Goal: Task Accomplishment & Management: Complete application form

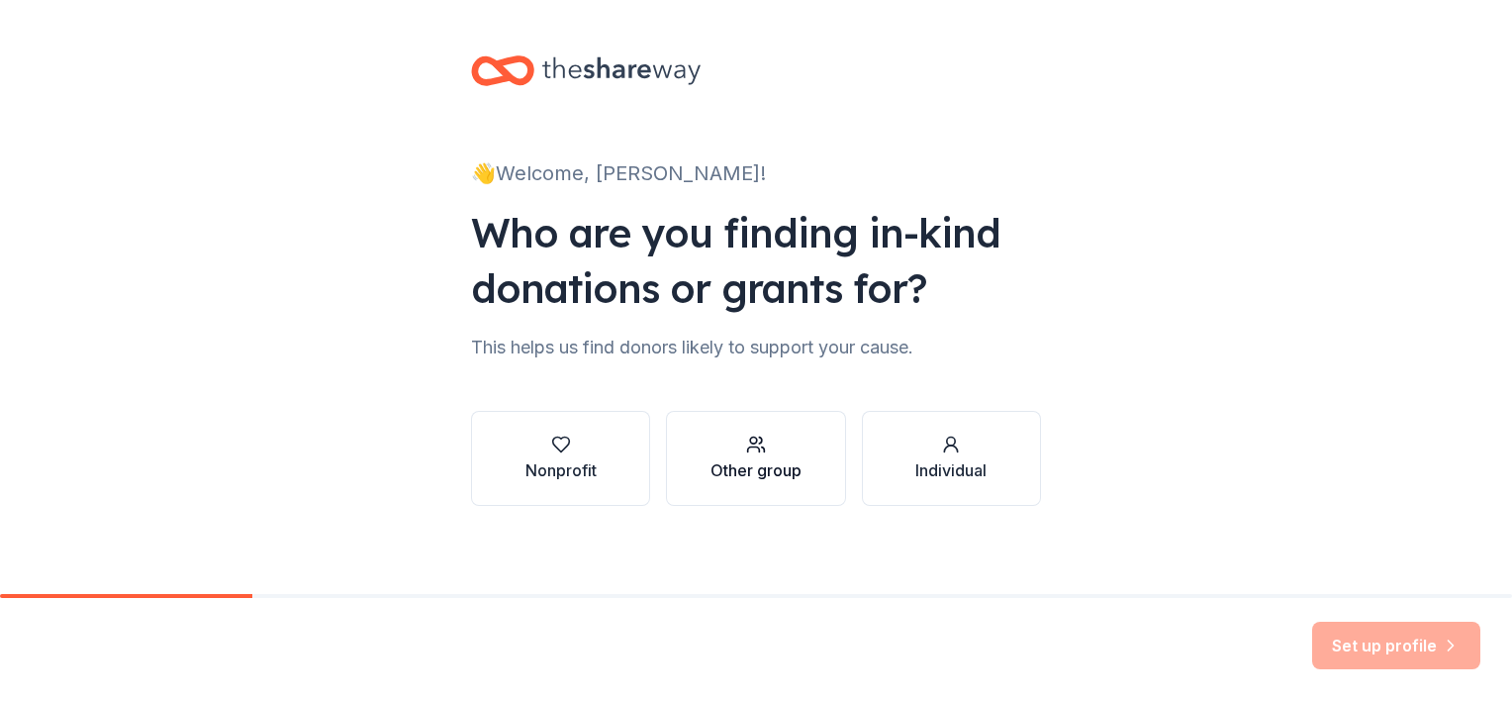
click at [682, 469] on button "Other group" at bounding box center [755, 458] width 179 height 95
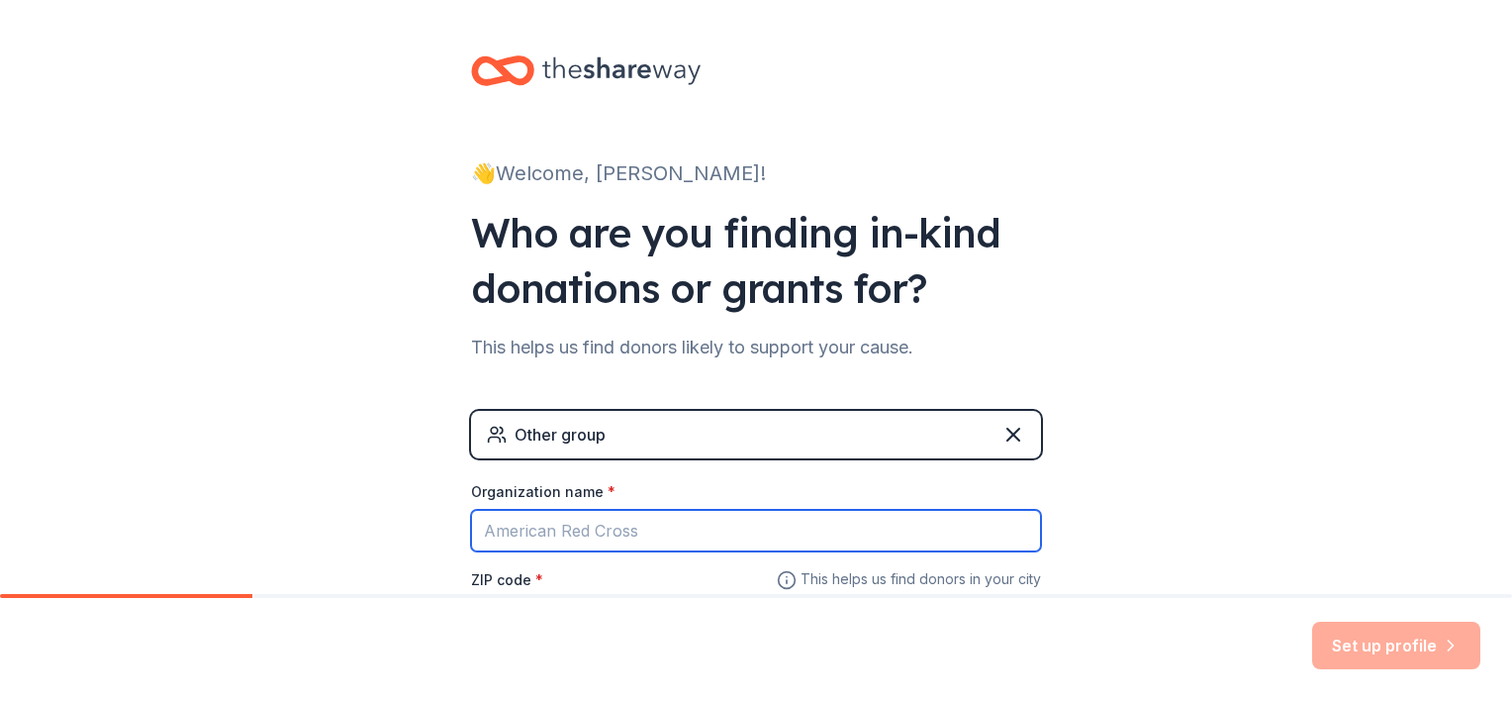
click at [621, 523] on input "Organization name *" at bounding box center [756, 531] width 570 height 42
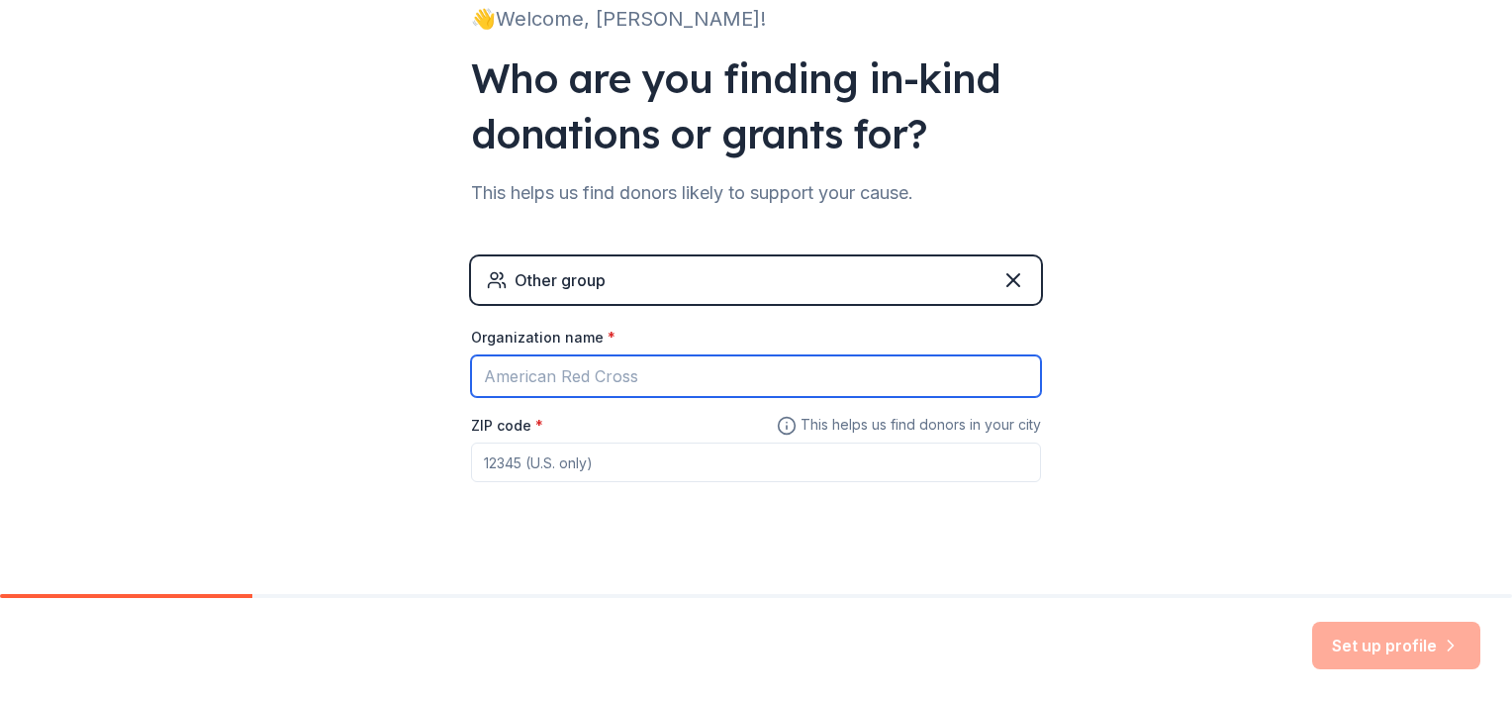
scroll to position [177, 0]
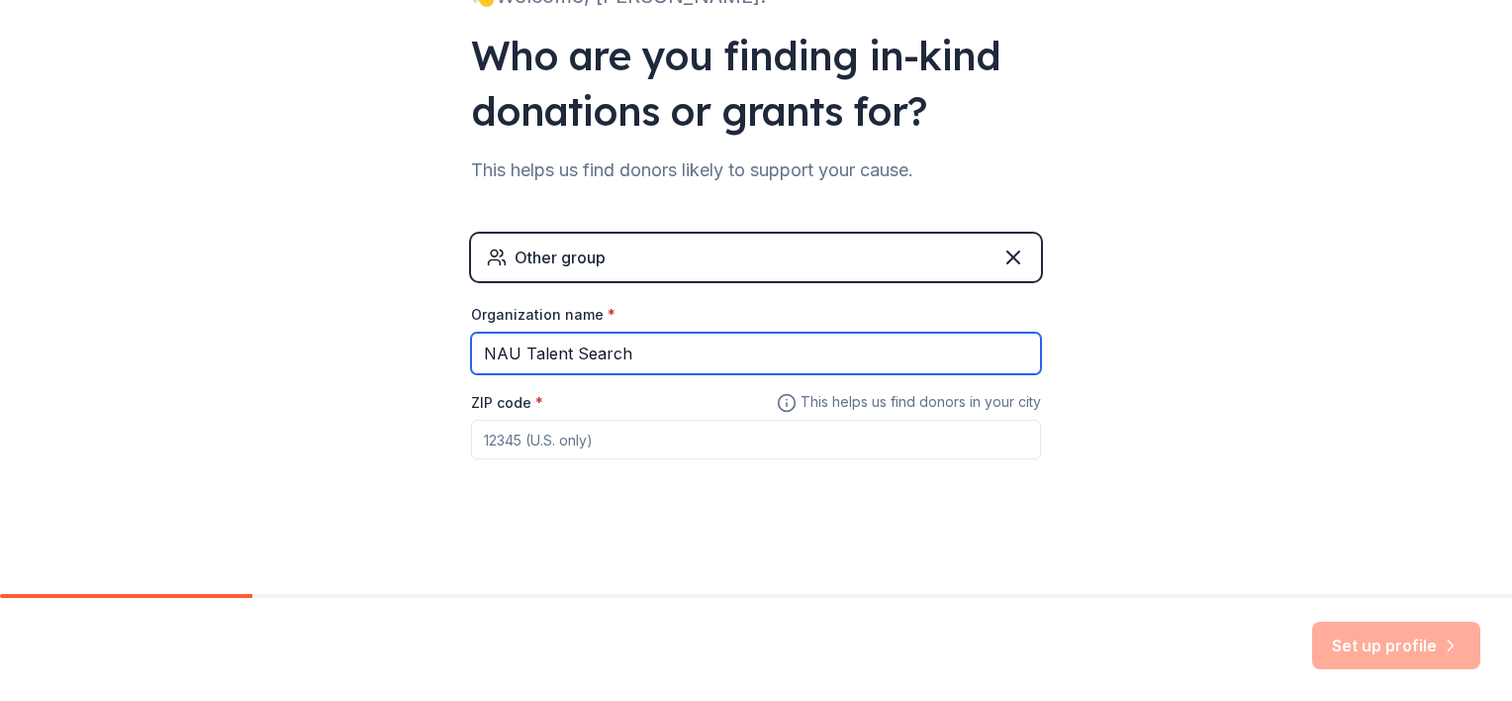
type input "NAU Talent Search"
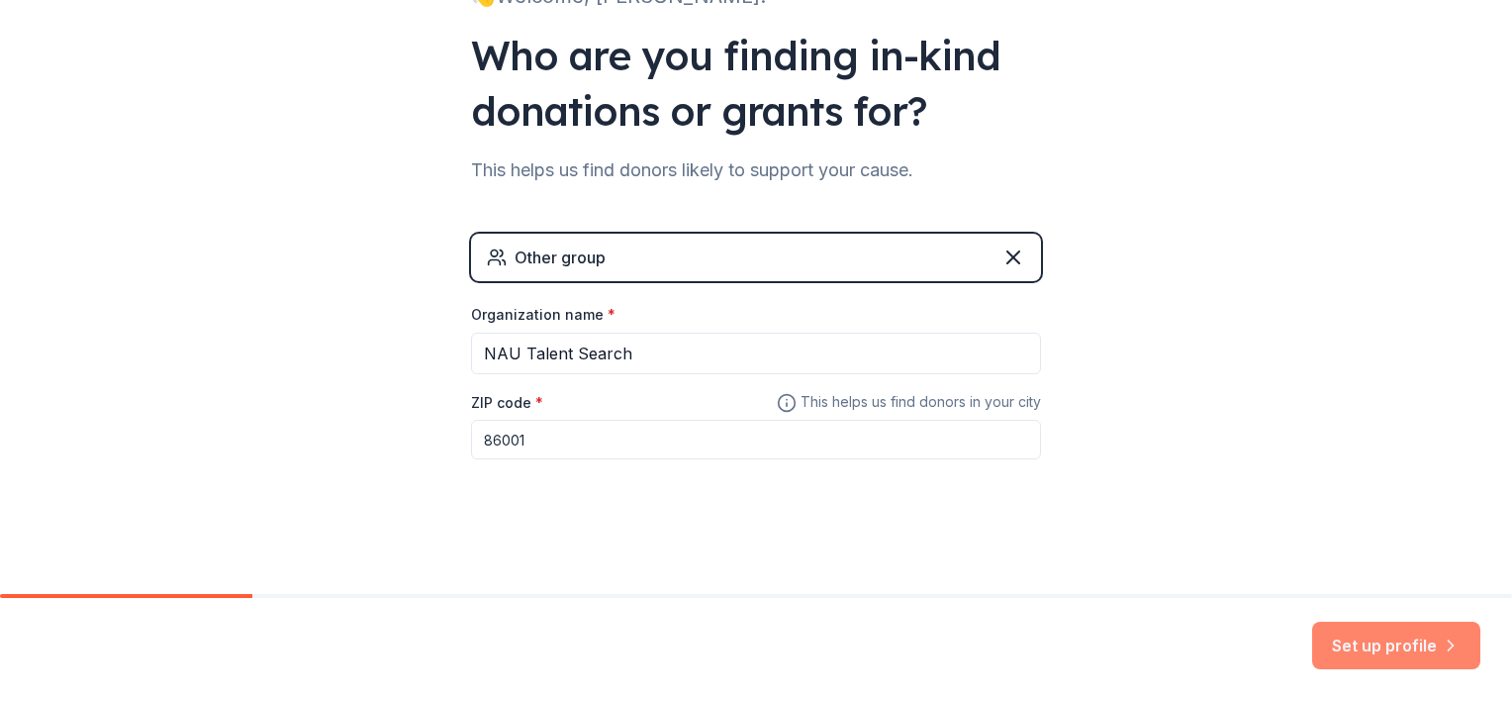
type input "86001"
click at [1350, 654] on button "Set up profile" at bounding box center [1396, 645] width 168 height 48
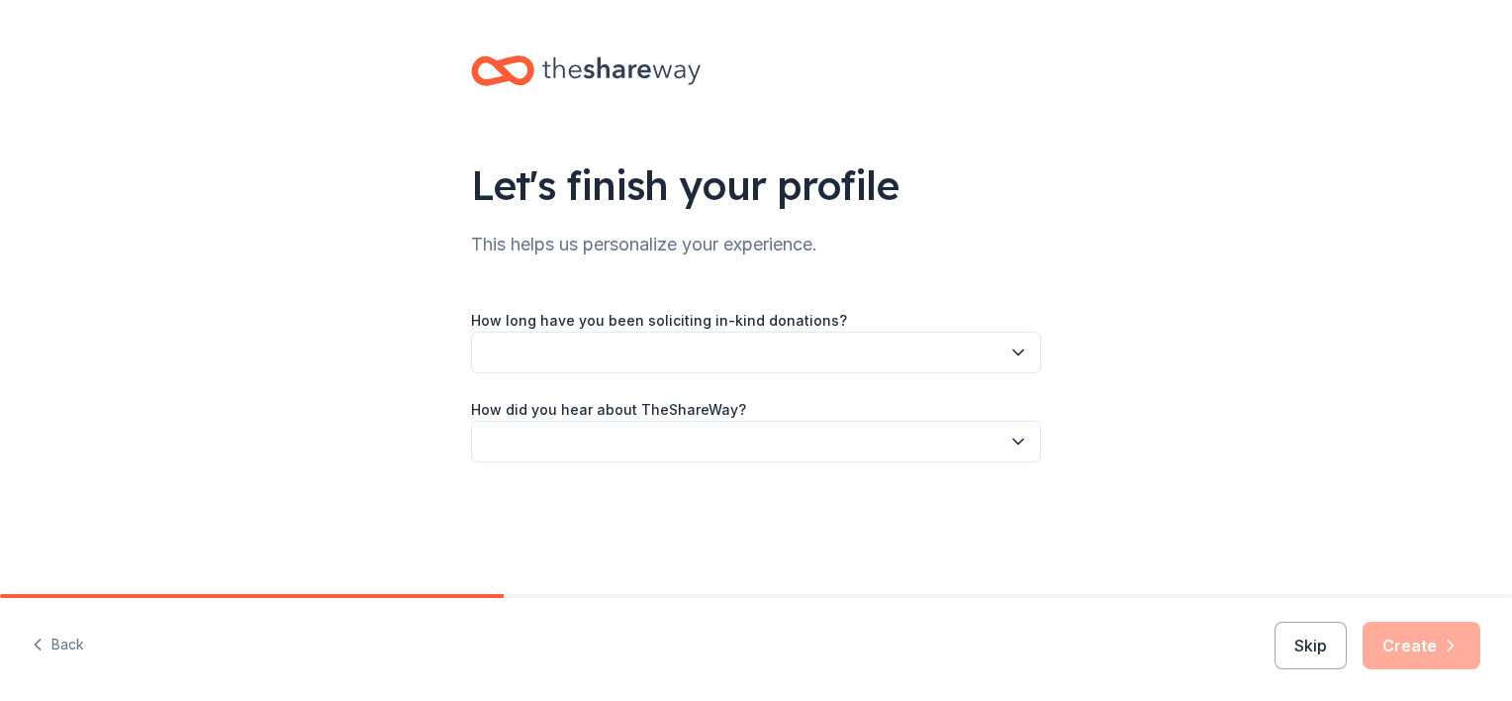
click at [921, 351] on button "button" at bounding box center [756, 353] width 570 height 42
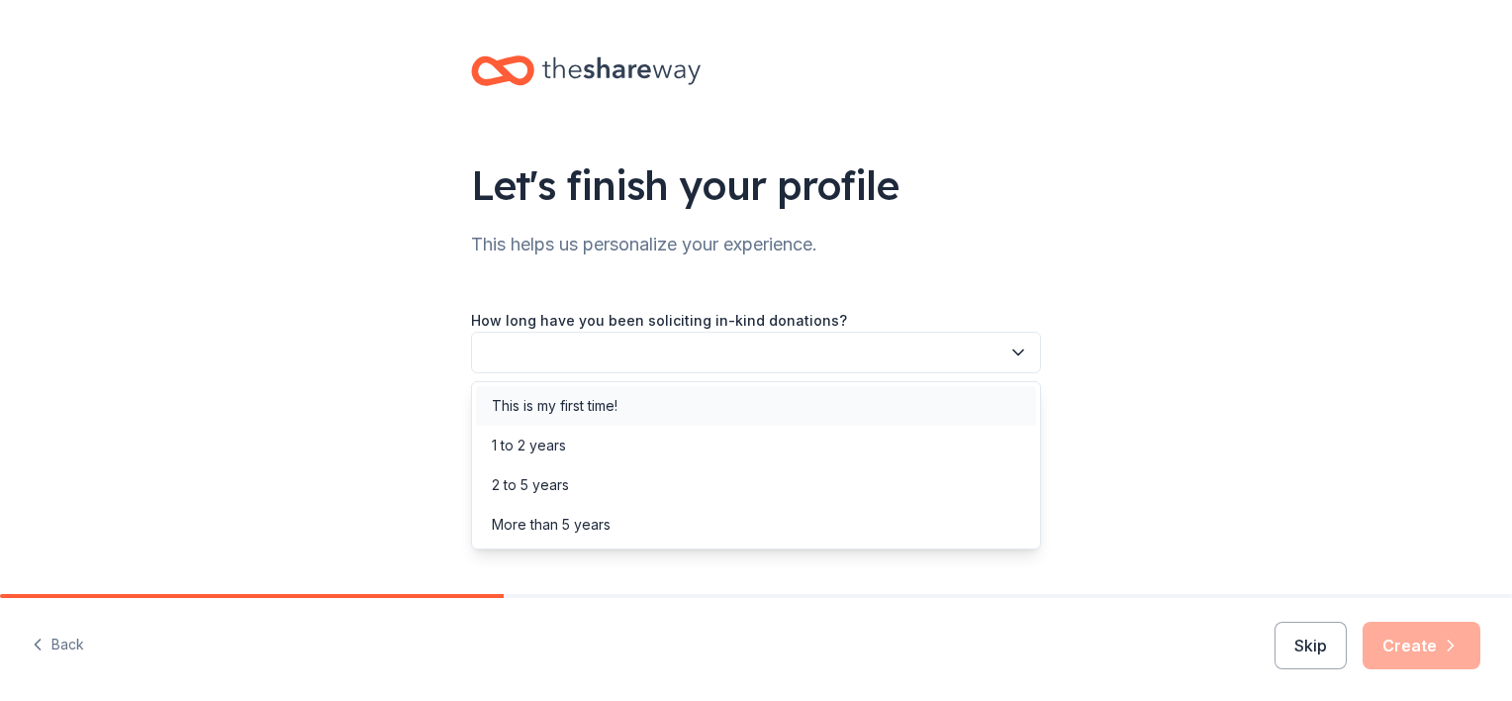
click at [858, 417] on div "This is my first time!" at bounding box center [756, 406] width 560 height 40
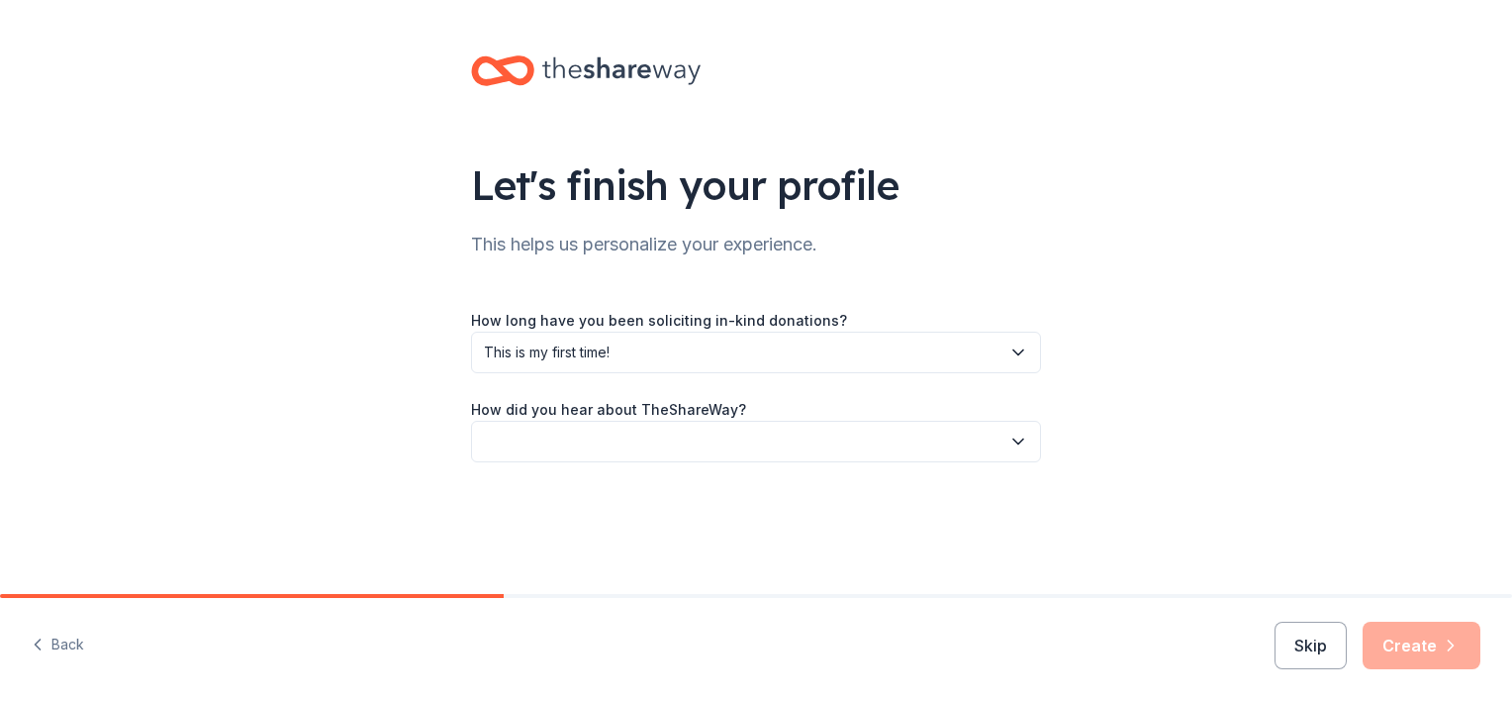
click at [830, 431] on button "button" at bounding box center [756, 442] width 570 height 42
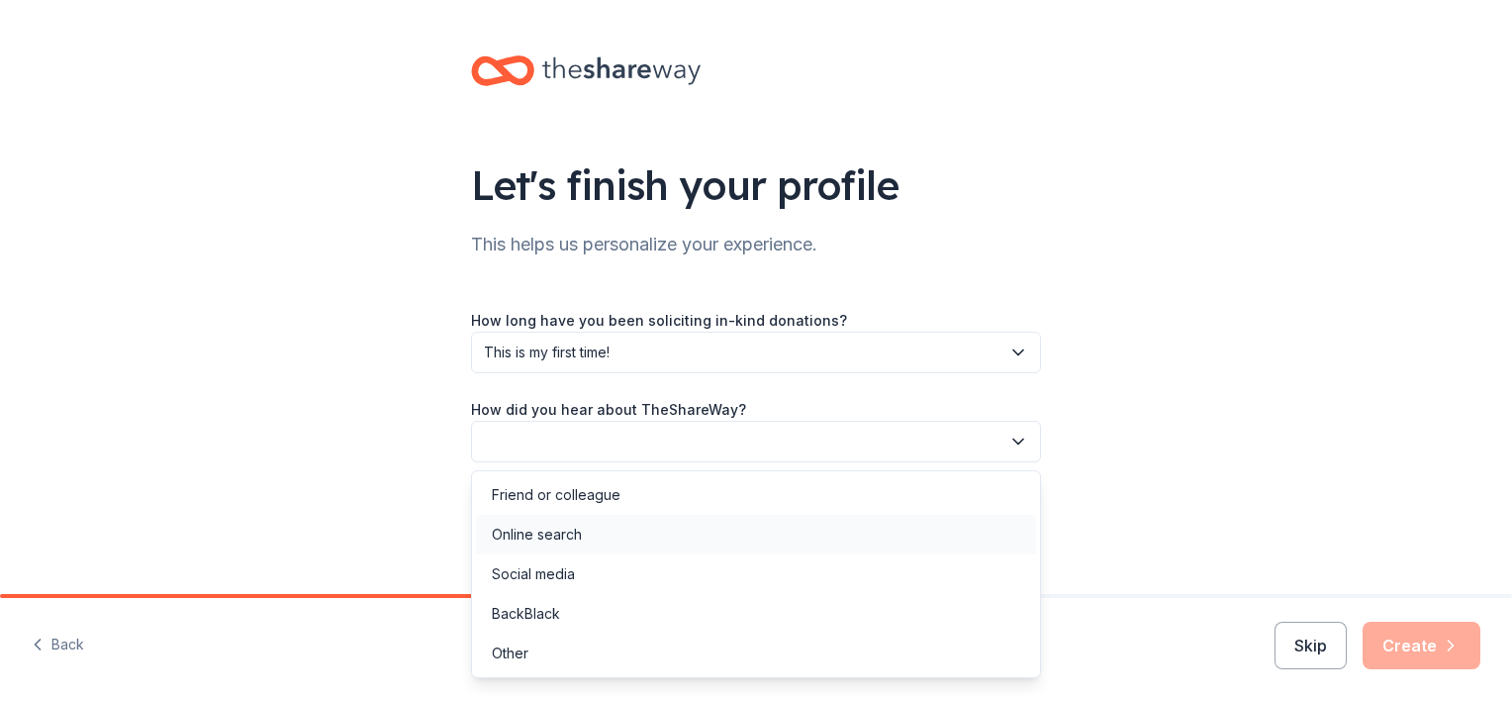
click at [764, 541] on div "Online search" at bounding box center [756, 535] width 560 height 40
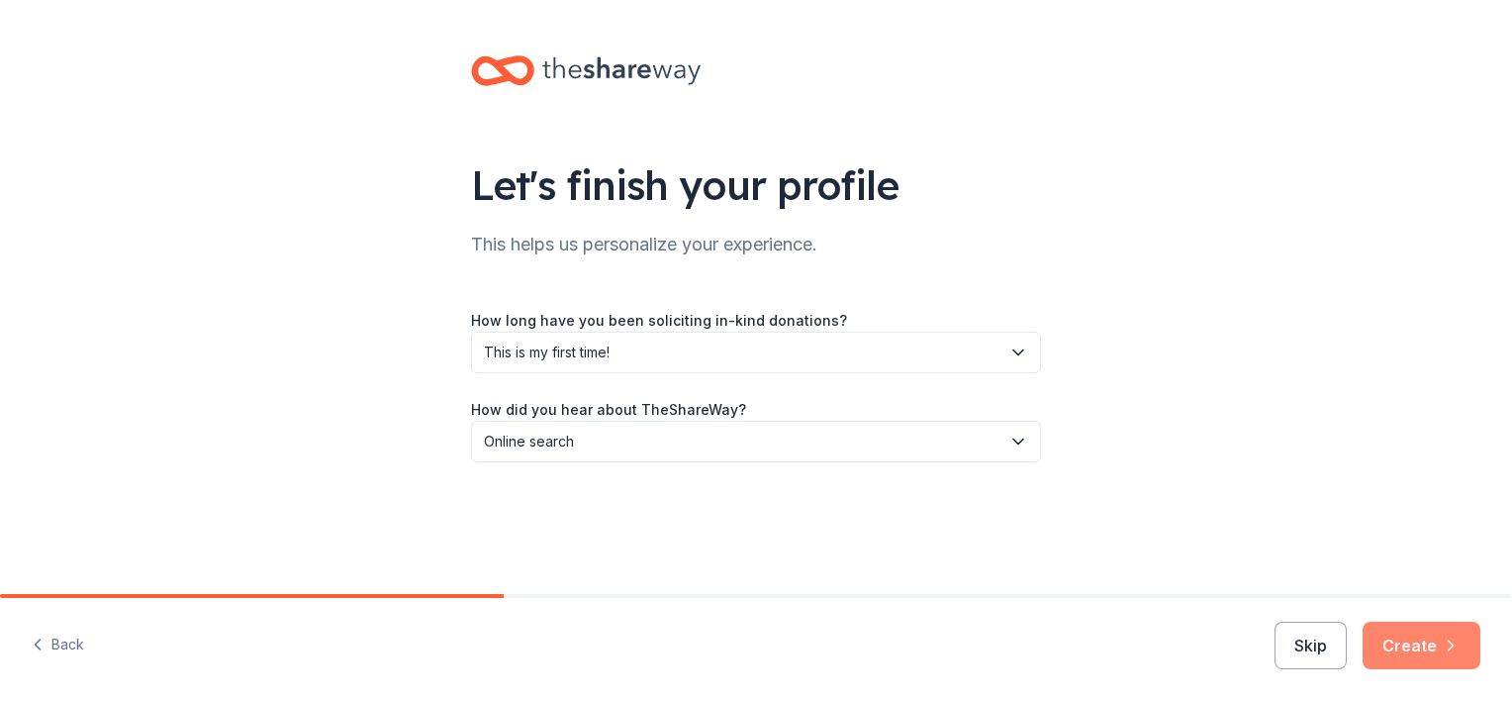
click at [1391, 636] on button "Create" at bounding box center [1422, 645] width 118 height 48
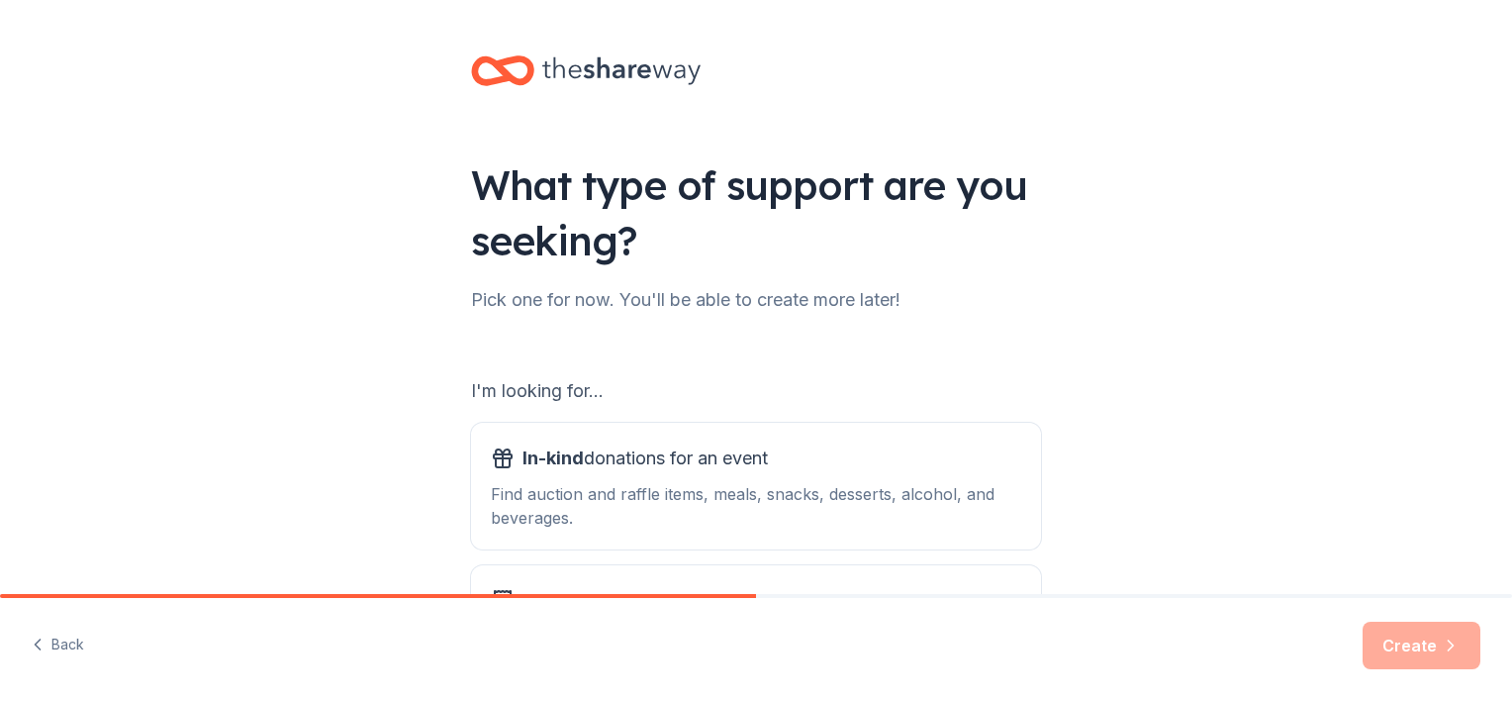
scroll to position [205, 0]
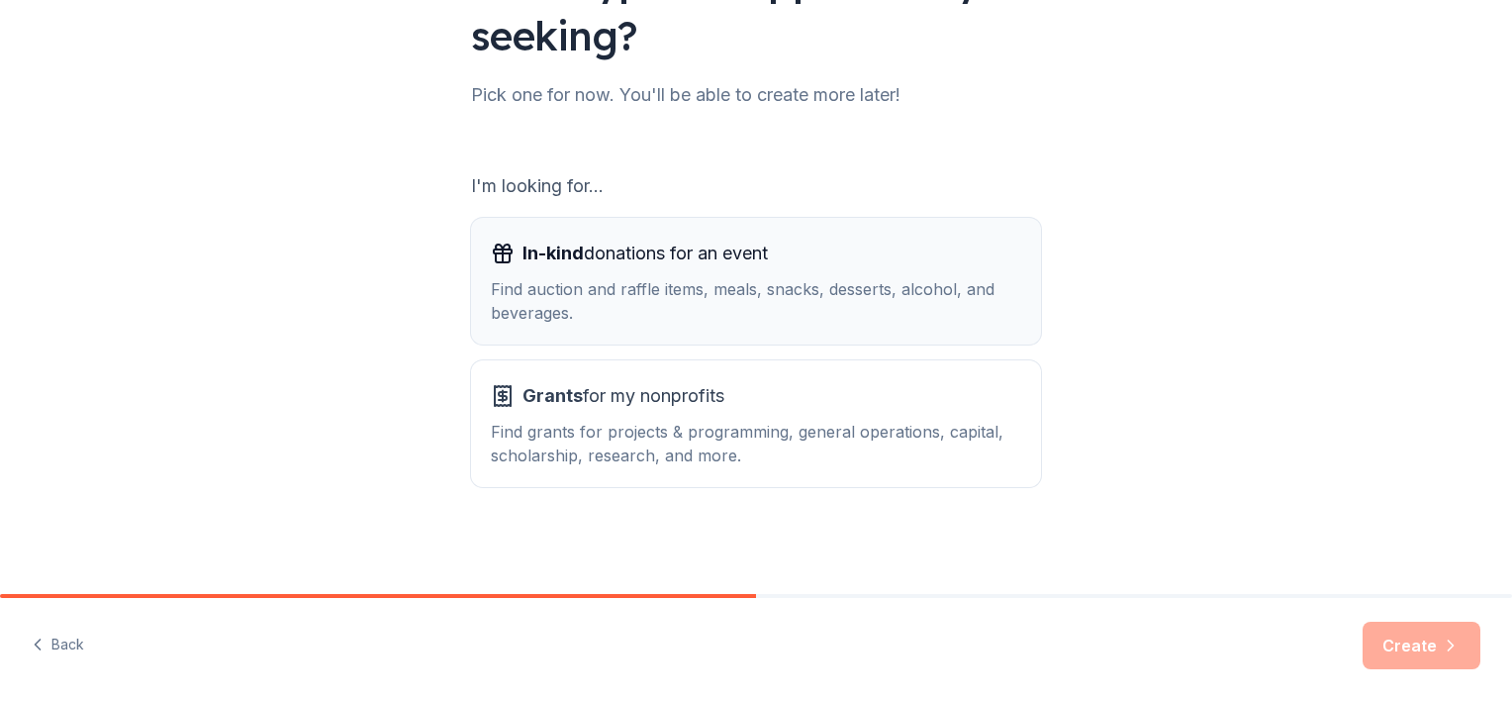
click at [966, 306] on div "Find auction and raffle items, meals, snacks, desserts, alcohol, and beverages." at bounding box center [756, 301] width 530 height 48
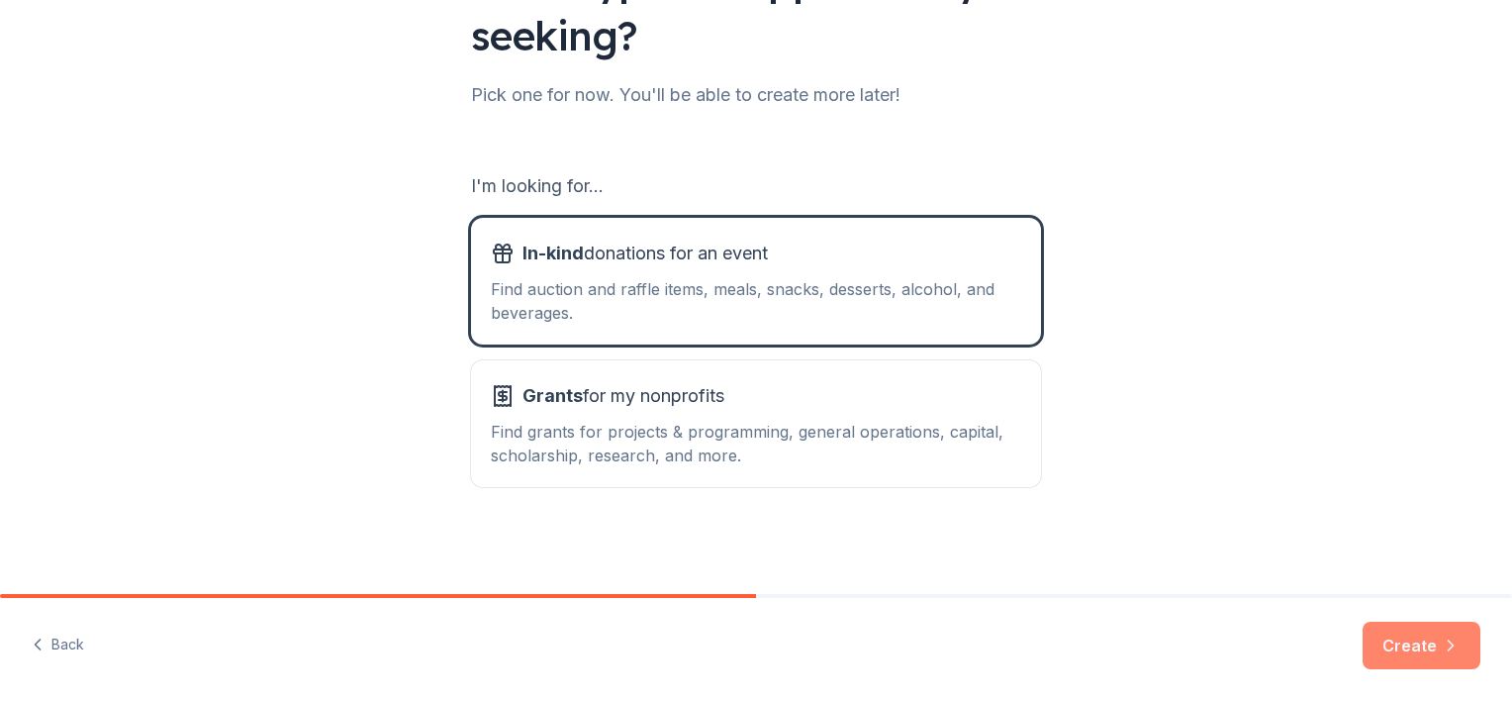
click at [1385, 633] on button "Create" at bounding box center [1422, 645] width 118 height 48
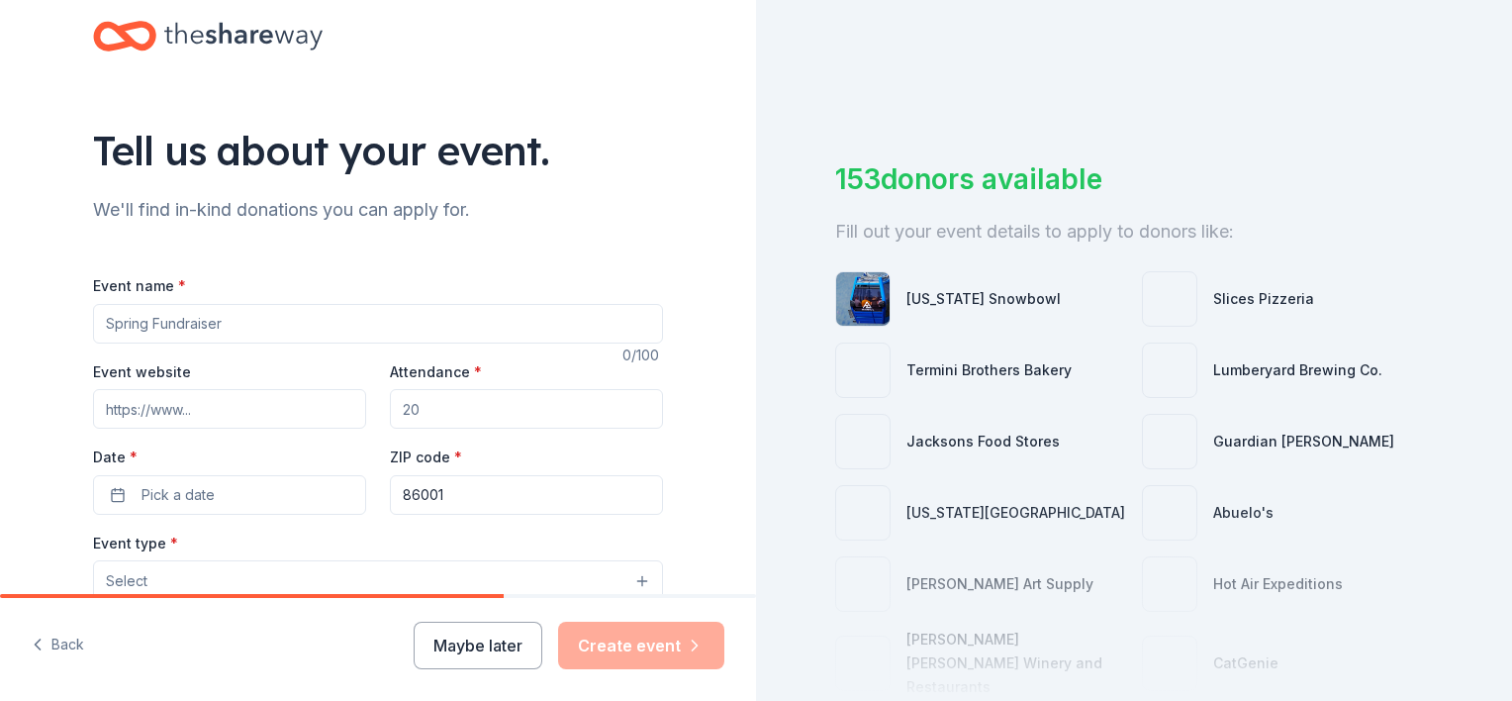
scroll to position [40, 0]
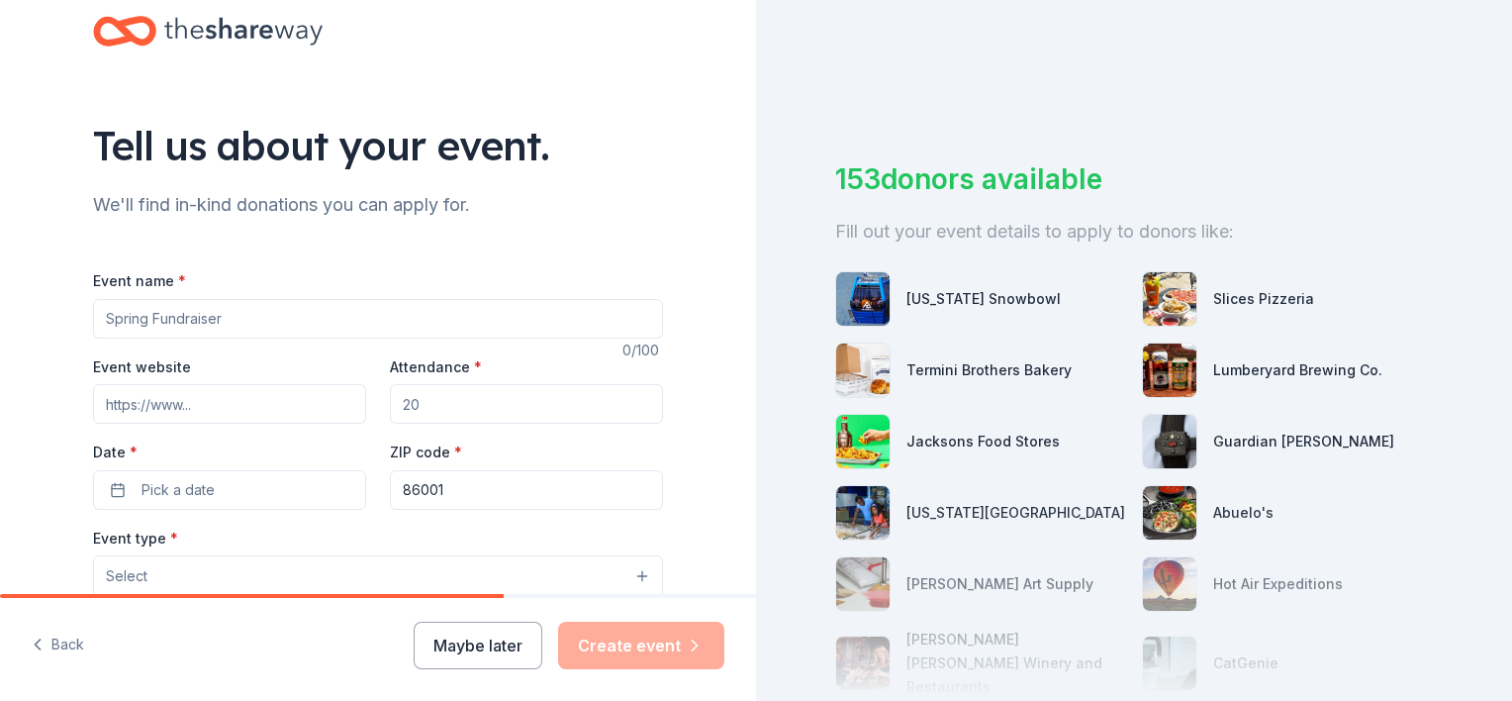
click at [437, 325] on input "Event name *" at bounding box center [378, 319] width 570 height 40
type input "College Info Day"
type input "50"
click at [178, 473] on button "Pick a date" at bounding box center [229, 490] width 273 height 40
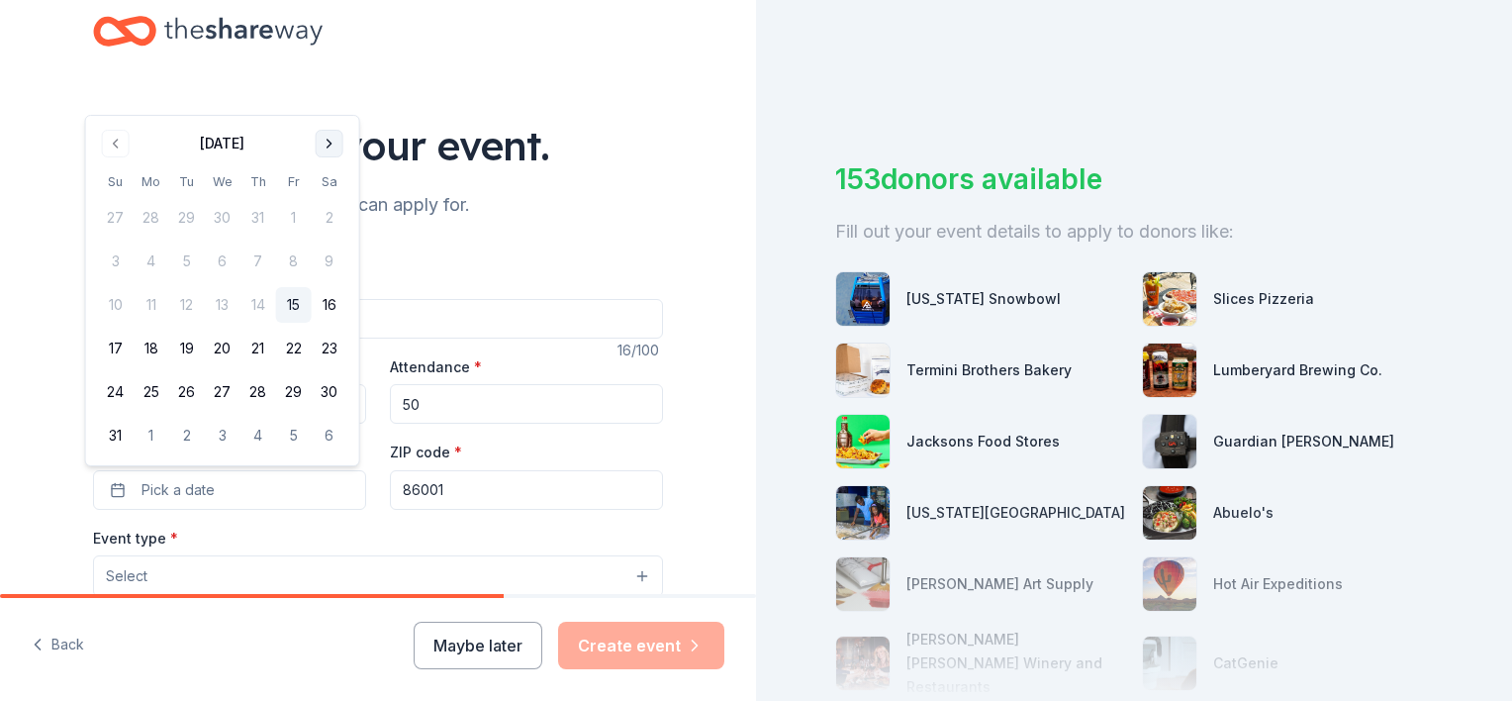
click at [333, 141] on button "Go to next month" at bounding box center [330, 144] width 28 height 28
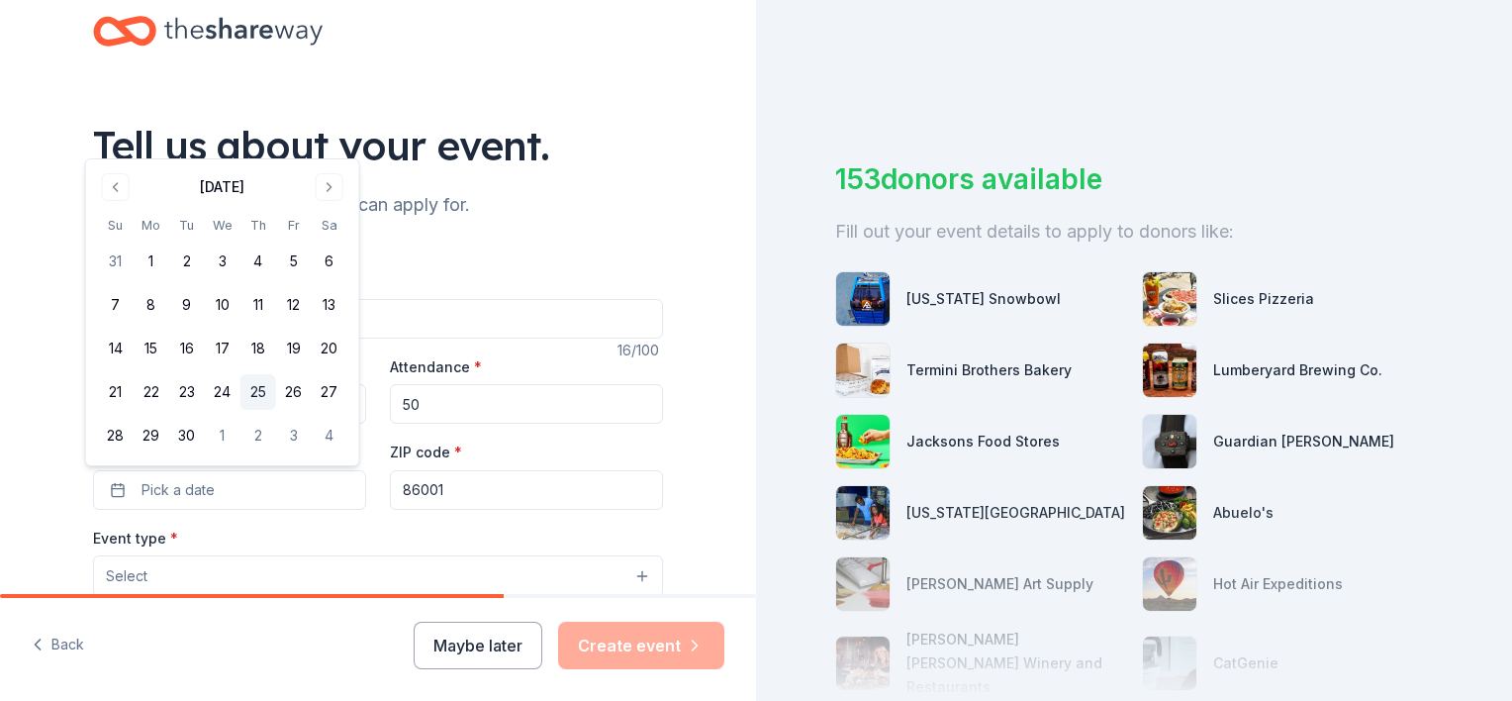
click at [260, 390] on button "25" at bounding box center [258, 392] width 36 height 36
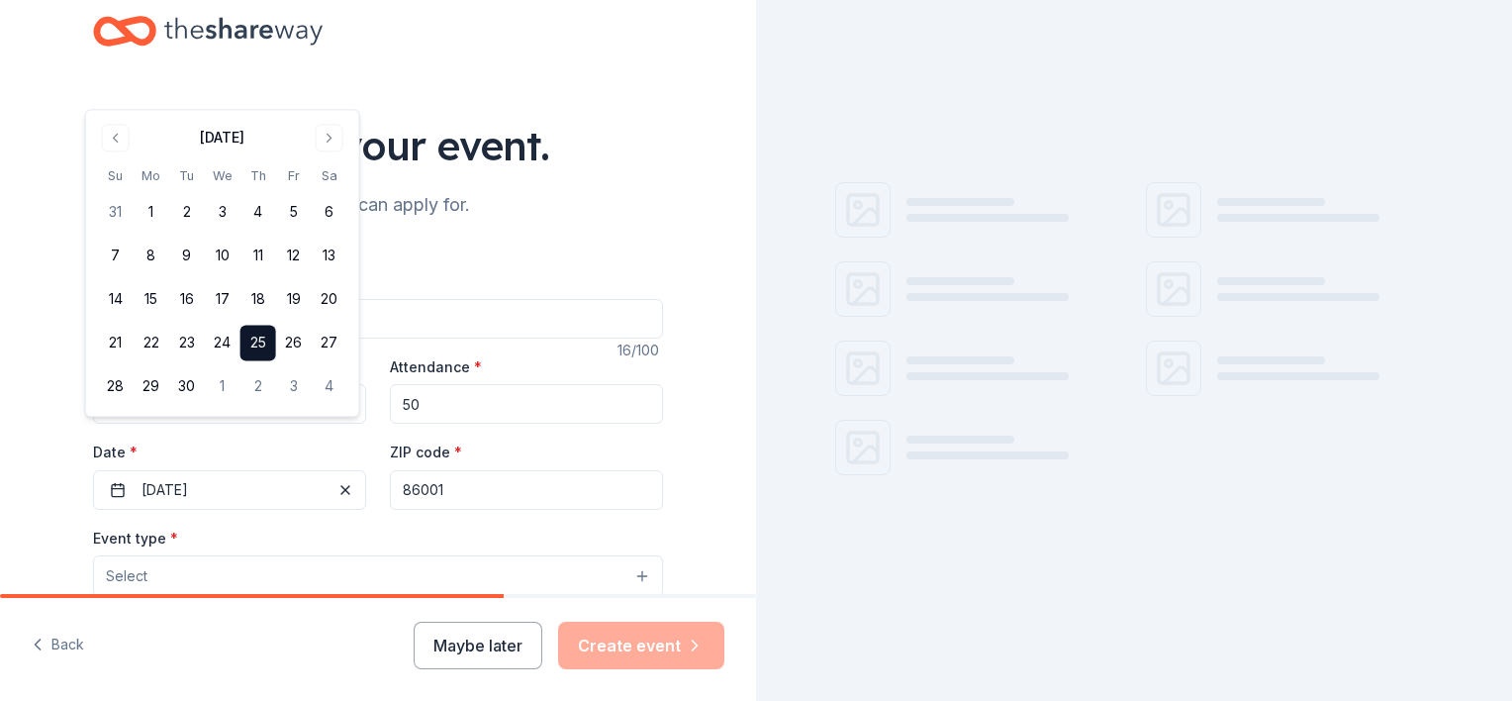
scroll to position [122, 0]
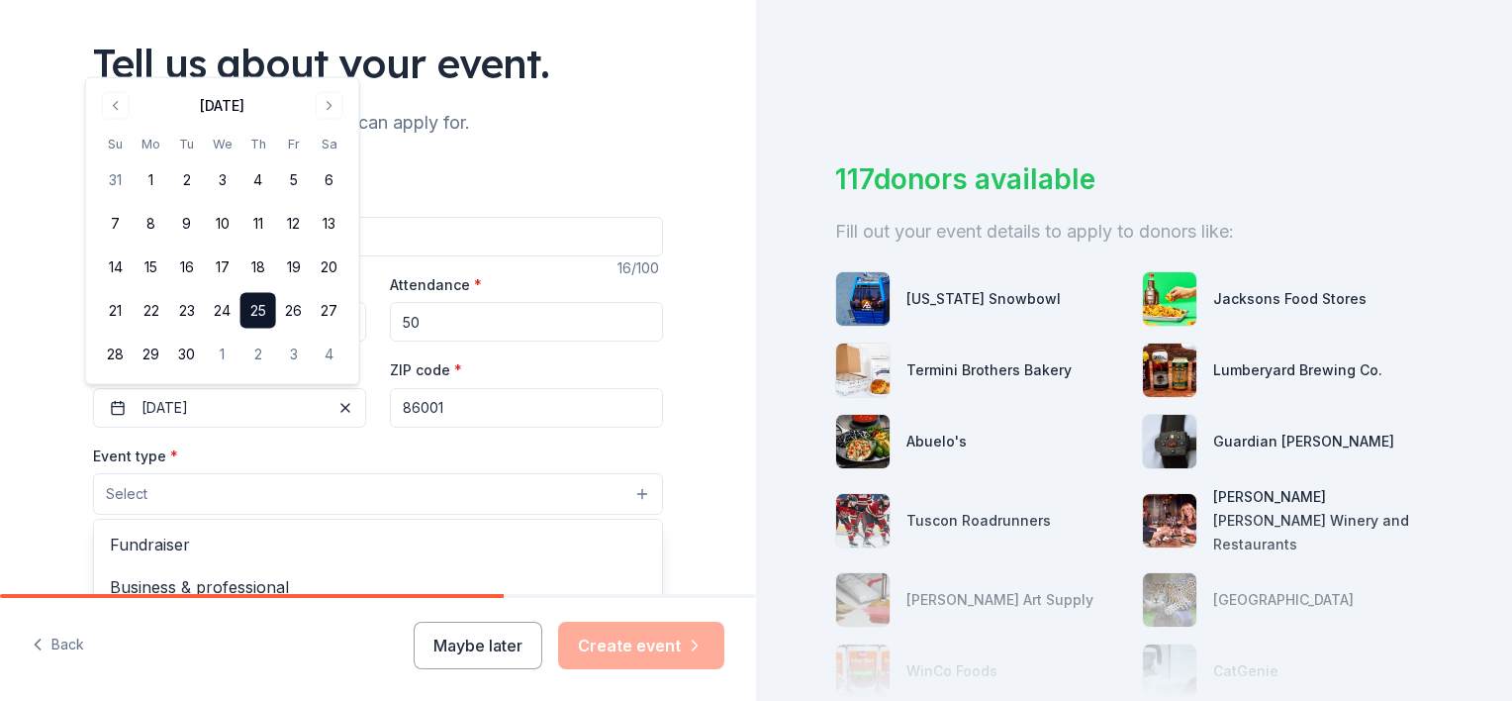
click at [455, 496] on button "Select" at bounding box center [378, 494] width 570 height 42
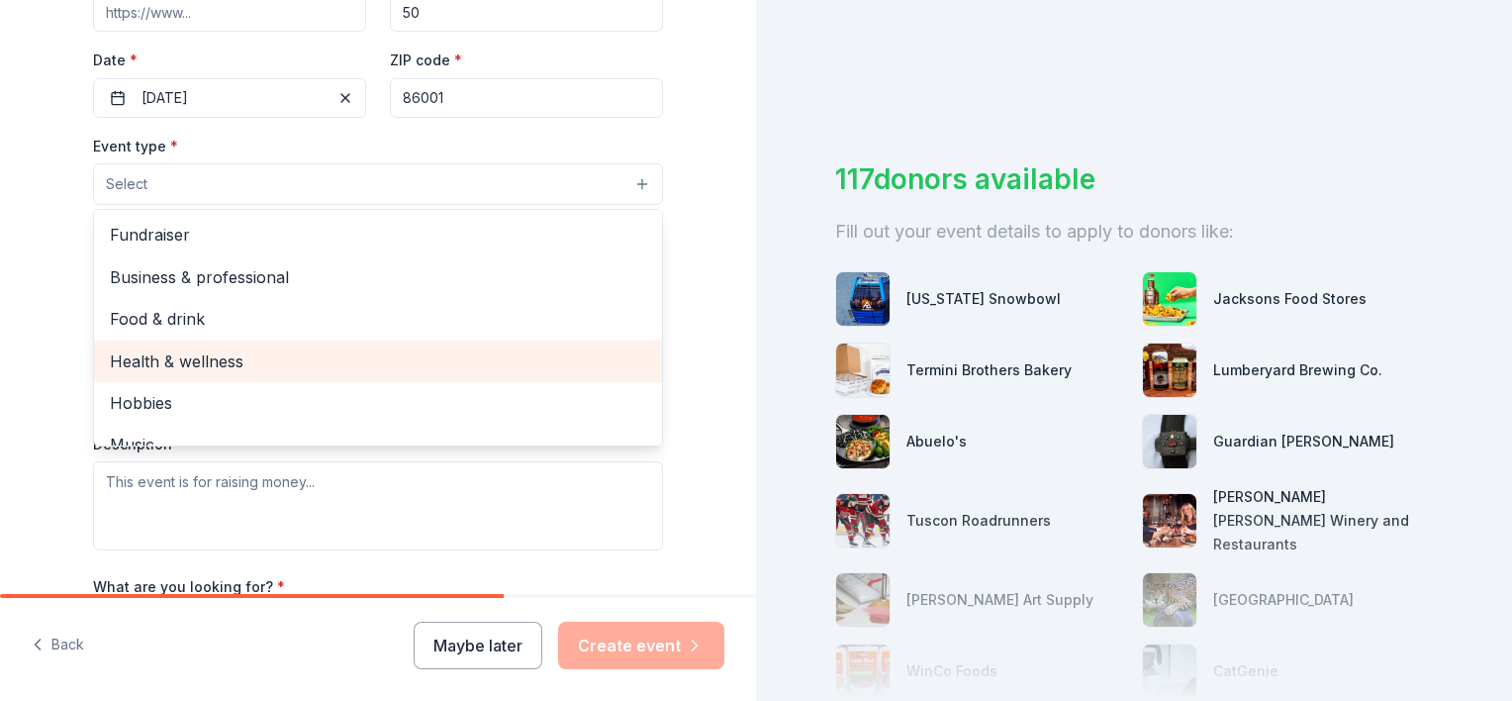
scroll to position [65, 0]
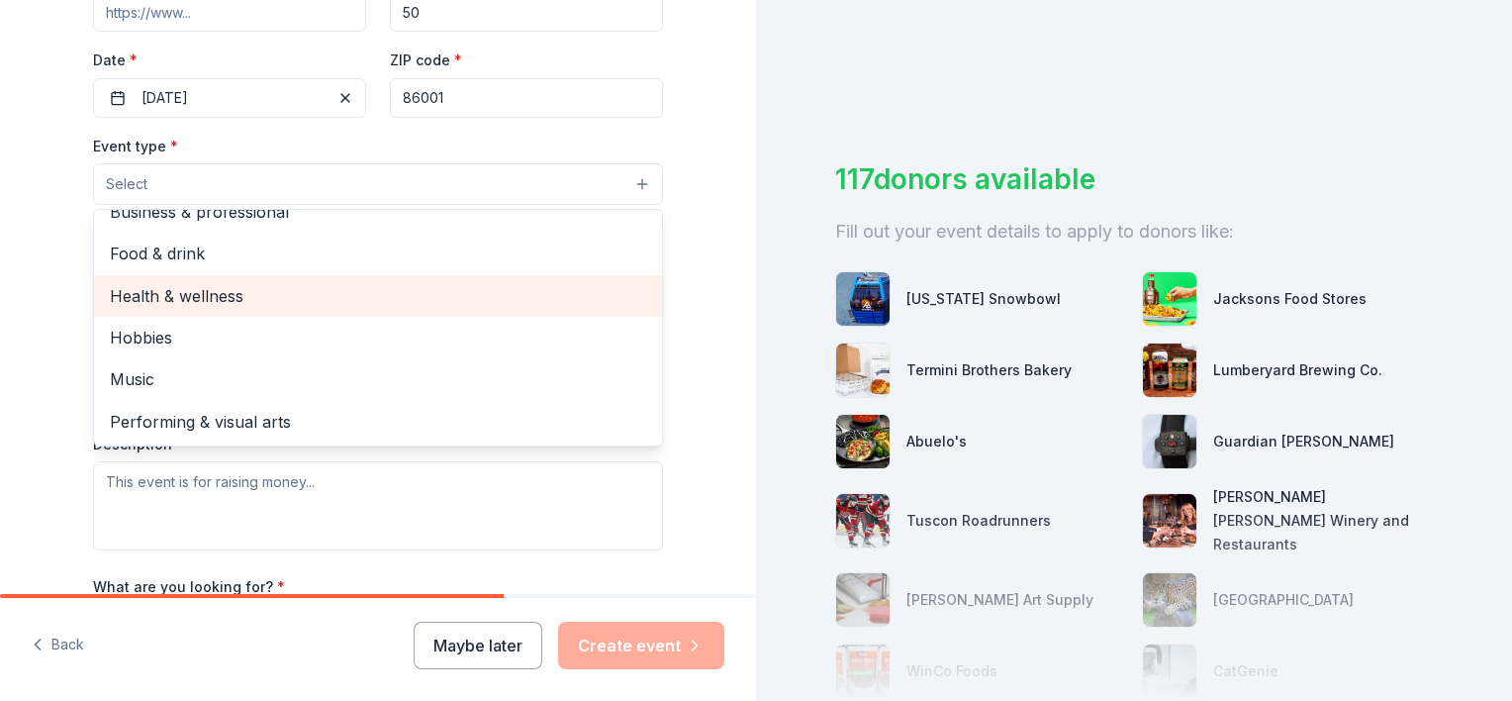
click at [448, 283] on span "Health & wellness" at bounding box center [378, 296] width 536 height 26
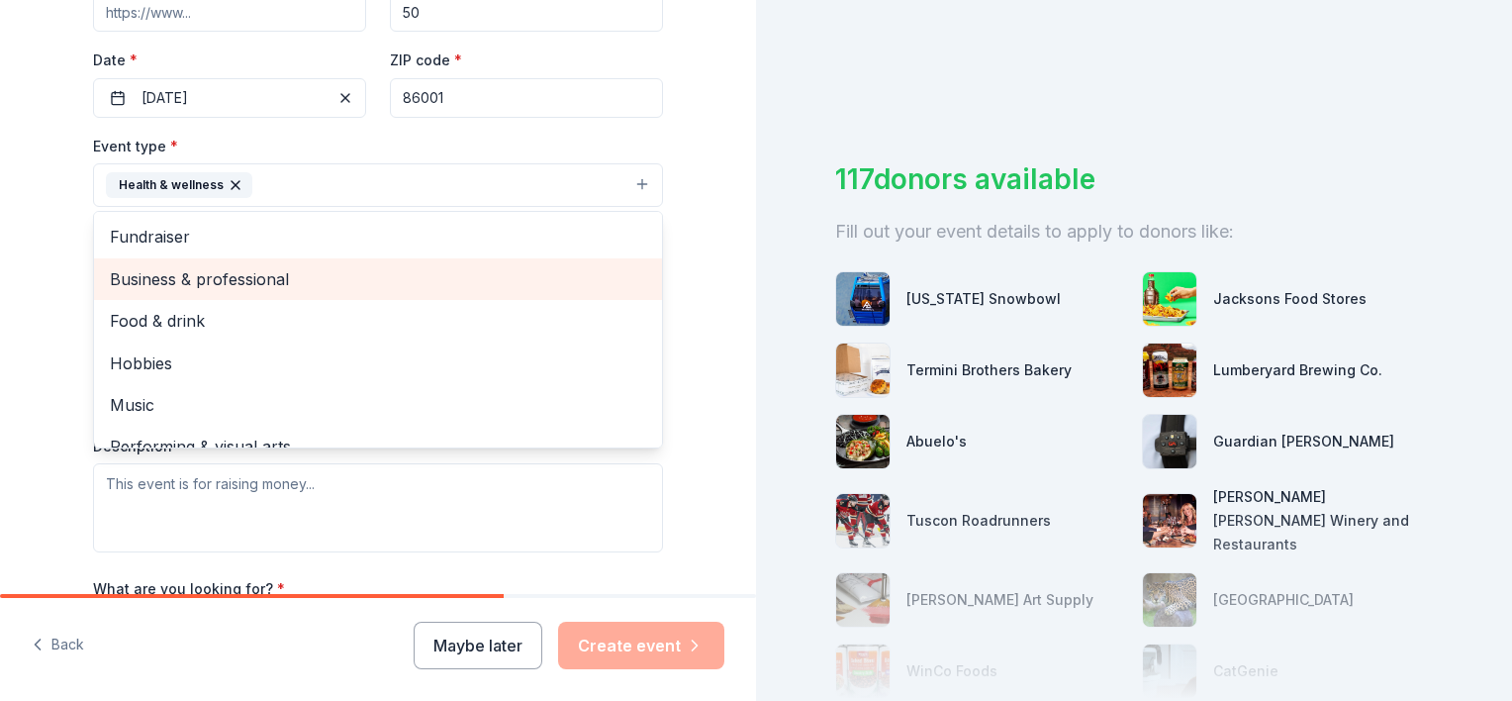
click at [204, 268] on span "Business & professional" at bounding box center [378, 279] width 536 height 26
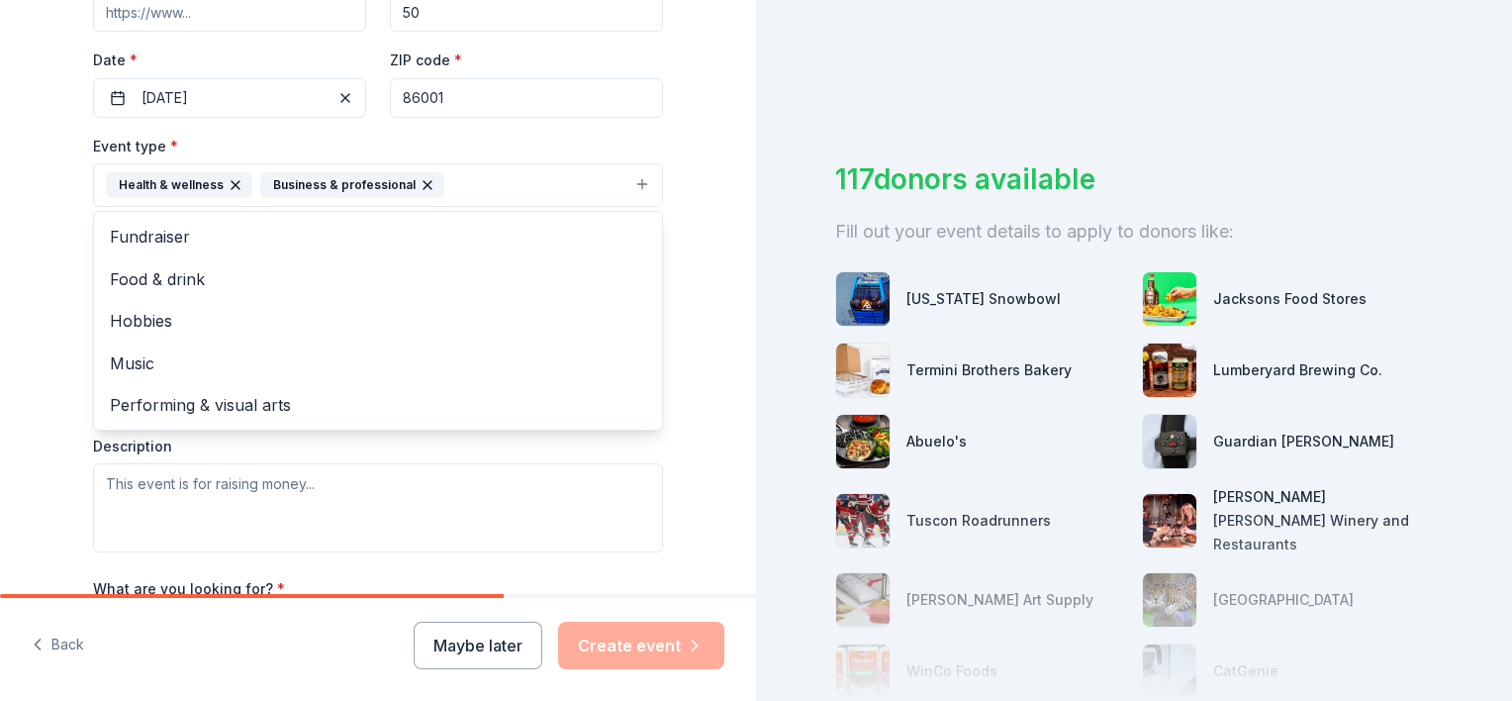
click at [21, 284] on div "Tell us about your event. We'll find in-kind donations you can apply for. Event…" at bounding box center [378, 228] width 756 height 1319
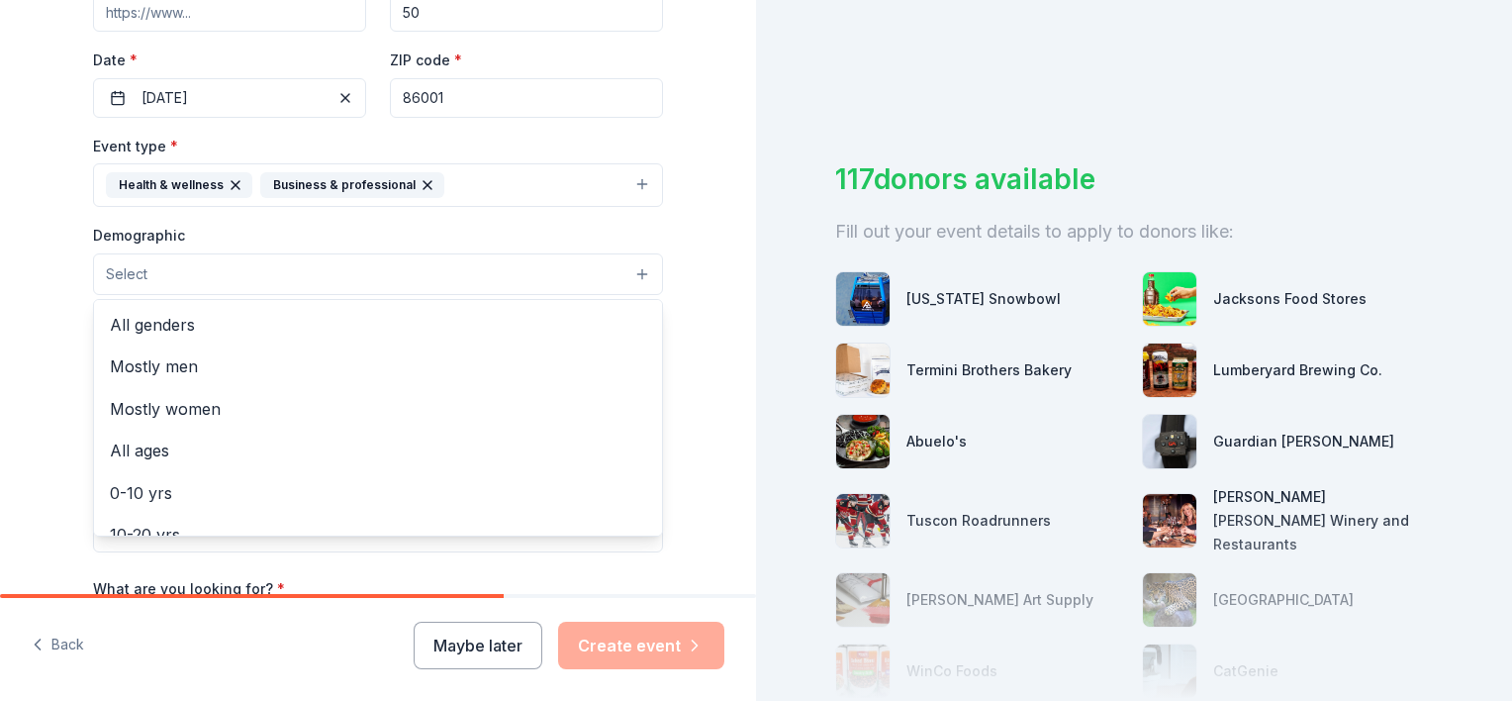
click at [139, 269] on span "Select" at bounding box center [127, 274] width 42 height 24
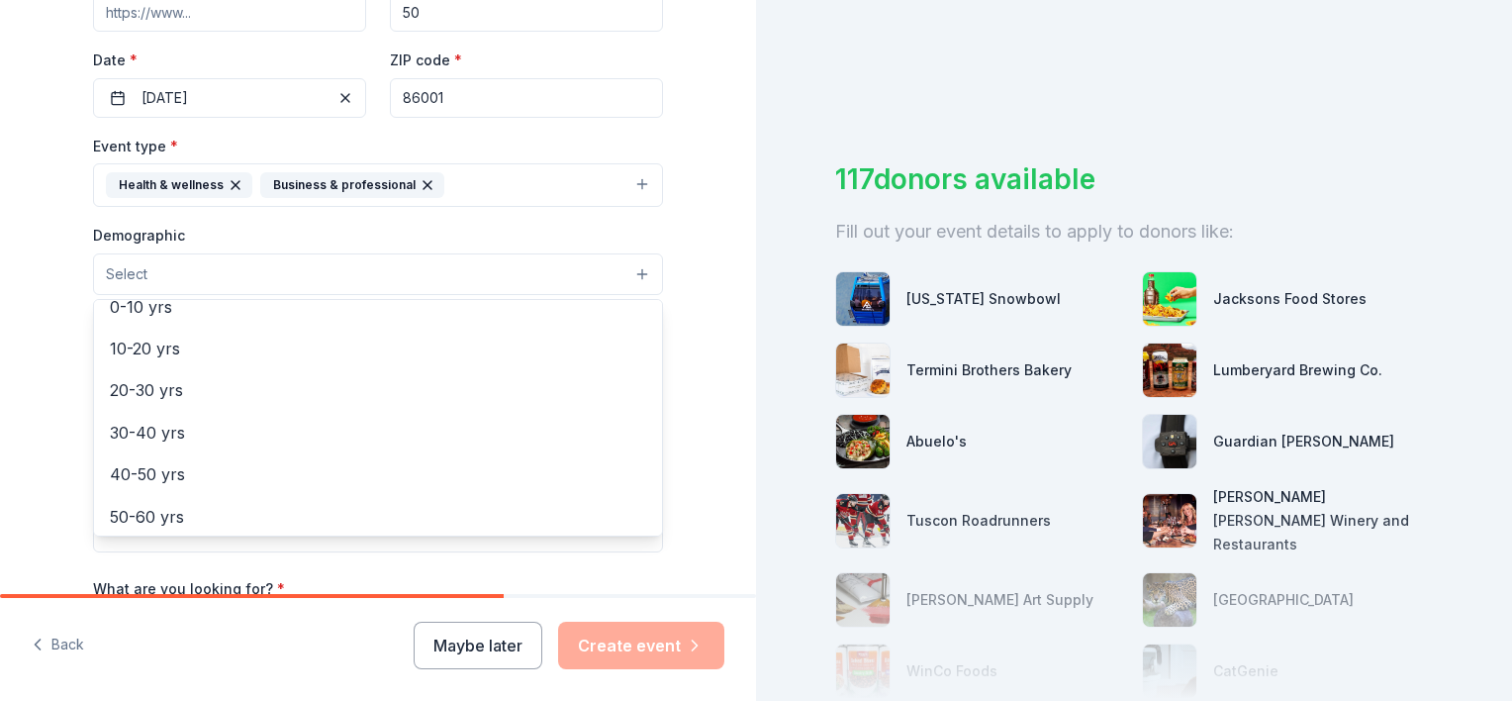
scroll to position [194, 0]
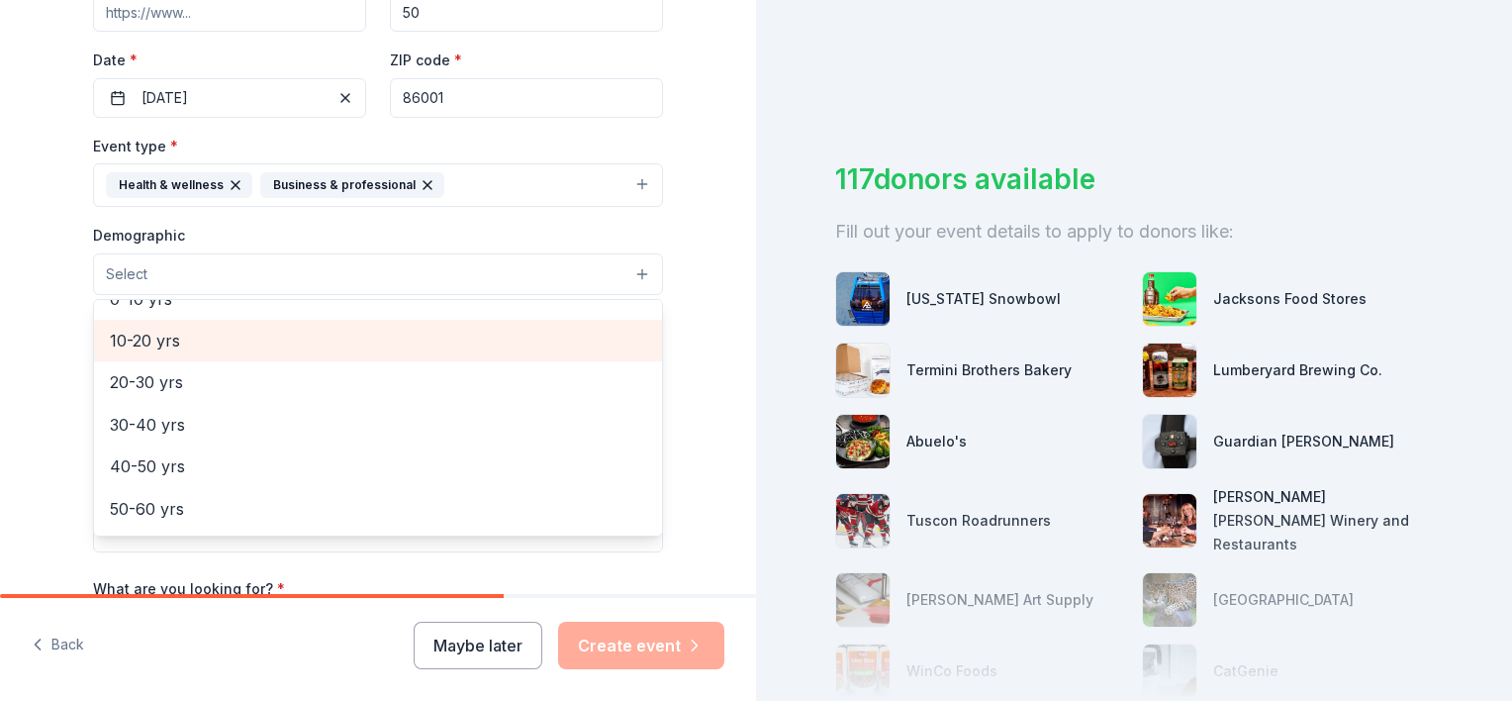
click at [209, 342] on span "10-20 yrs" at bounding box center [378, 341] width 536 height 26
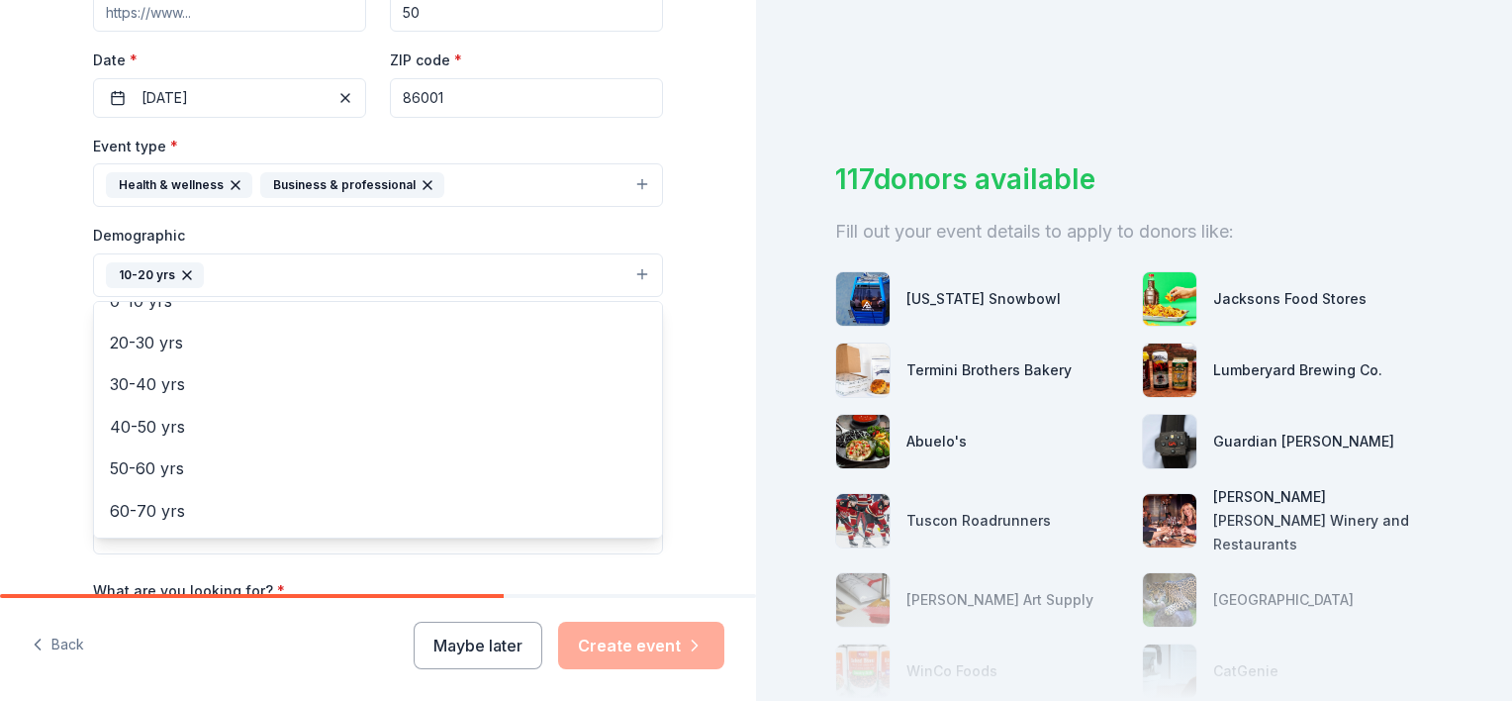
click at [30, 333] on div "Tell us about your event. We'll find in-kind donations you can apply for. Event…" at bounding box center [378, 229] width 756 height 1321
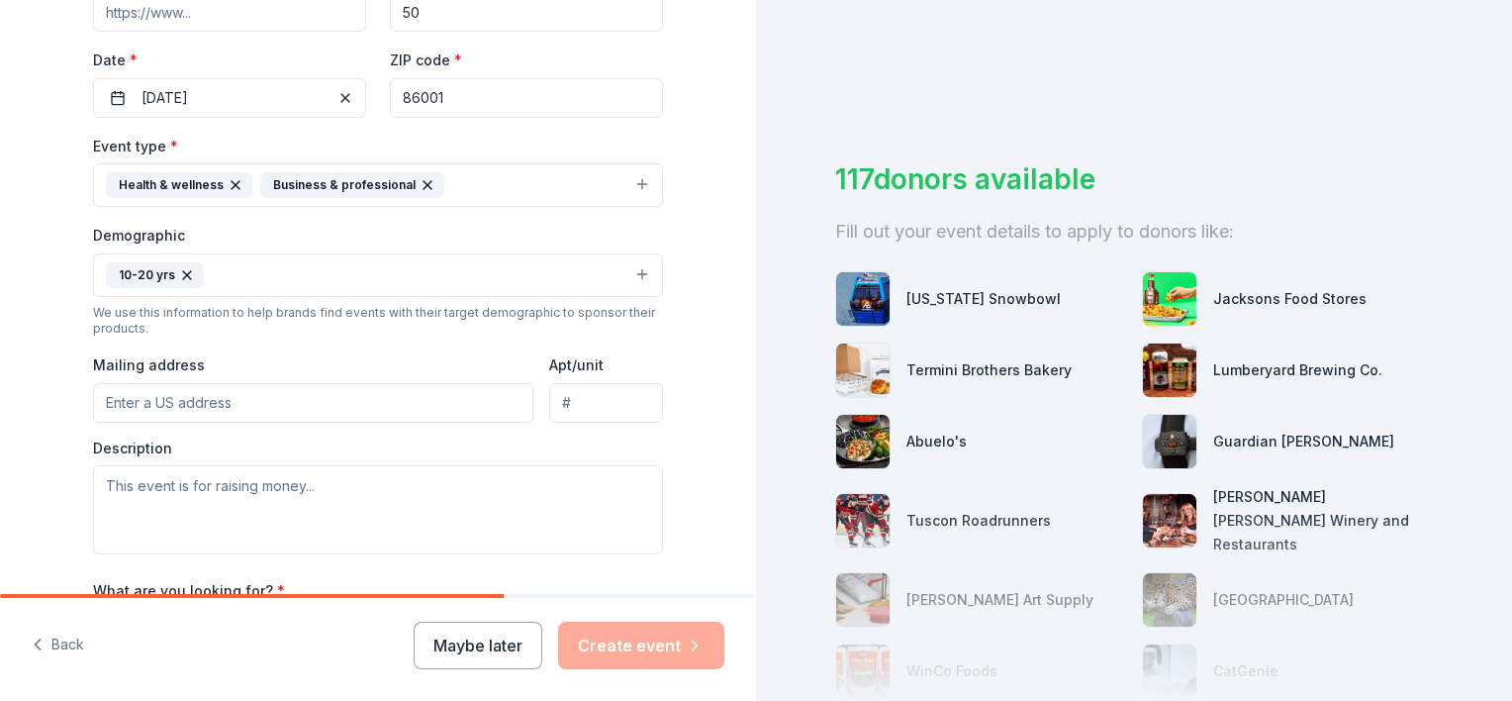
click at [205, 384] on input "Mailing address" at bounding box center [313, 403] width 440 height 40
paste input "PO Box: 5907"
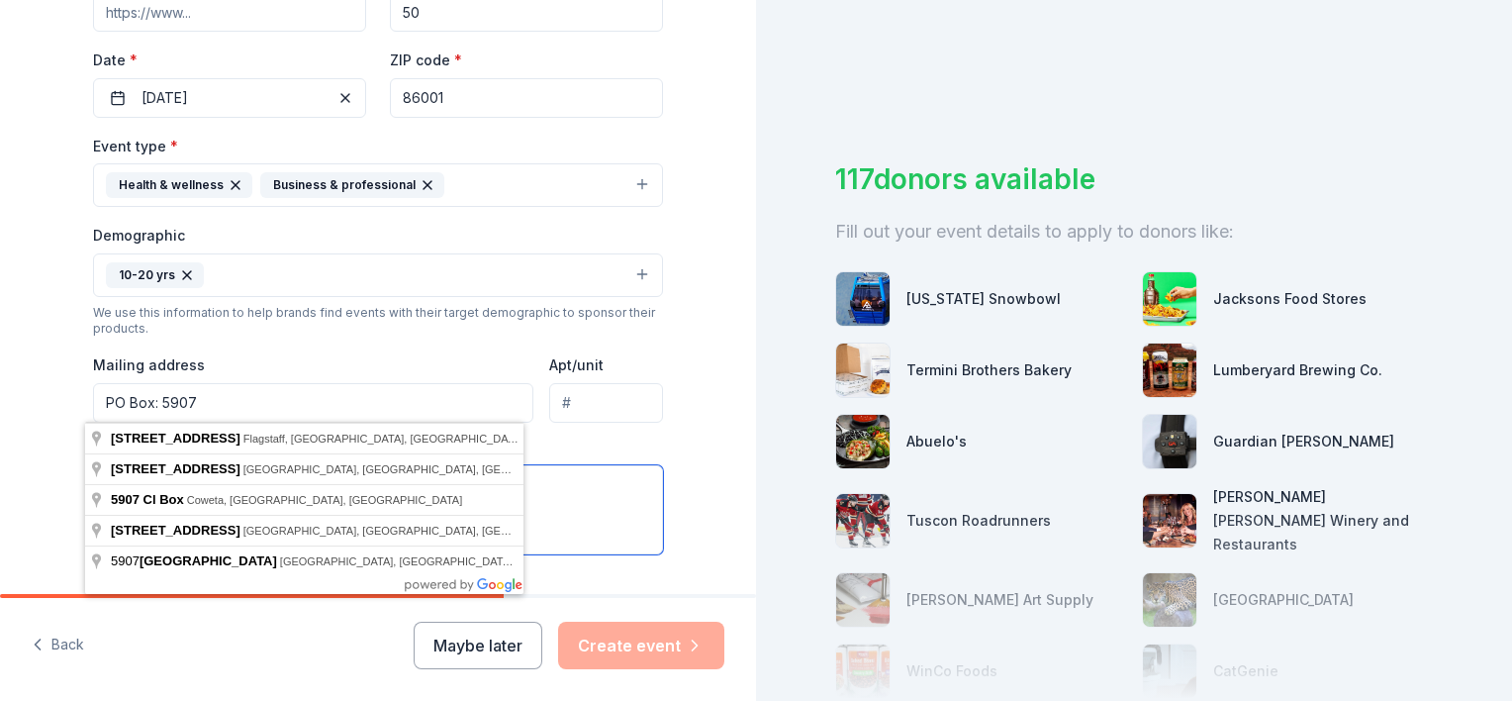
click at [581, 471] on textarea at bounding box center [378, 509] width 570 height 89
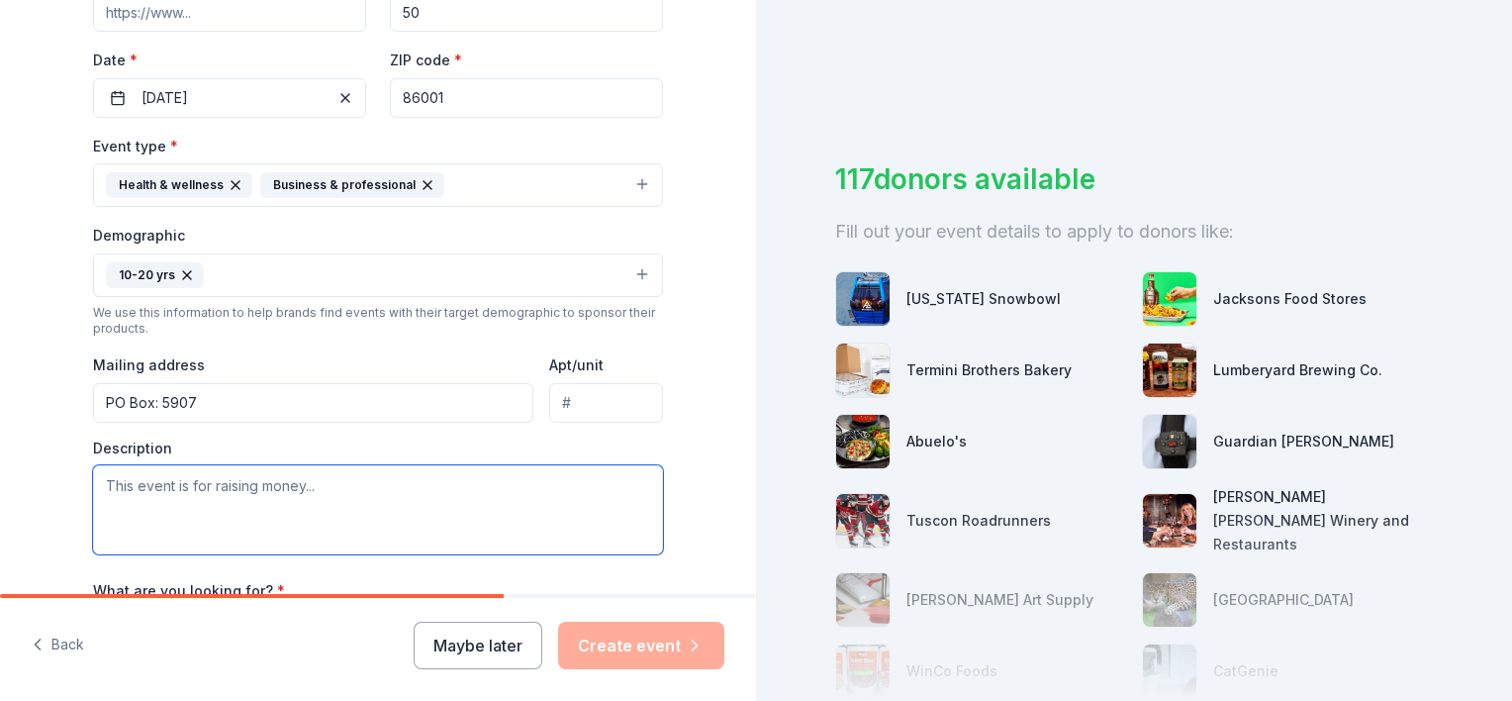
drag, startPoint x: 581, startPoint y: 471, endPoint x: 438, endPoint y: 411, distance: 154.8
click at [438, 411] on div "Event type * Health & wellness Business & professional Demographic 10-20 yrs We…" at bounding box center [378, 344] width 570 height 421
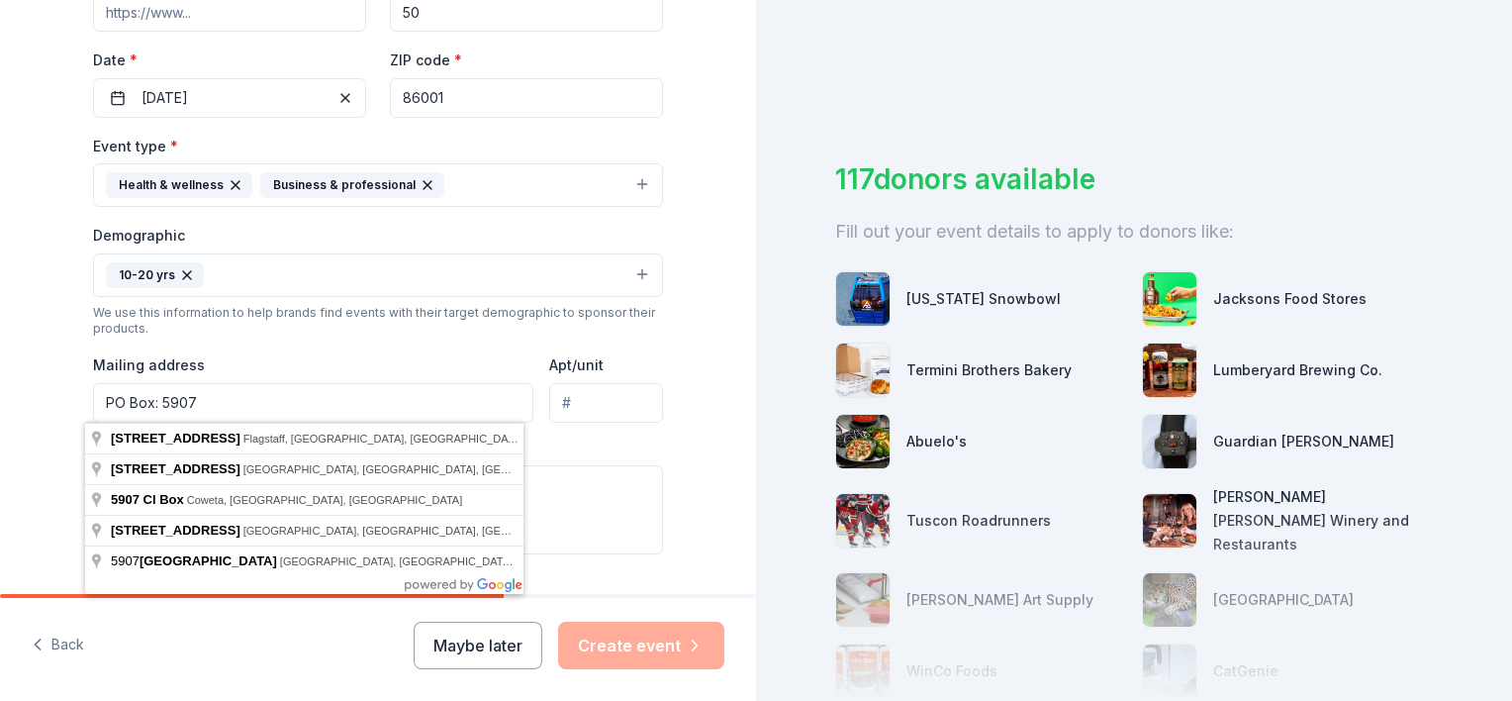
click at [412, 404] on input "PO Box: 5907" at bounding box center [313, 403] width 440 height 40
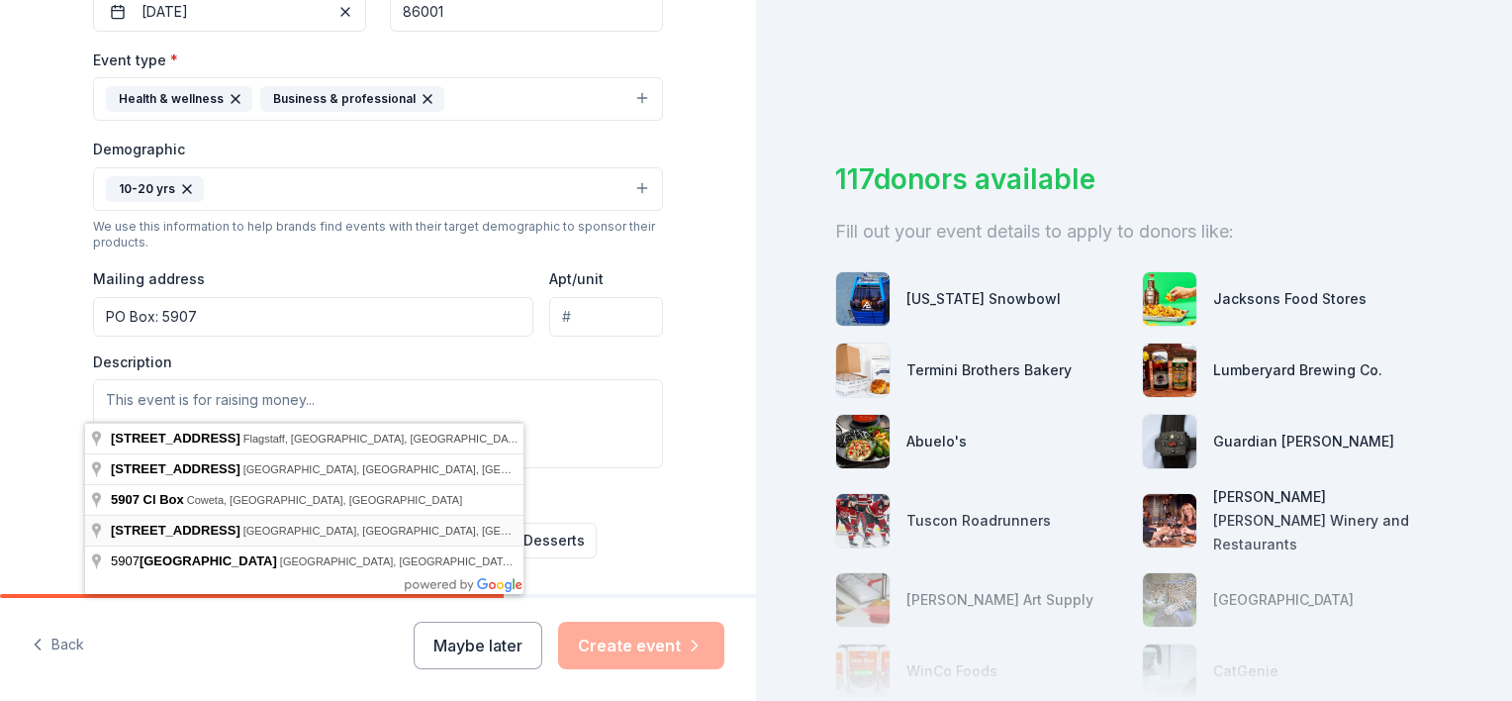
scroll to position [519, 0]
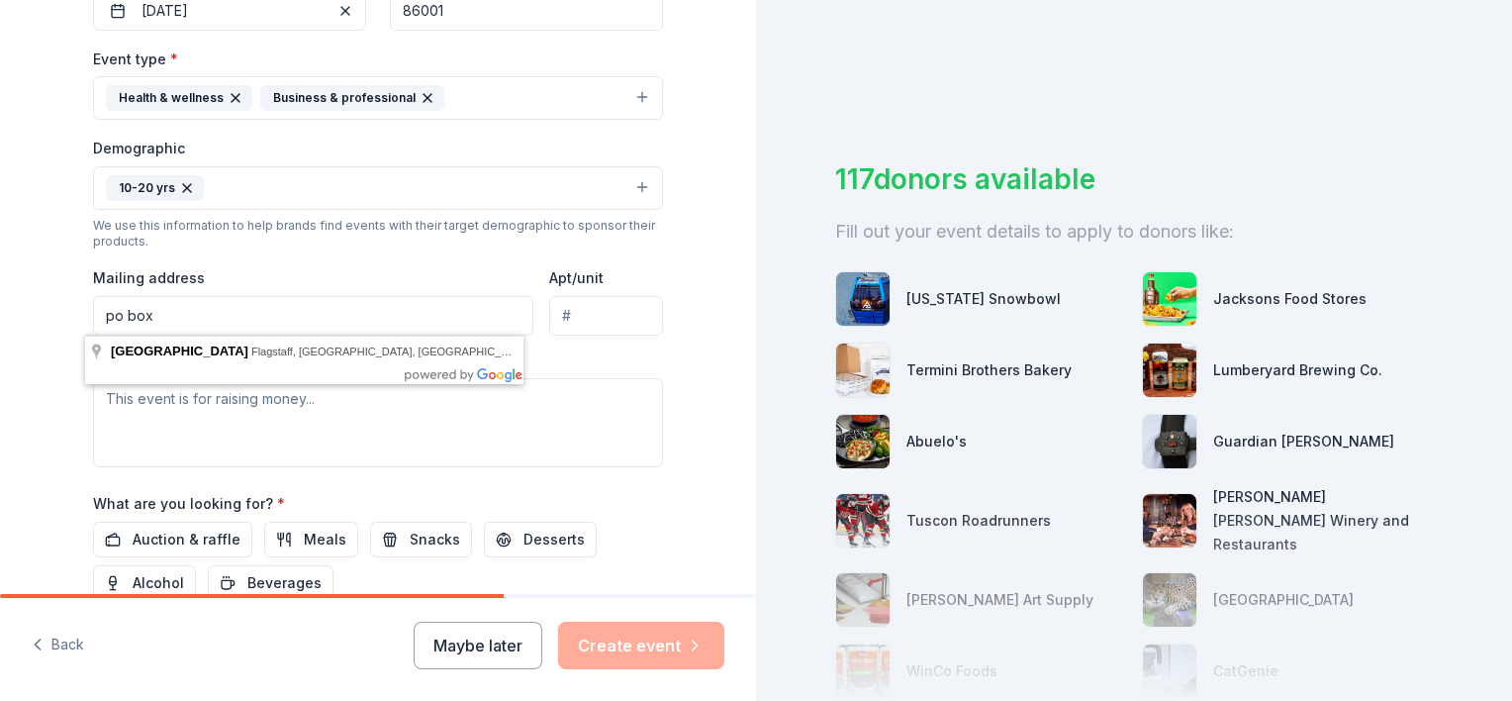
paste input "PO Box: 5907"
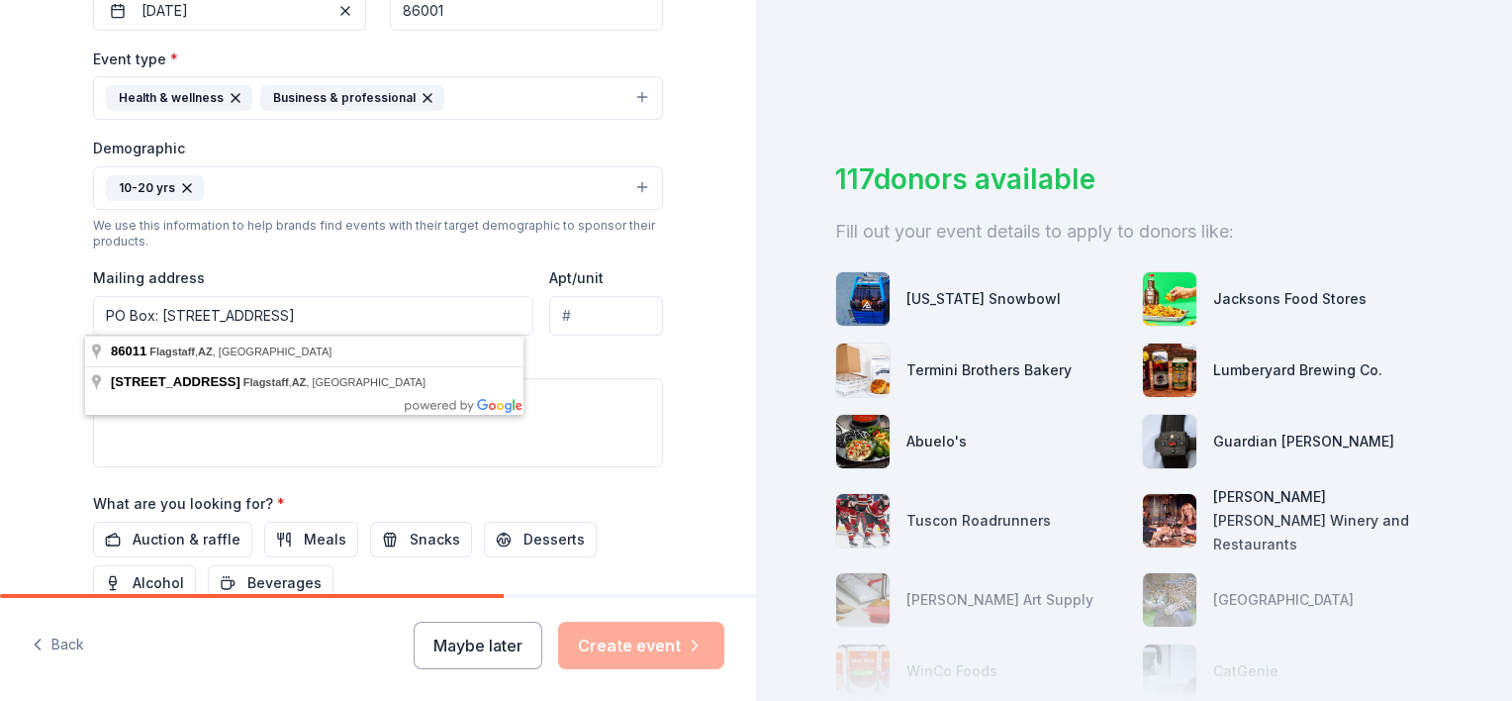
type input "PO Box: 5907 Flagstaff, AZ 86011"
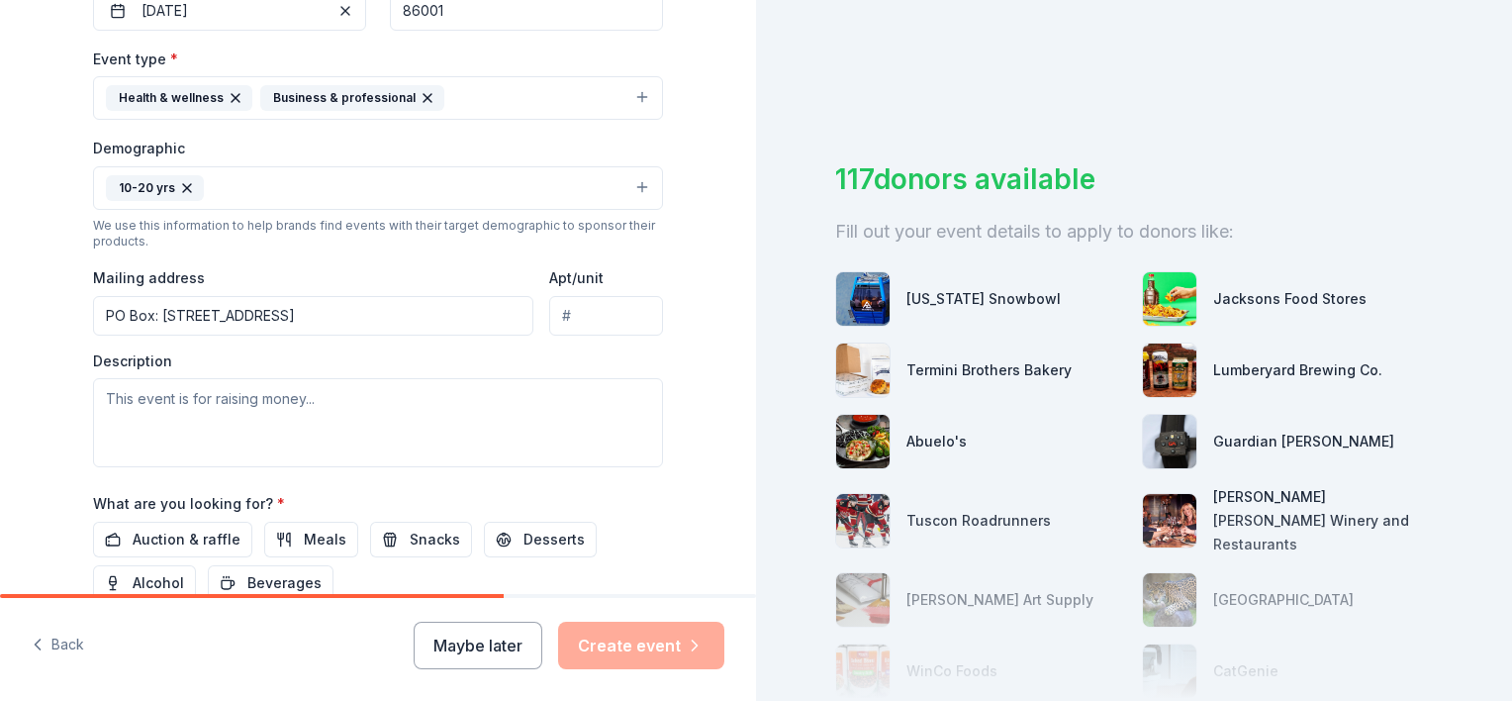
click at [698, 428] on div "Tell us about your event. We'll find in-kind donations you can apply for. Event…" at bounding box center [378, 141] width 756 height 1321
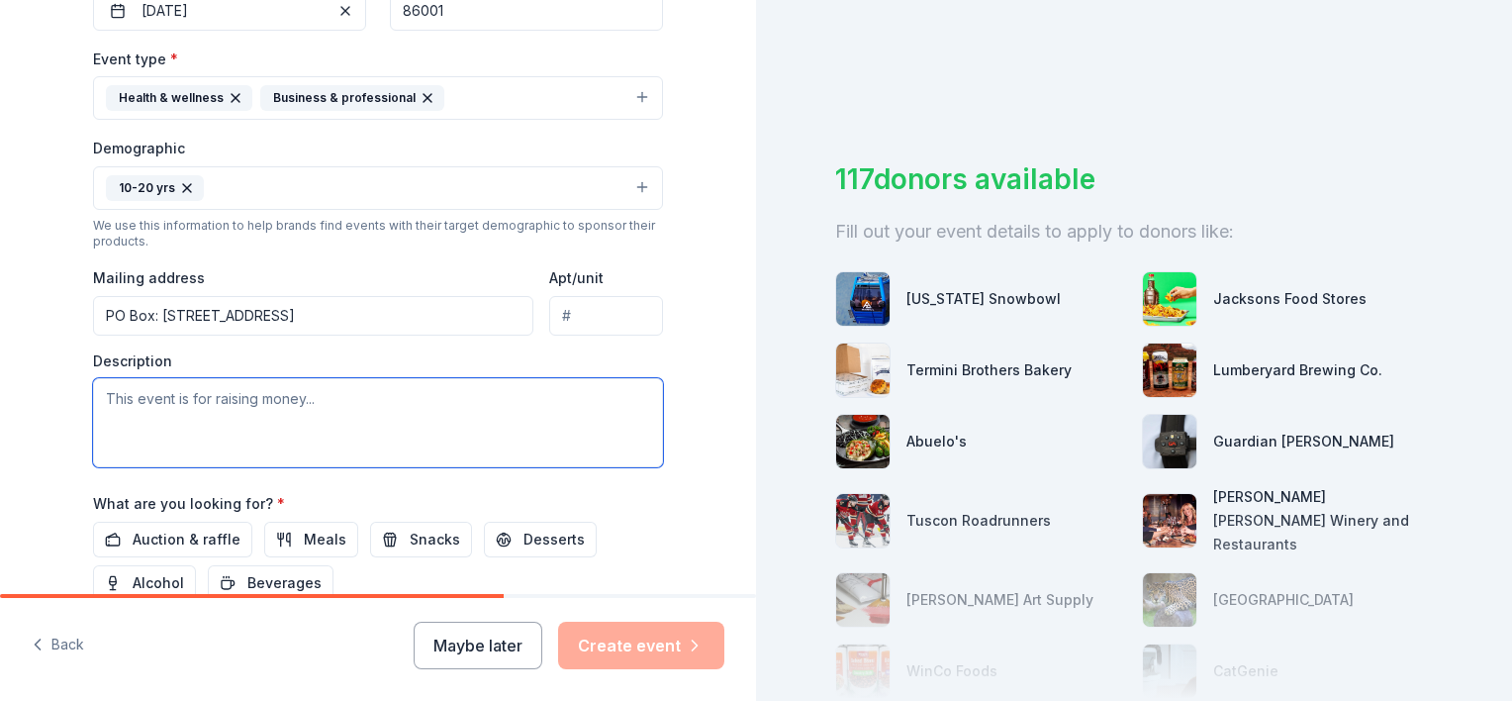
click at [565, 396] on textarea at bounding box center [378, 422] width 570 height 89
click at [293, 394] on textarea at bounding box center [378, 422] width 570 height 89
paste textarea "NAU Talent Search is a federally funded TRIO Program that serves low-income hig…"
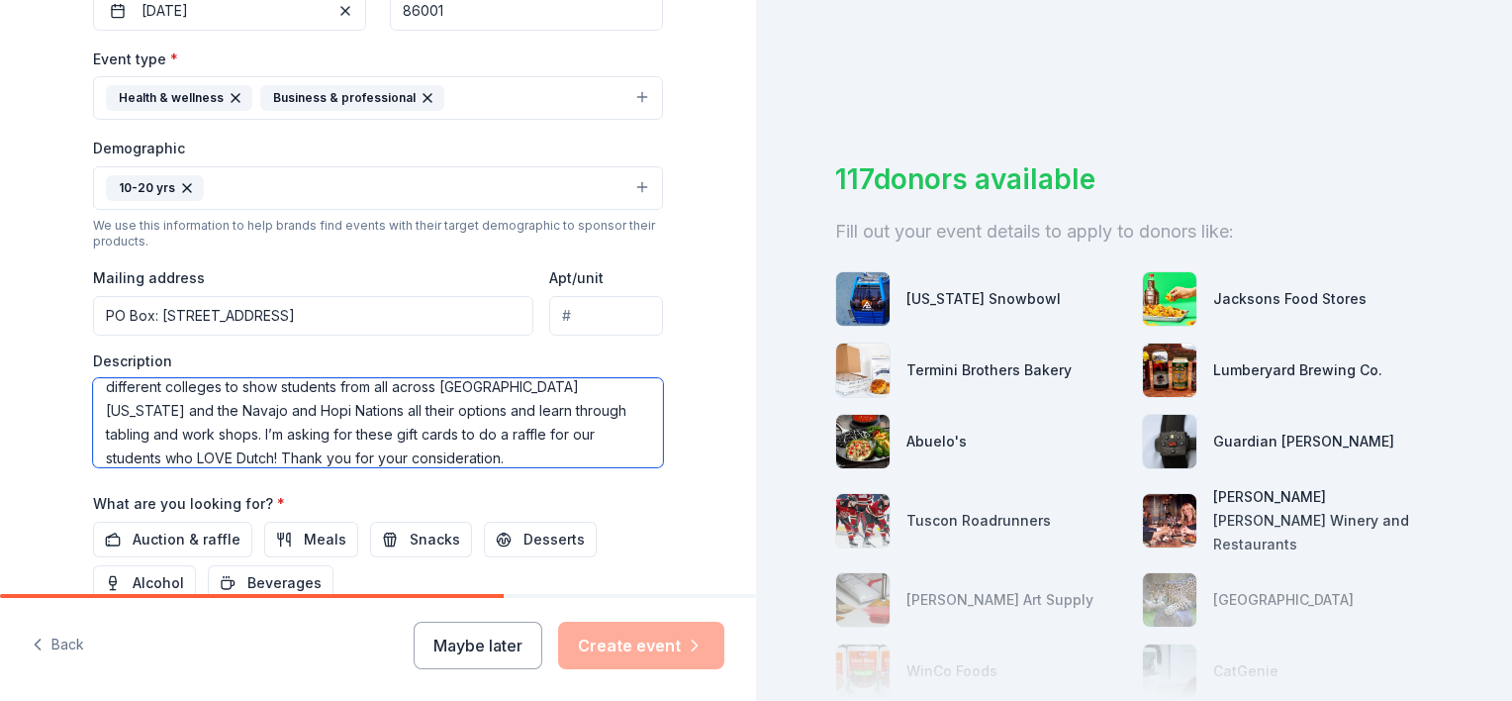
scroll to position [0, 0]
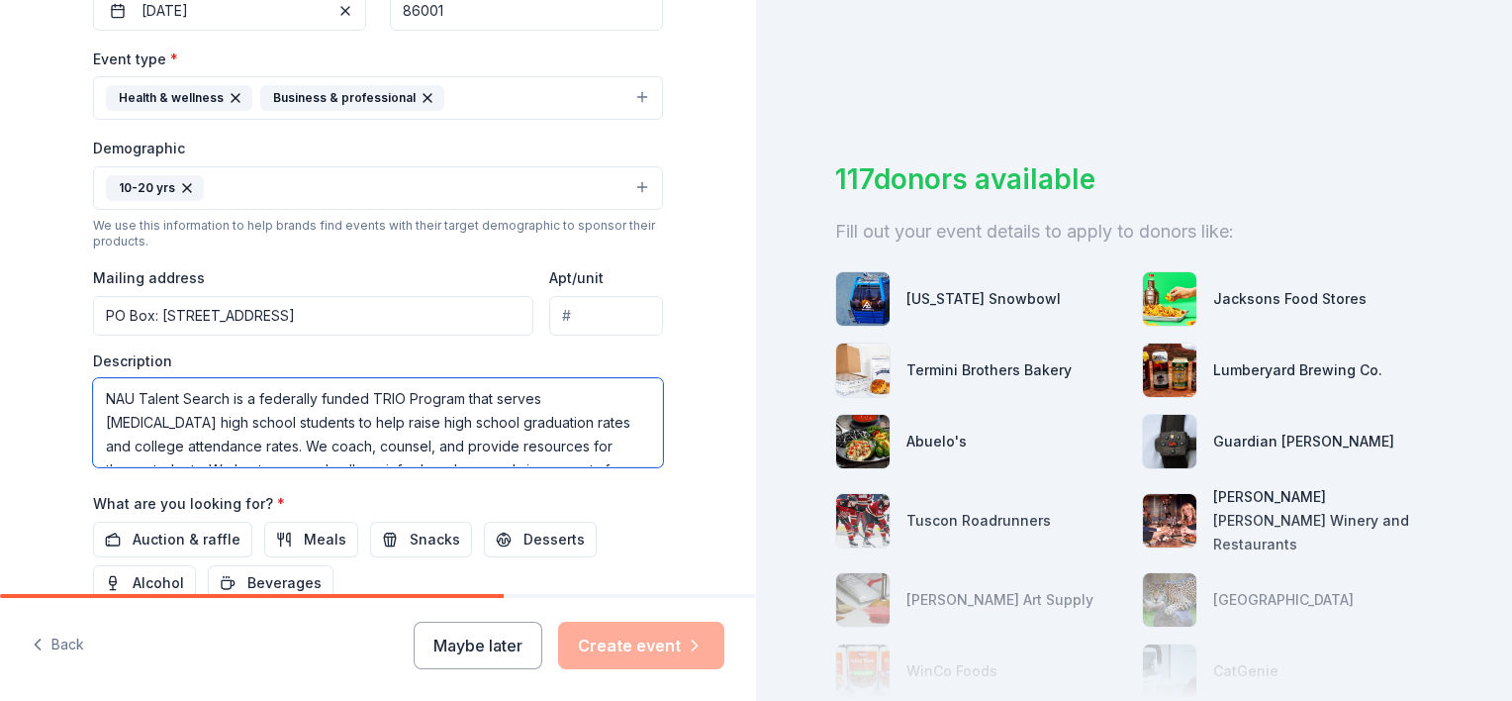
drag, startPoint x: 363, startPoint y: 399, endPoint x: 248, endPoint y: 397, distance: 114.8
click at [248, 397] on textarea "NAU Talent Search is a federally funded TRIO Program that serves low-income hig…" at bounding box center [378, 422] width 570 height 89
click at [508, 393] on textarea "NAU Talent Search is a TRIO Program that serves low-income high school students…" at bounding box center [378, 422] width 570 height 89
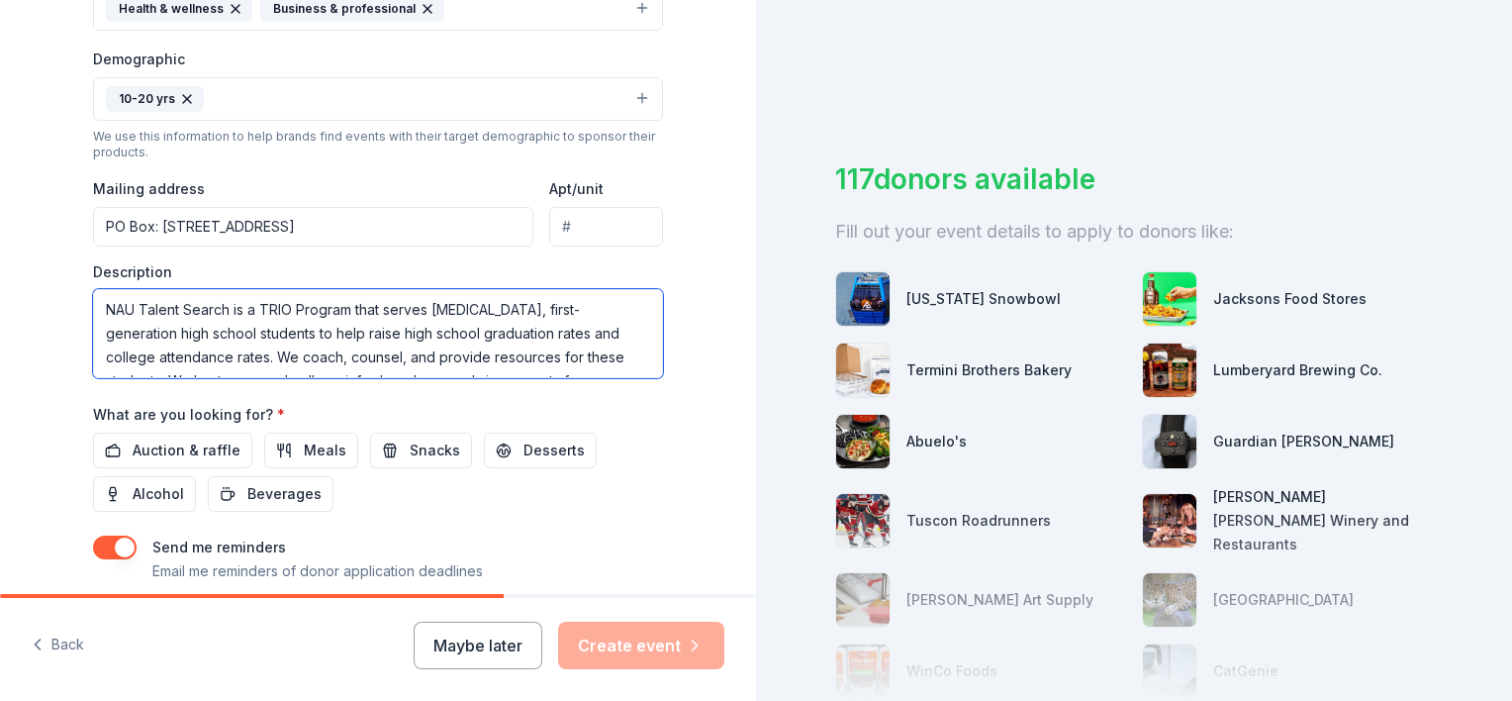
scroll to position [119, 0]
drag, startPoint x: 445, startPoint y: 356, endPoint x: 170, endPoint y: 343, distance: 275.4
click at [170, 343] on textarea "NAU Talent Search is a TRIO Program that serves low-income, first-generation hi…" at bounding box center [378, 333] width 570 height 89
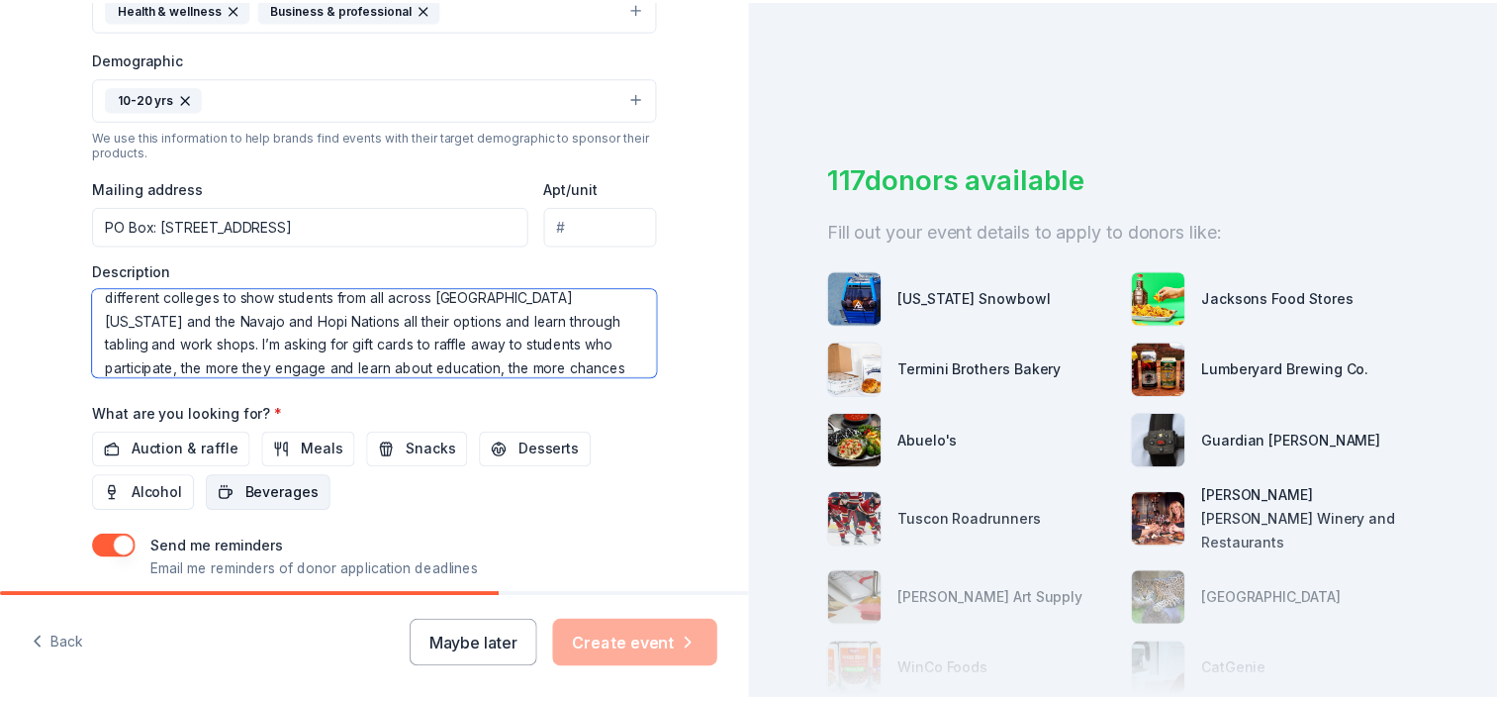
scroll to position [708, 0]
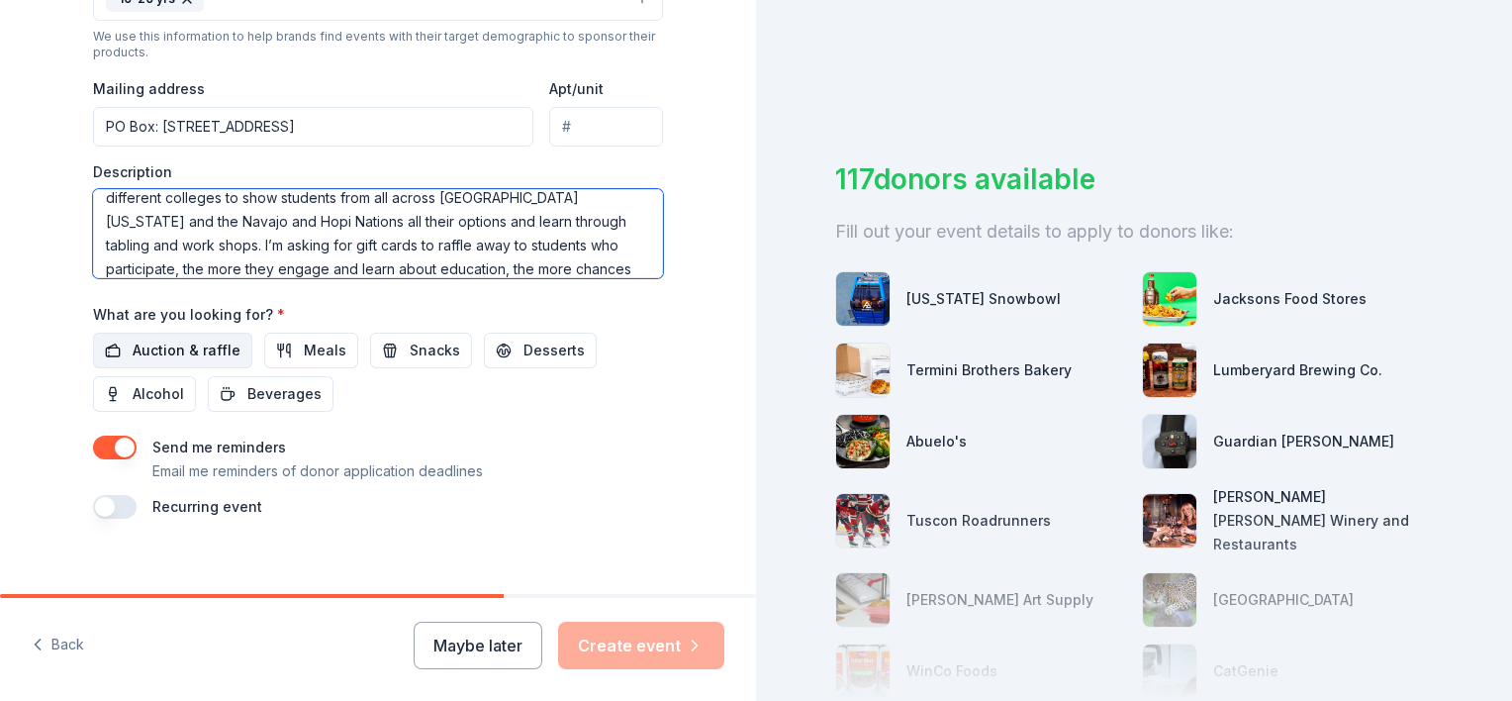
type textarea "NAU Talent Search is a TRIO Program that serves low-income, first-generation hi…"
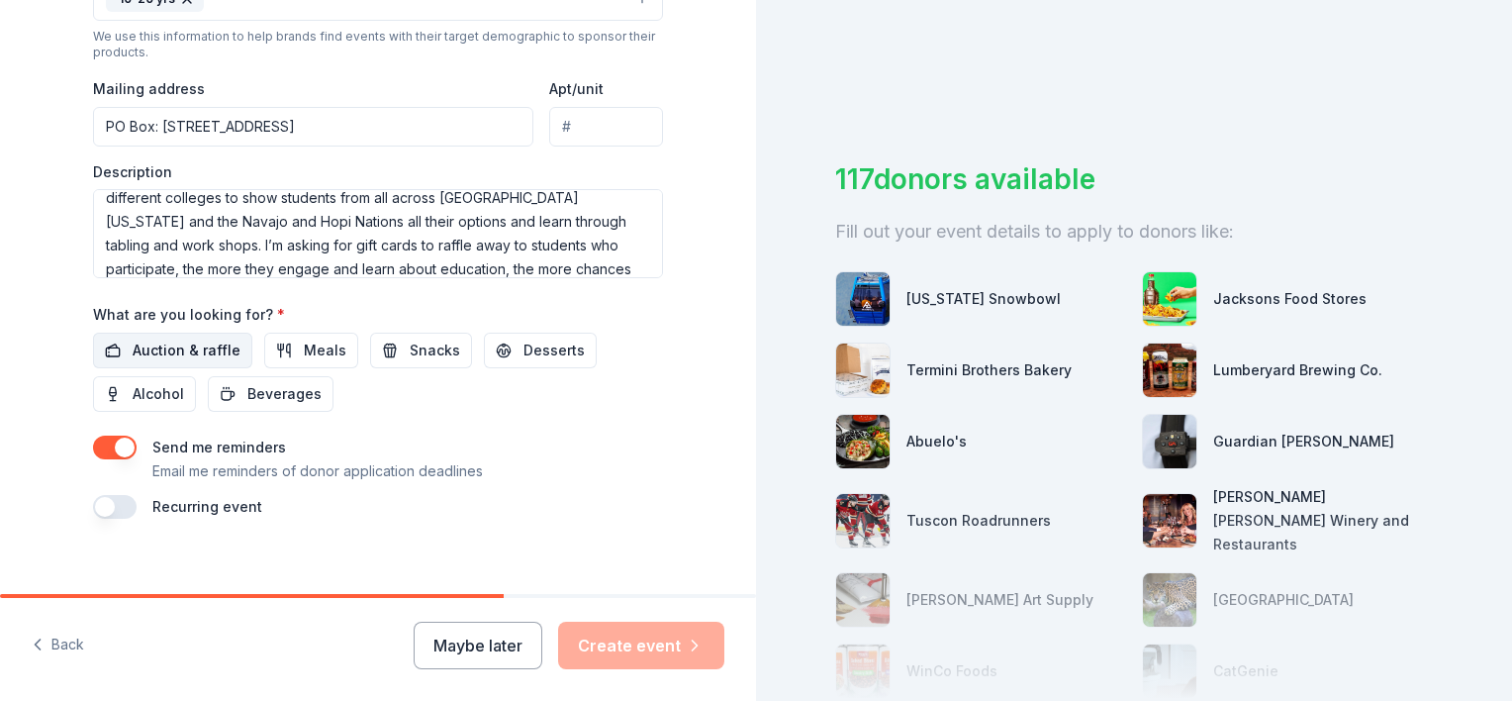
click at [182, 356] on span "Auction & raffle" at bounding box center [187, 350] width 108 height 24
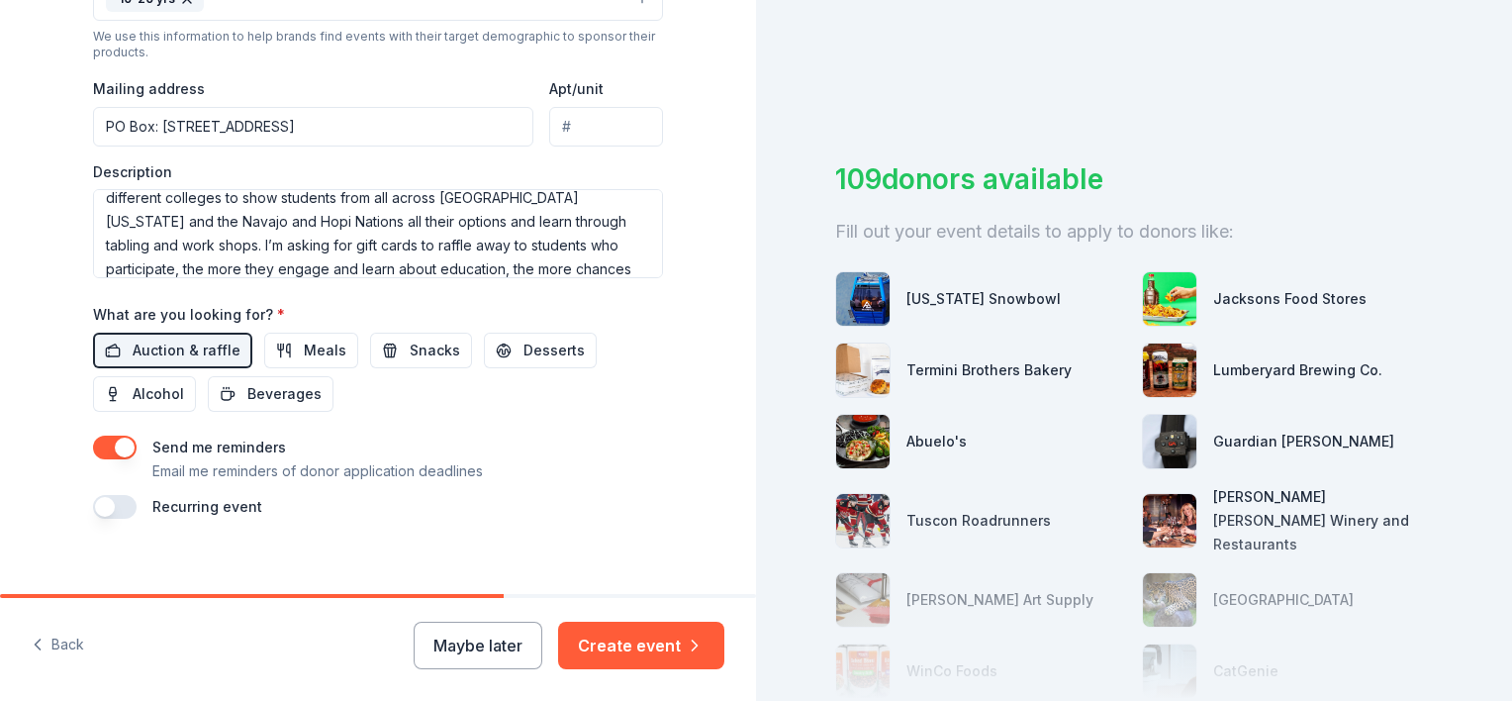
click at [107, 436] on button "button" at bounding box center [115, 447] width 44 height 24
click at [650, 649] on button "Create event" at bounding box center [641, 645] width 166 height 48
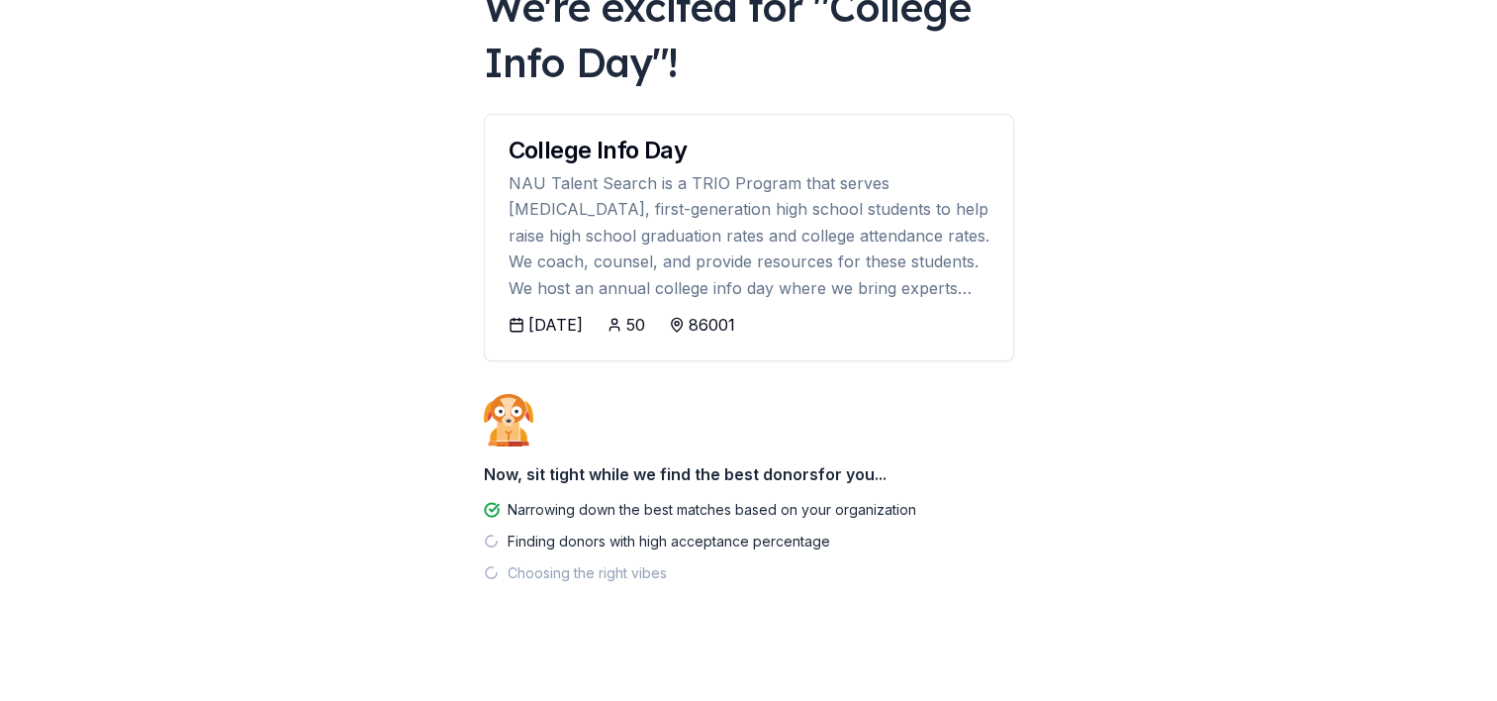
scroll to position [146, 0]
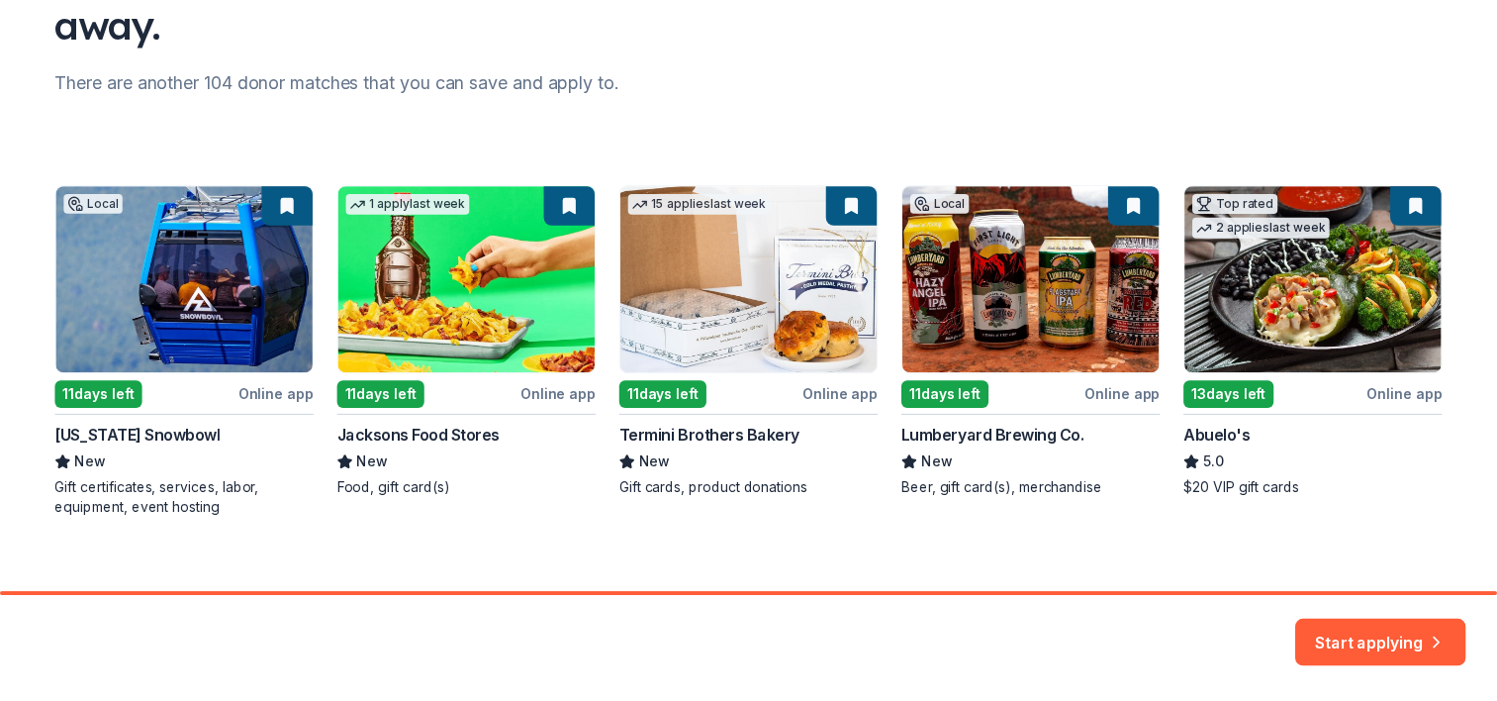
scroll to position [218, 0]
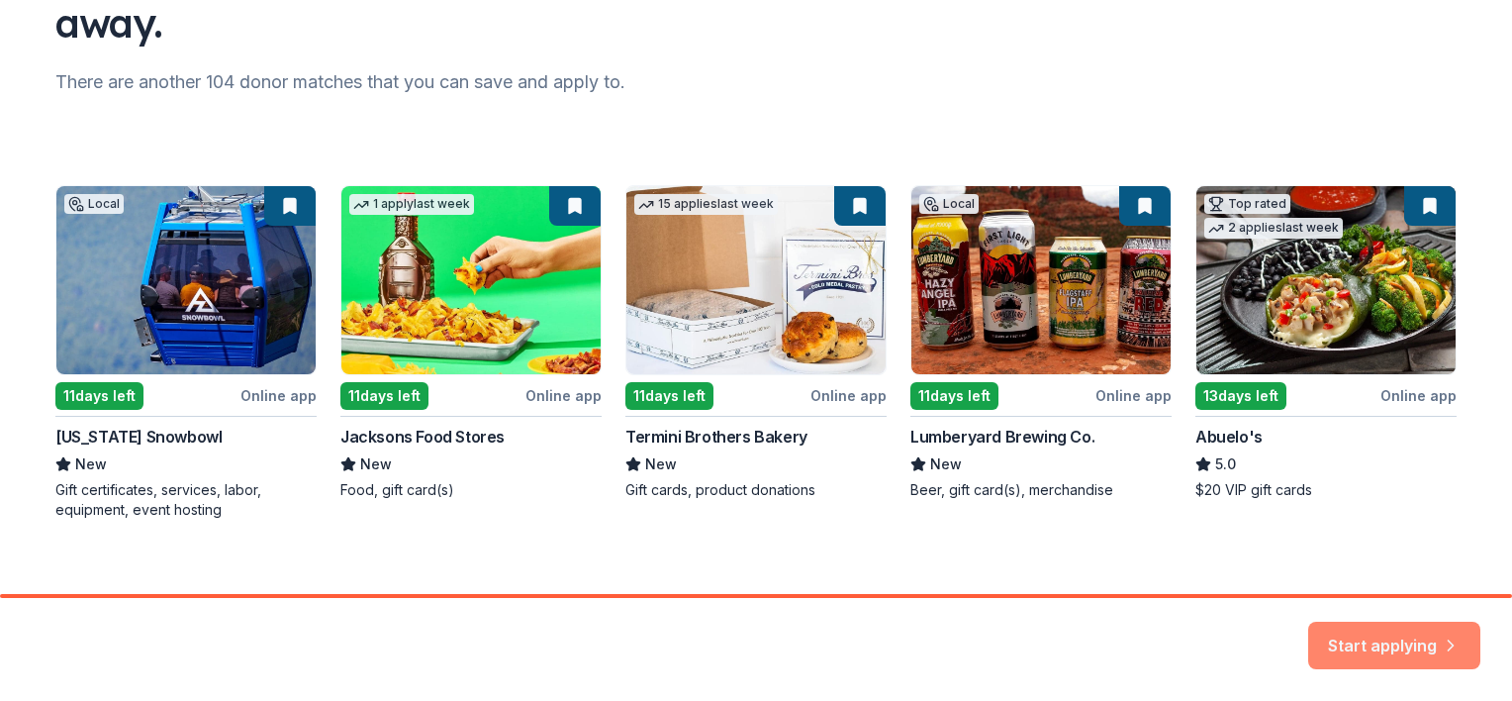
click at [1339, 651] on button "Start applying" at bounding box center [1394, 634] width 172 height 48
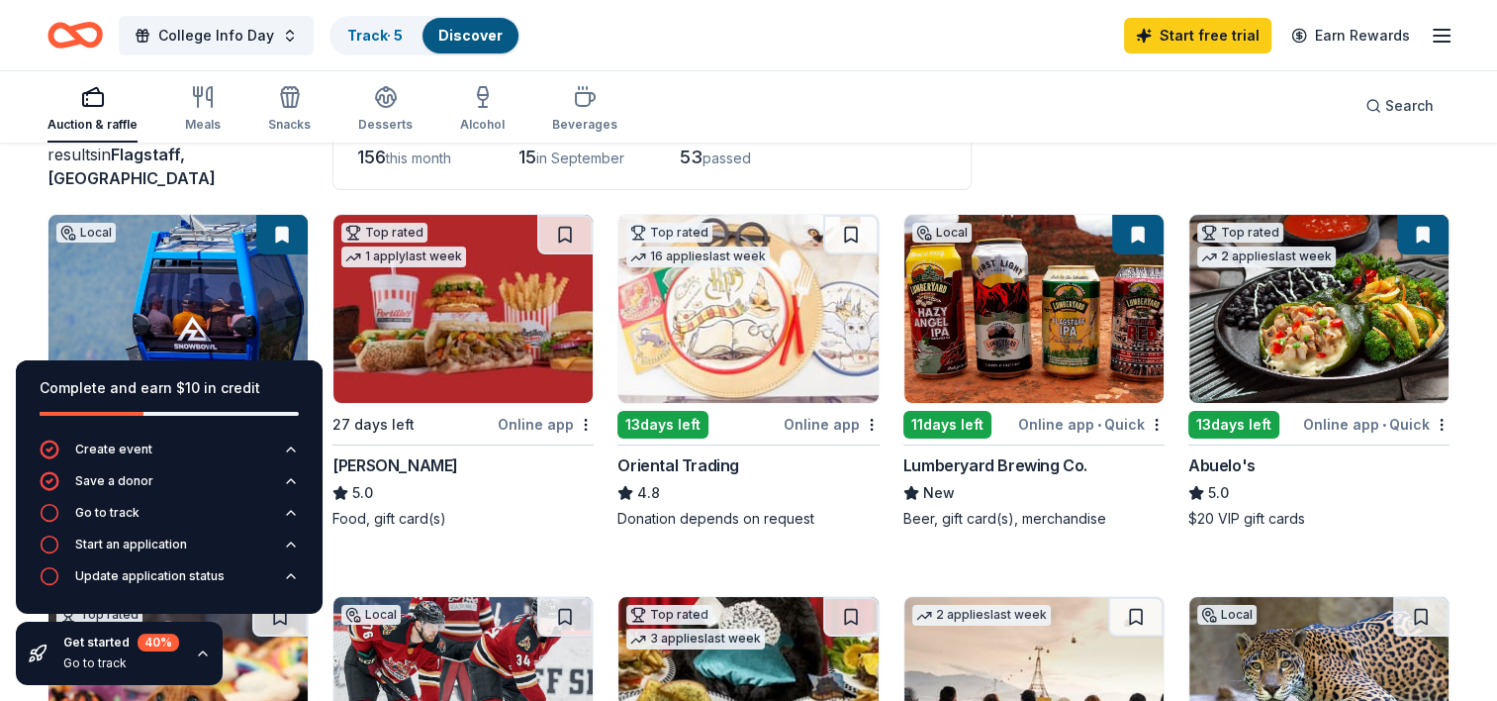
scroll to position [184, 0]
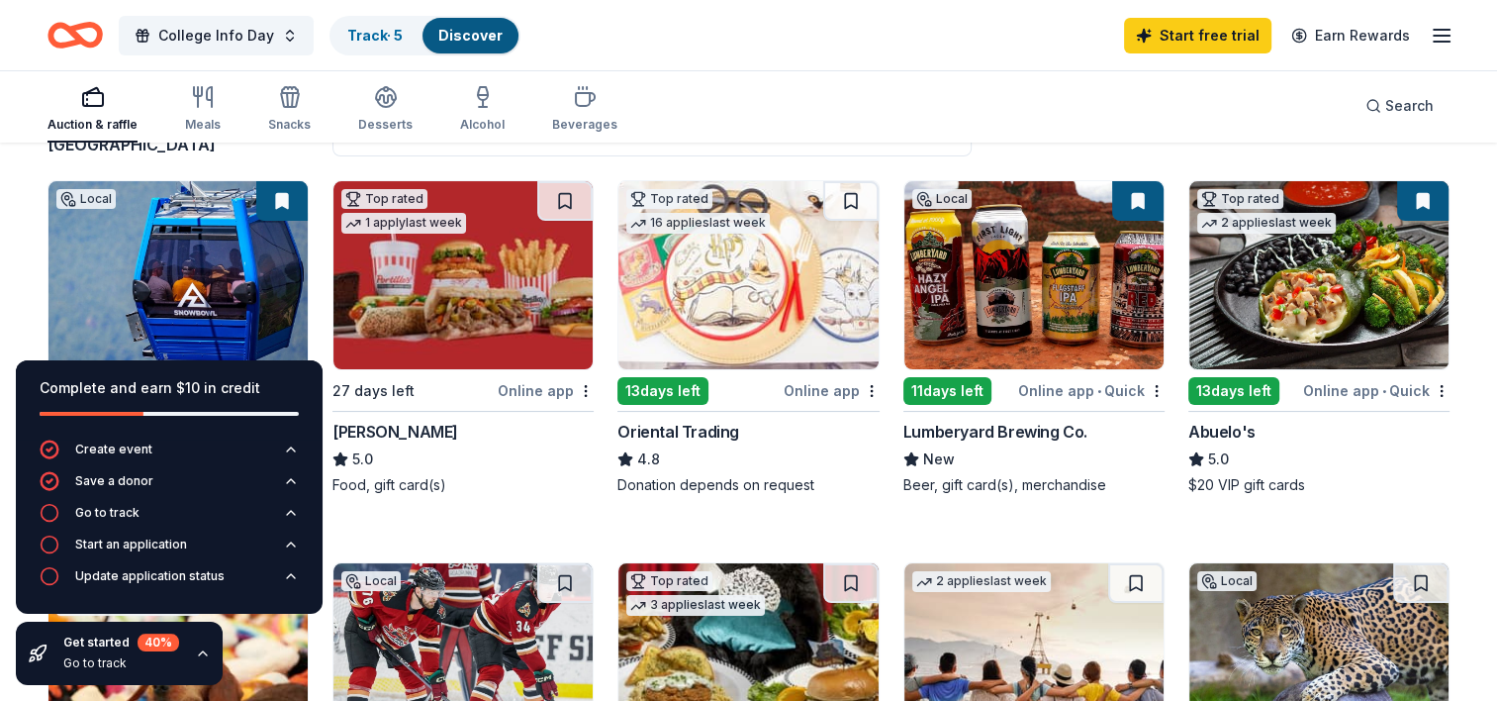
click at [202, 651] on icon "button" at bounding box center [203, 653] width 16 height 16
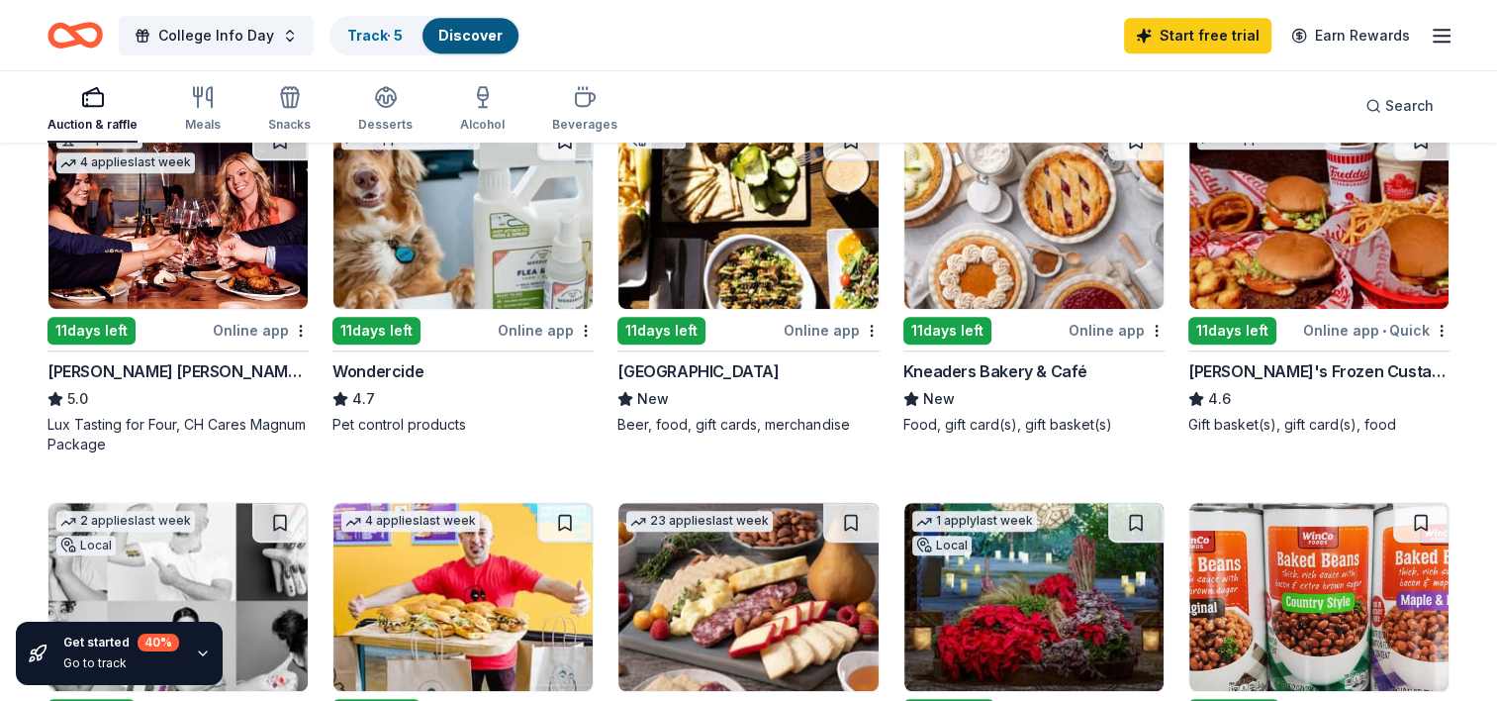
scroll to position [1009, 0]
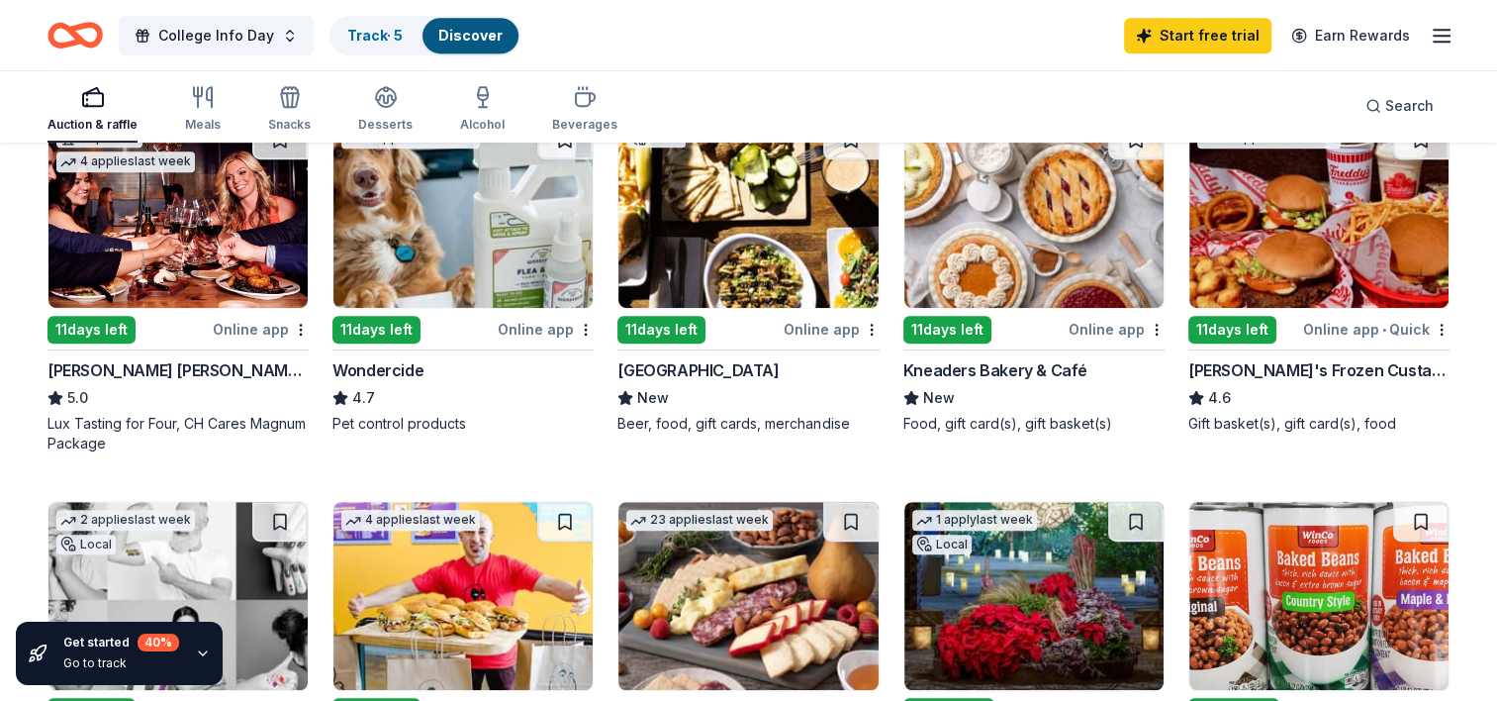
click at [1329, 262] on img at bounding box center [1318, 214] width 259 height 188
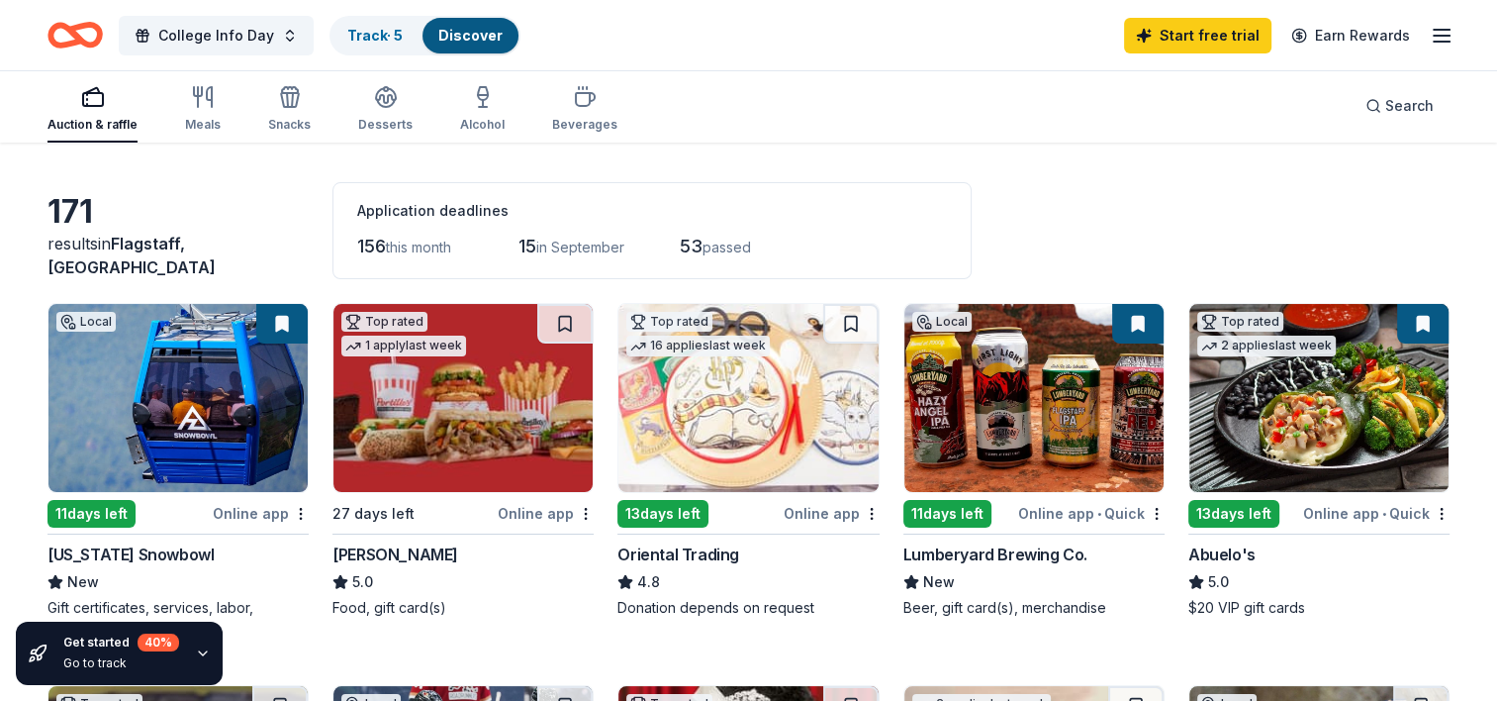
scroll to position [87, 0]
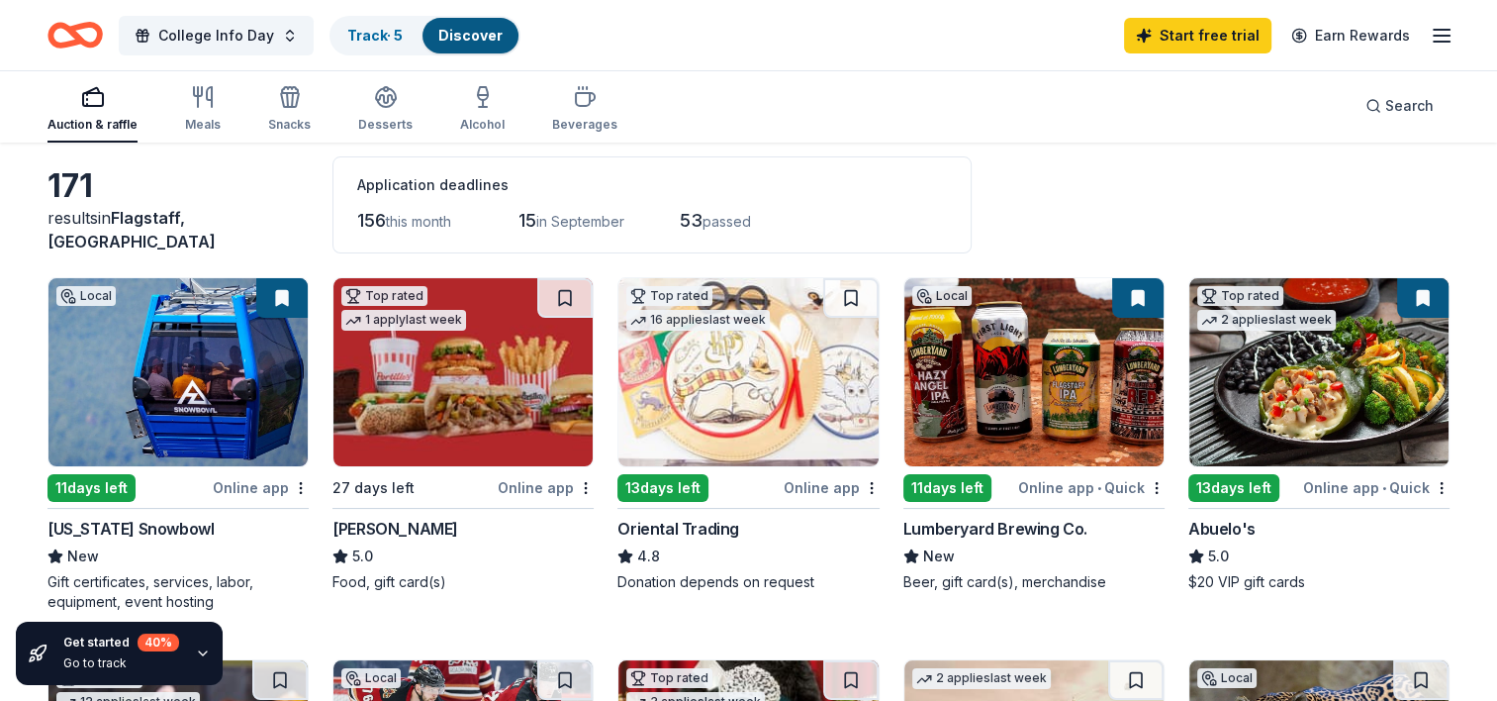
click at [185, 388] on img at bounding box center [177, 372] width 259 height 188
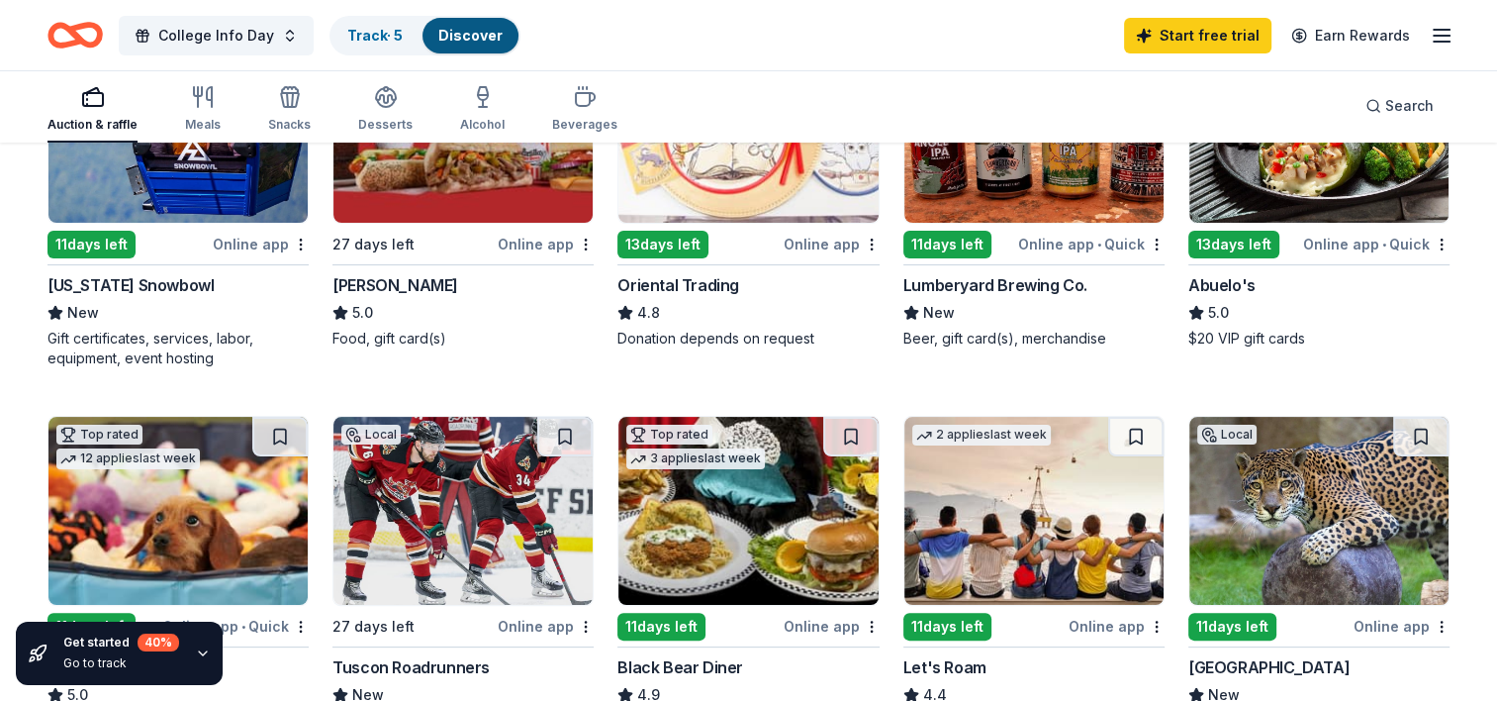
scroll to position [0, 0]
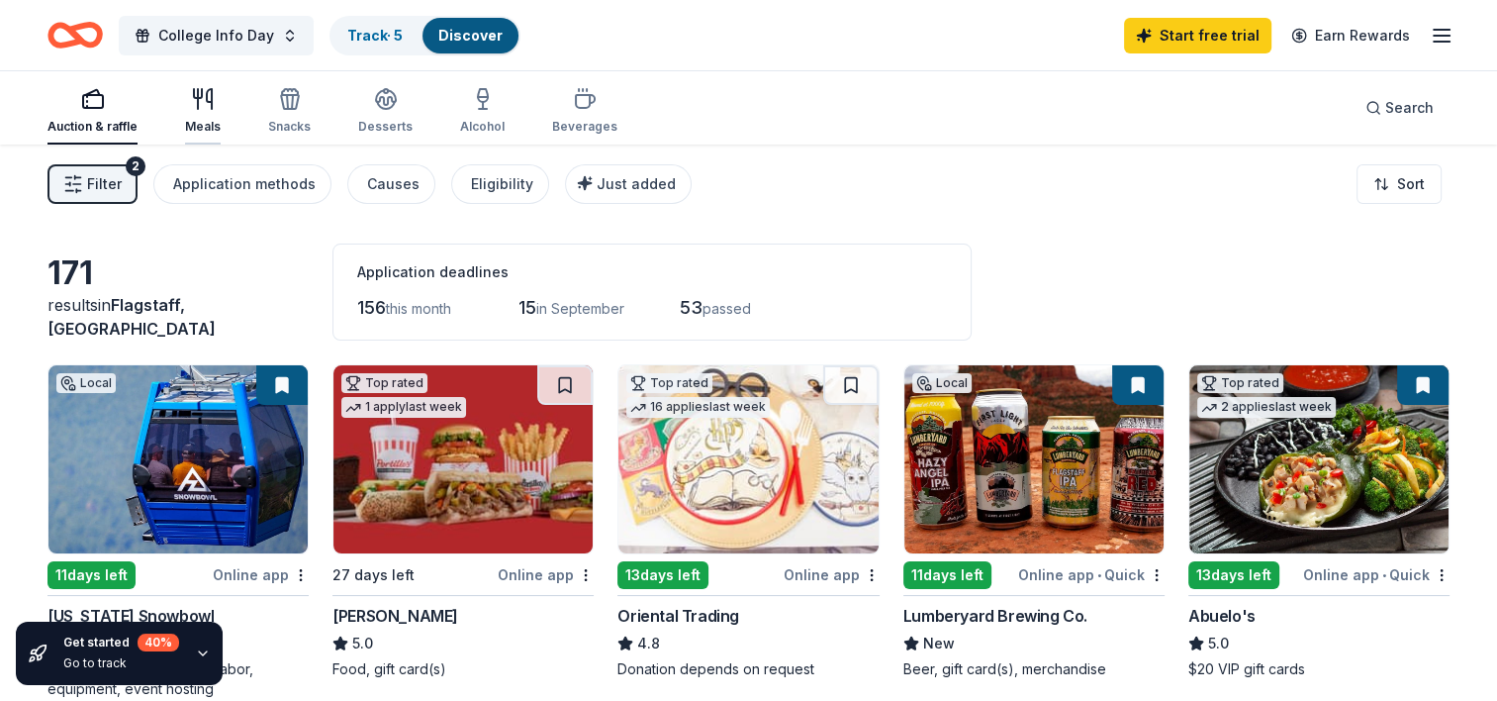
click at [207, 98] on icon "button" at bounding box center [209, 99] width 5 height 20
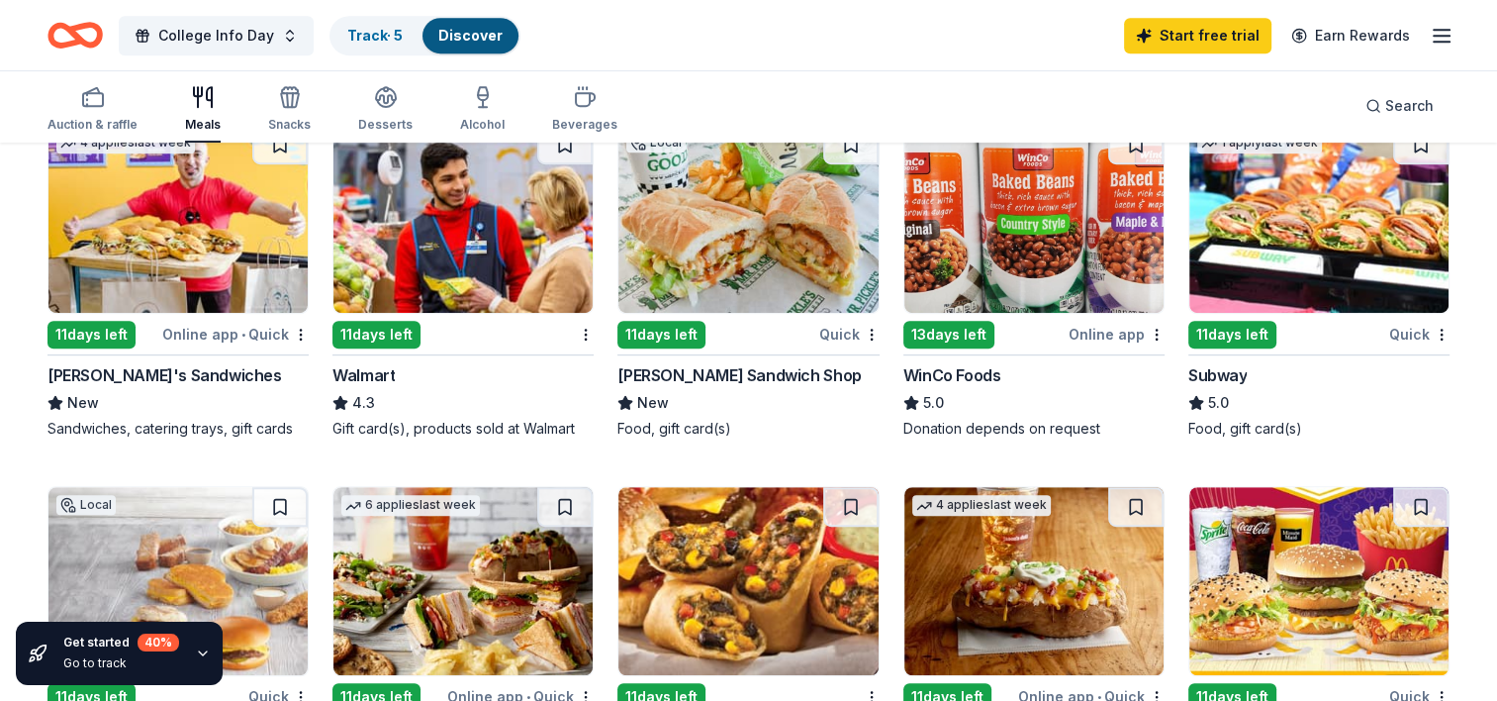
scroll to position [910, 0]
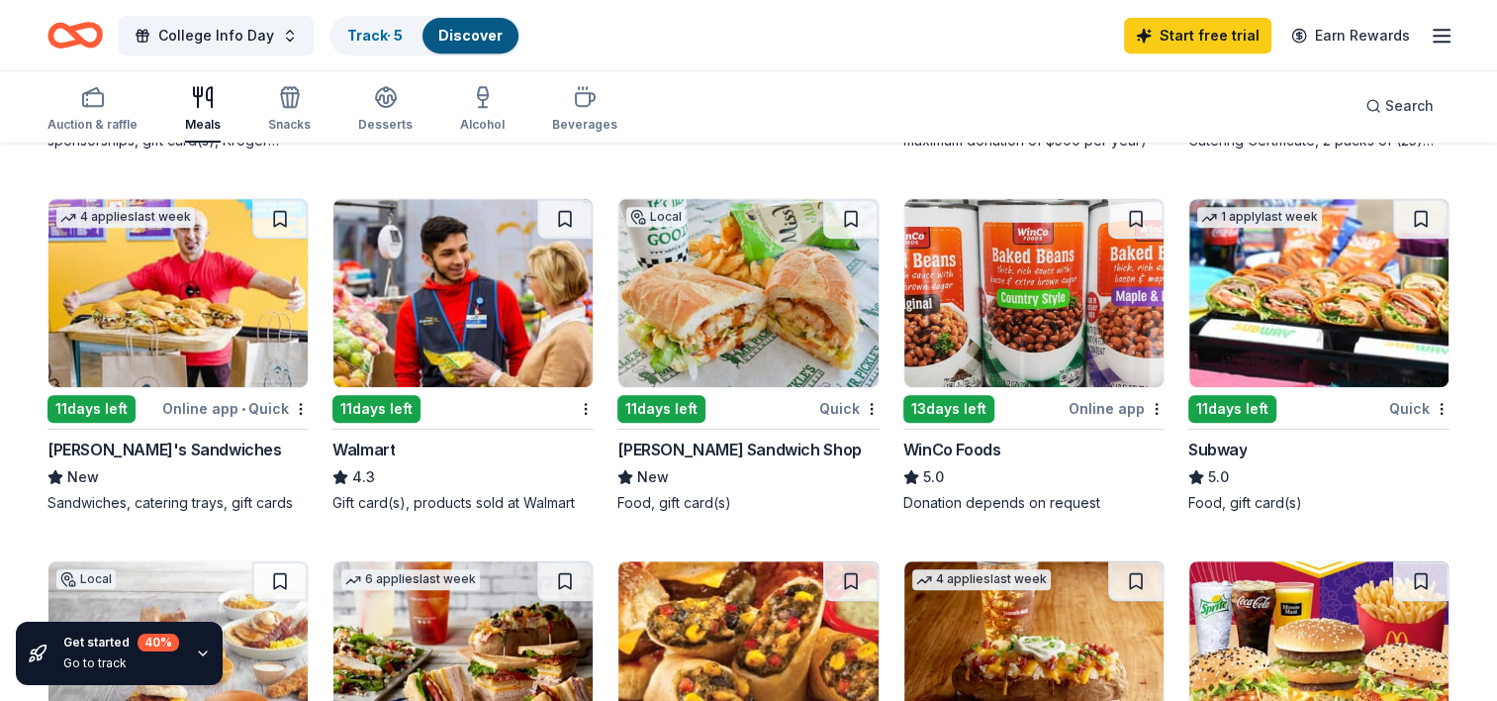
click at [1229, 316] on img at bounding box center [1318, 293] width 259 height 188
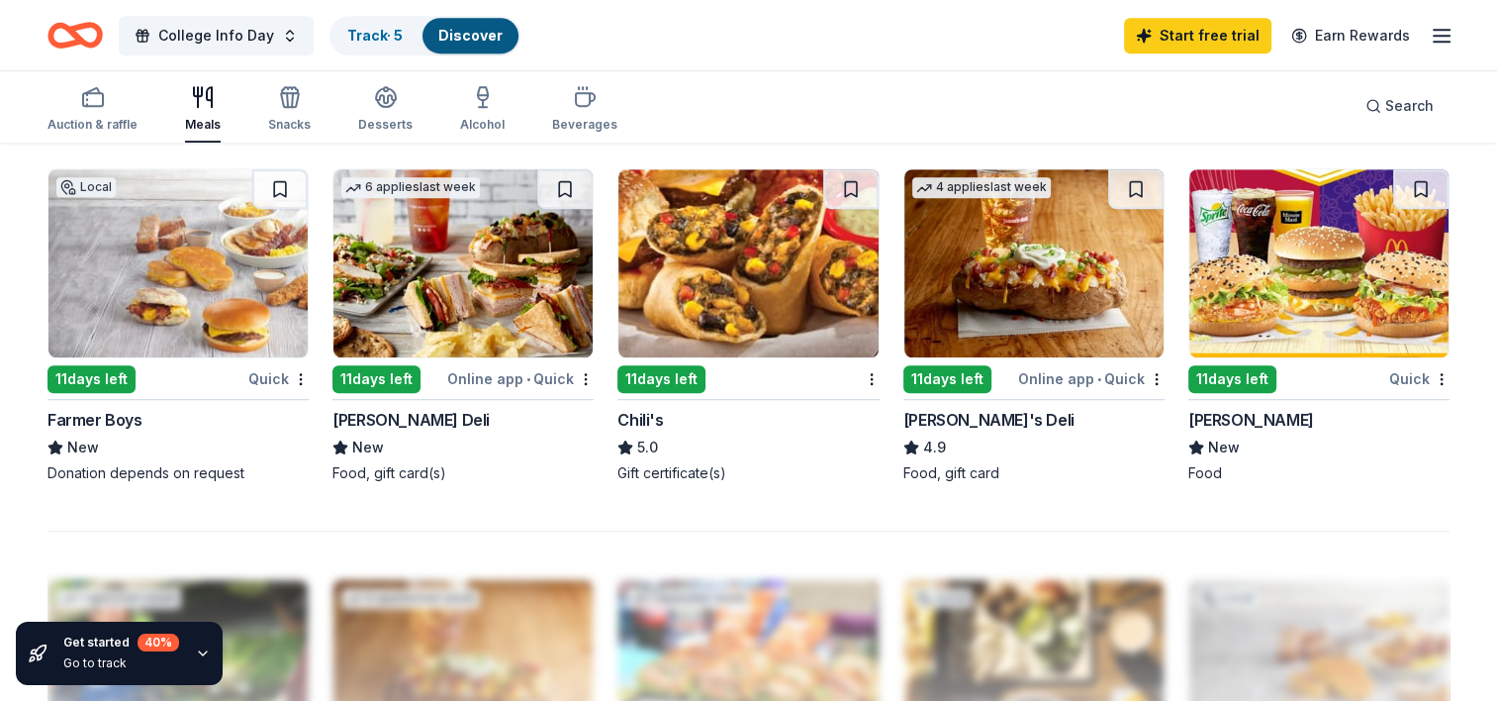
scroll to position [1302, 0]
click at [1289, 261] on img at bounding box center [1318, 263] width 259 height 188
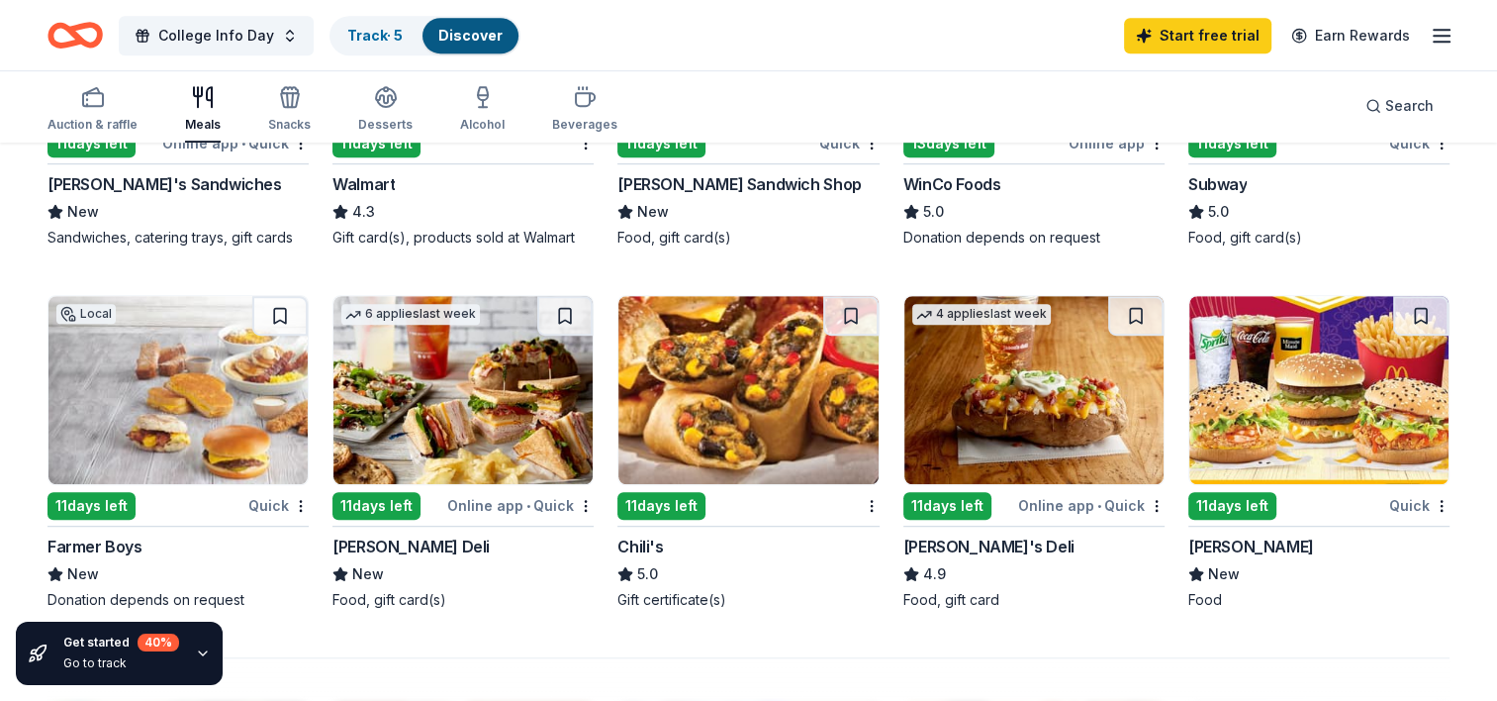
scroll to position [1178, 0]
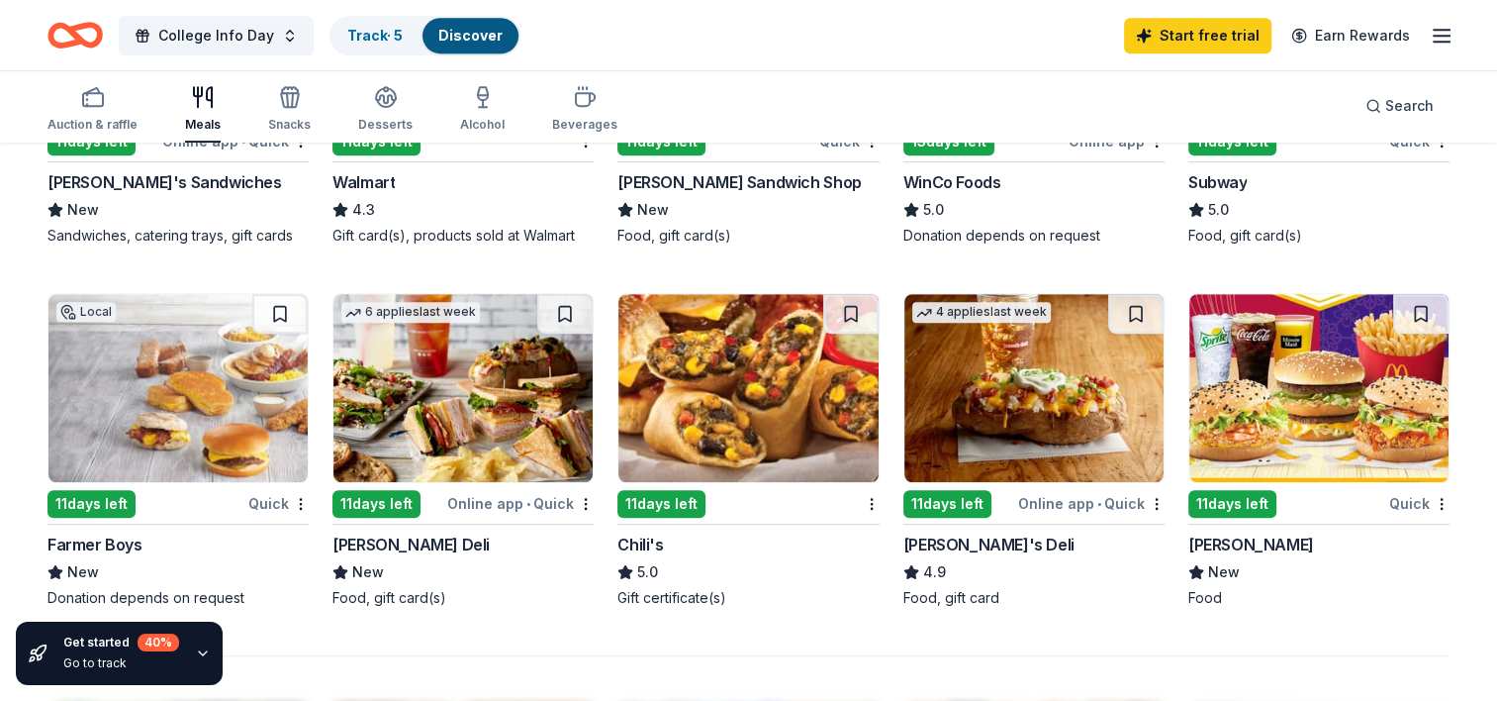
click at [745, 354] on img at bounding box center [747, 388] width 259 height 188
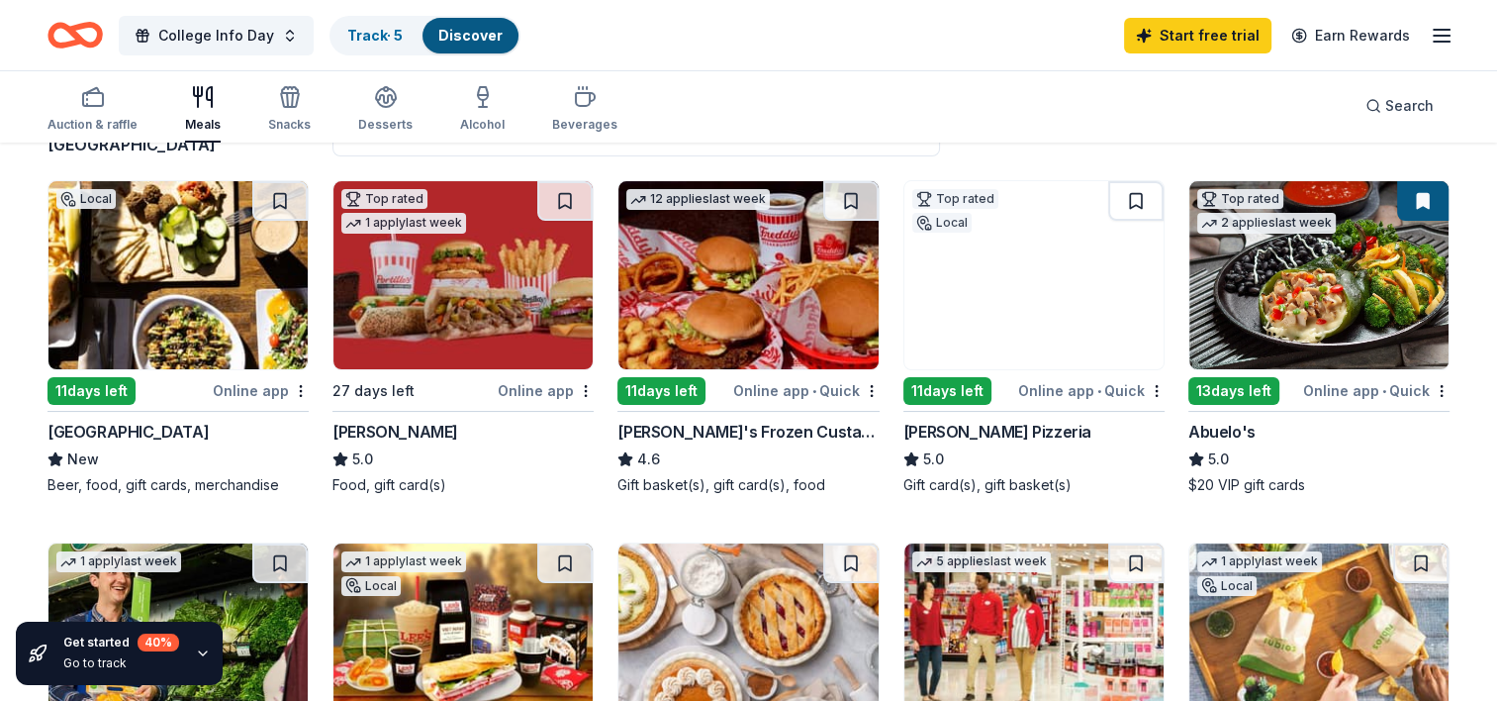
scroll to position [0, 0]
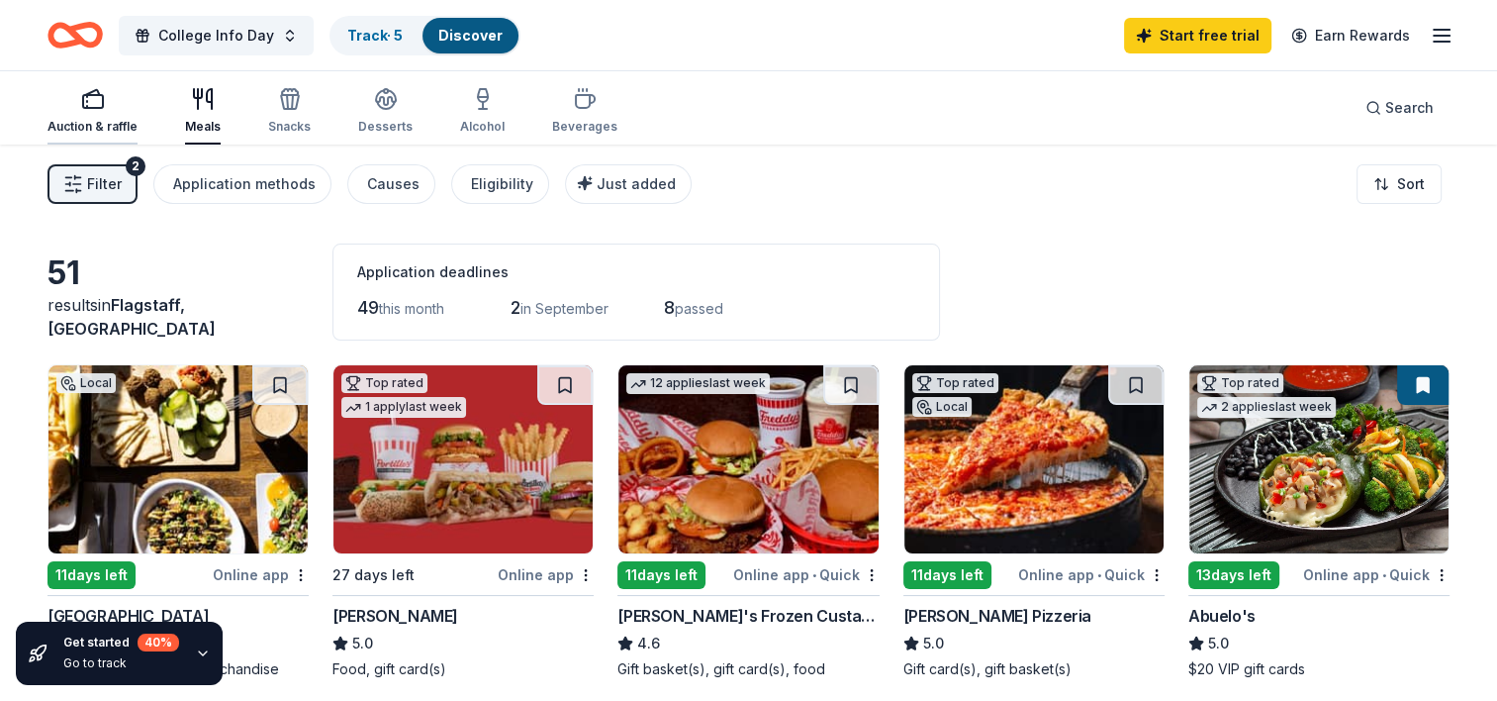
click at [112, 112] on div "Auction & raffle" at bounding box center [93, 111] width 90 height 48
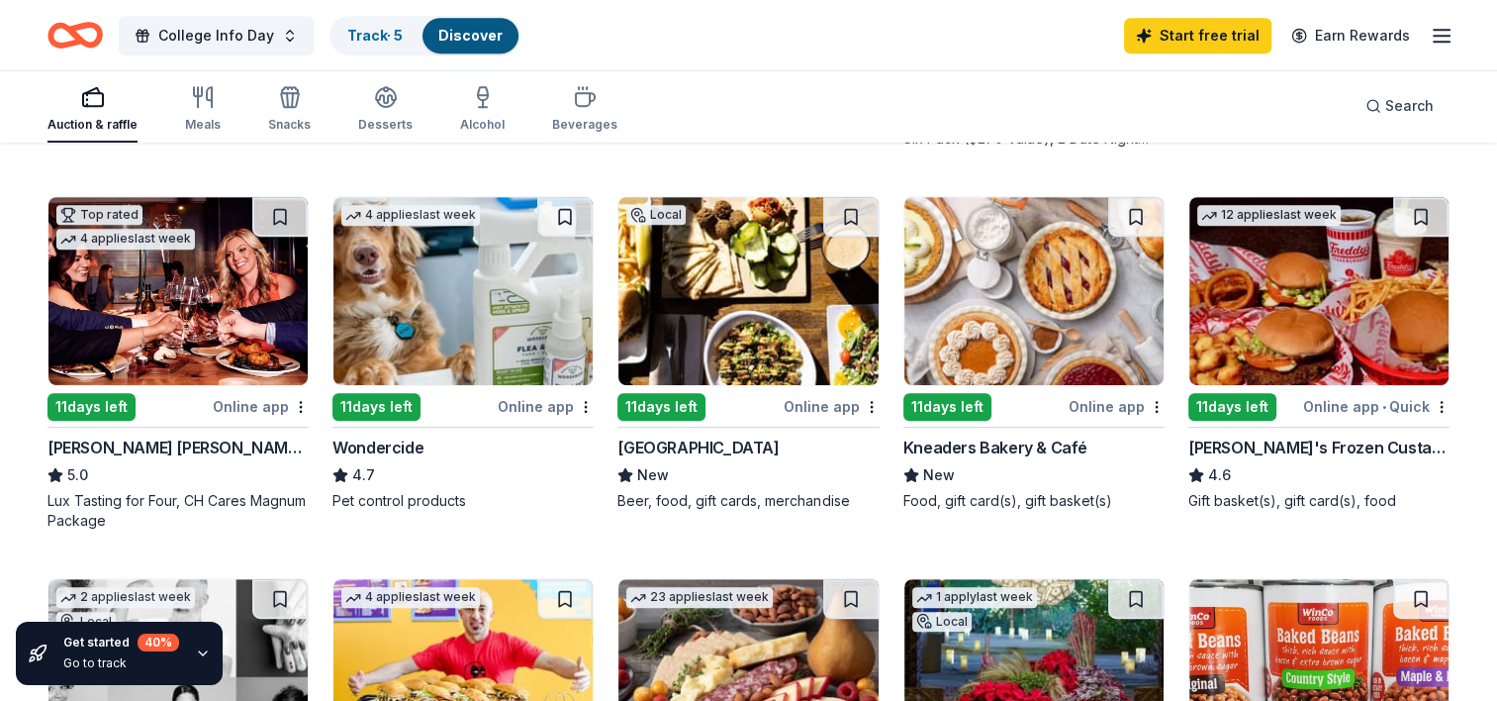
scroll to position [977, 0]
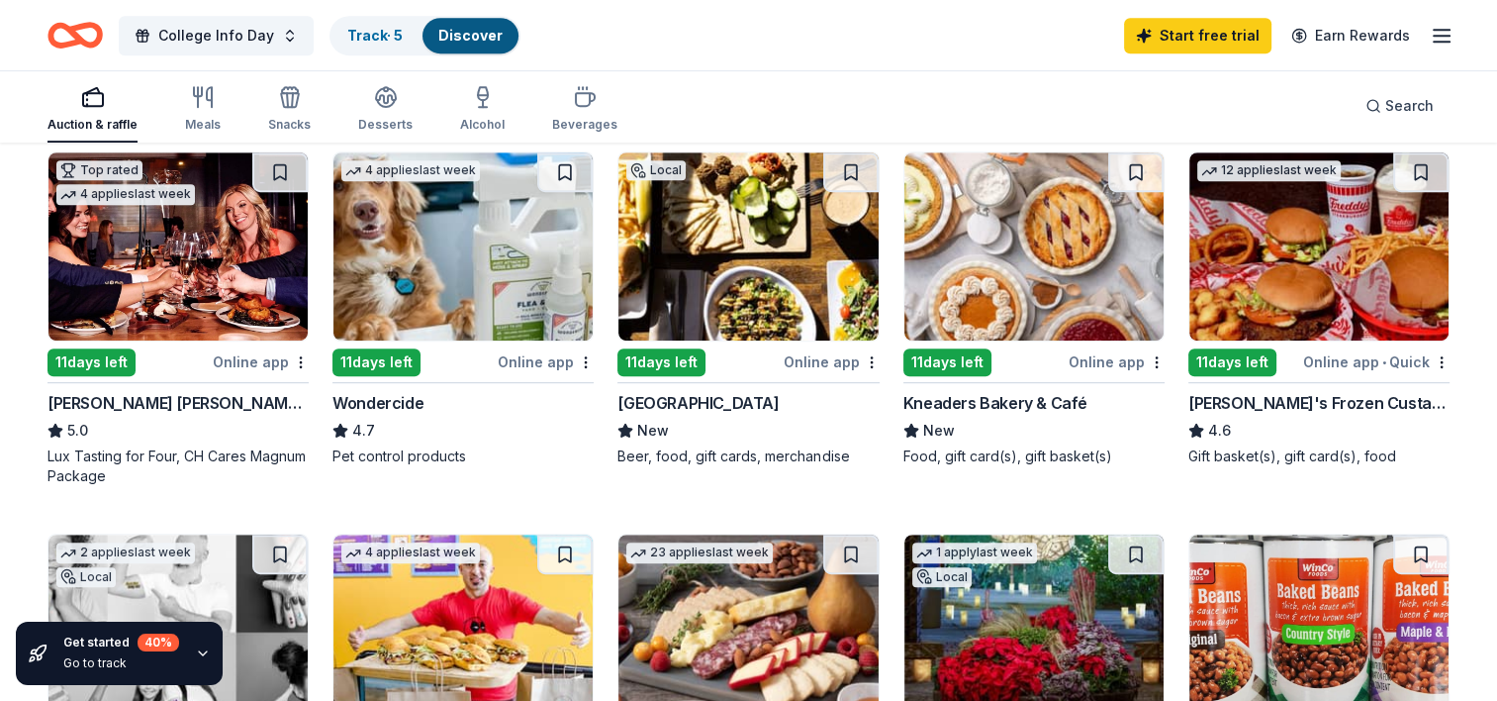
drag, startPoint x: 770, startPoint y: 298, endPoint x: 745, endPoint y: 288, distance: 26.6
click at [745, 288] on img at bounding box center [747, 246] width 259 height 188
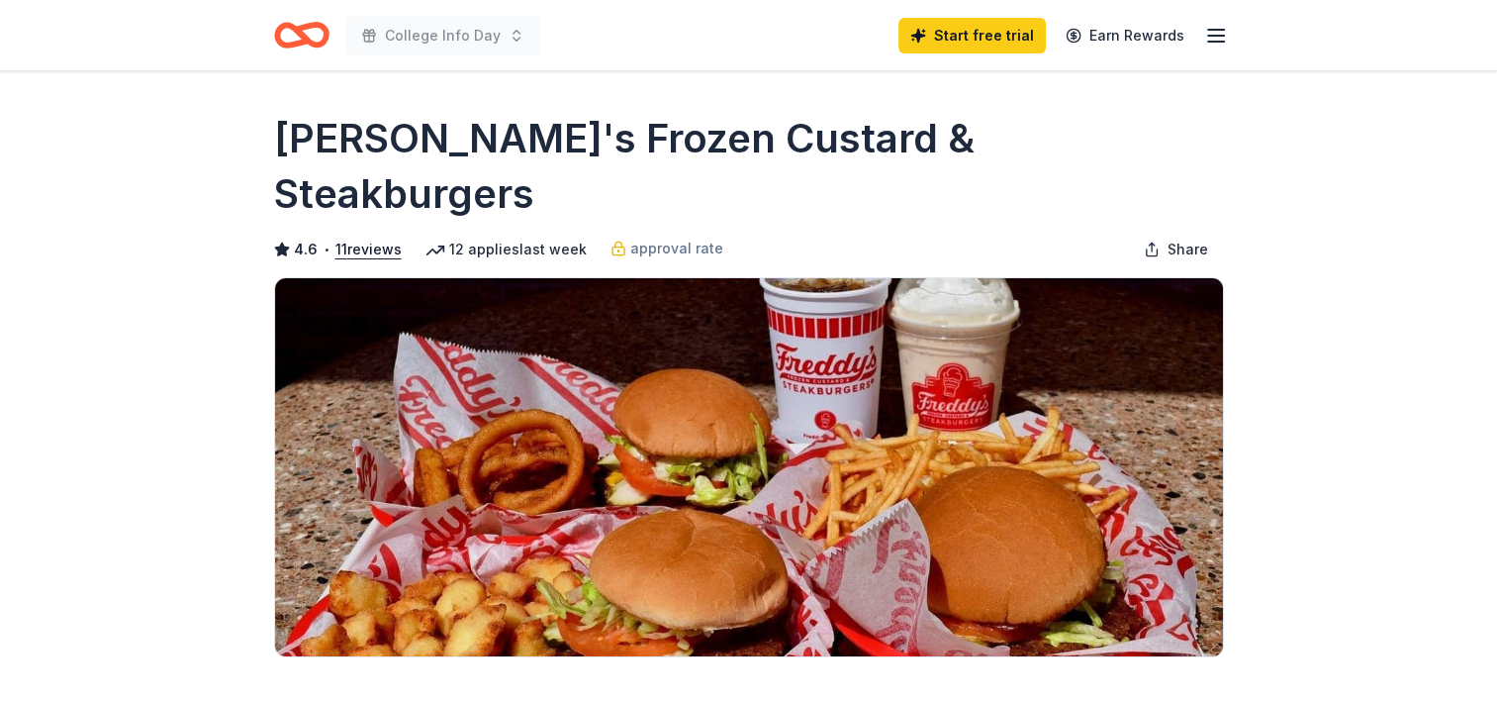
scroll to position [445, 0]
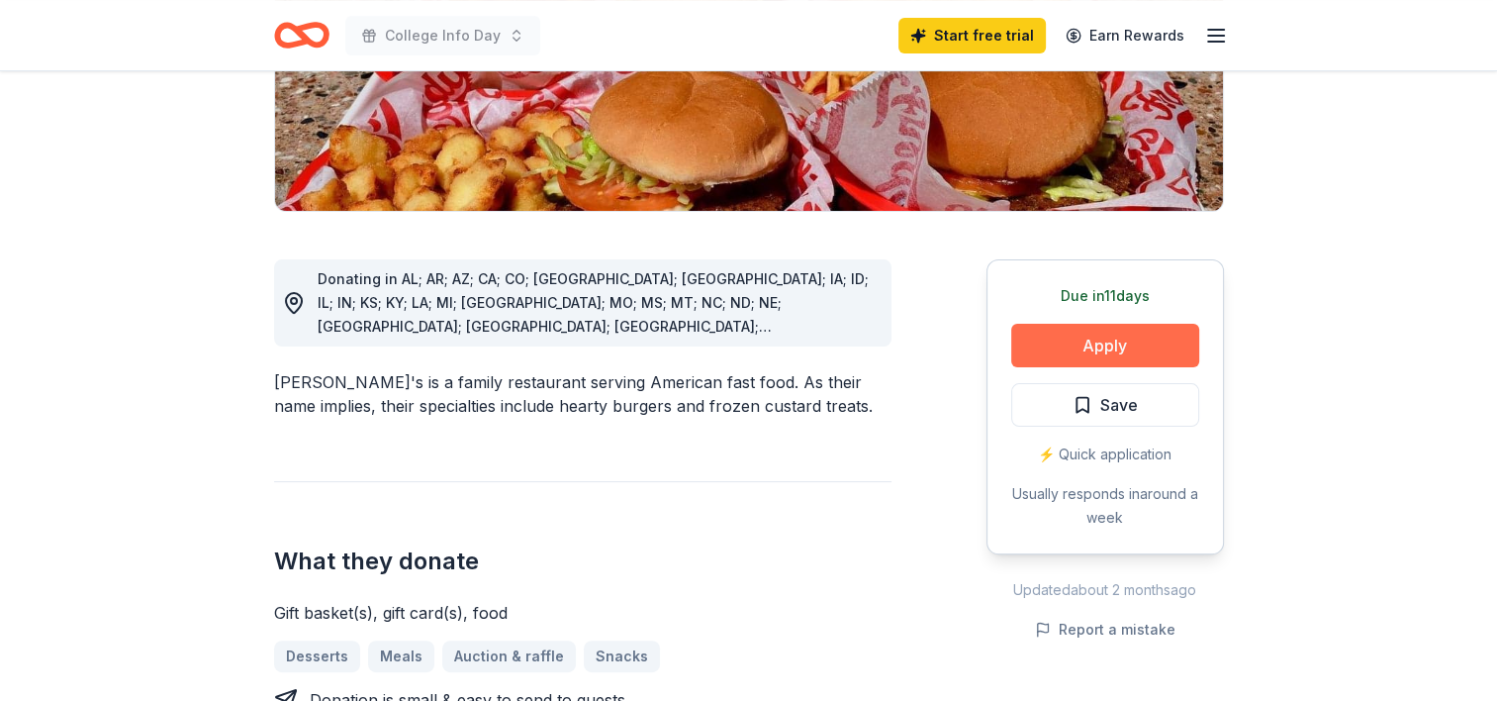
click at [1144, 324] on button "Apply" at bounding box center [1105, 346] width 188 height 44
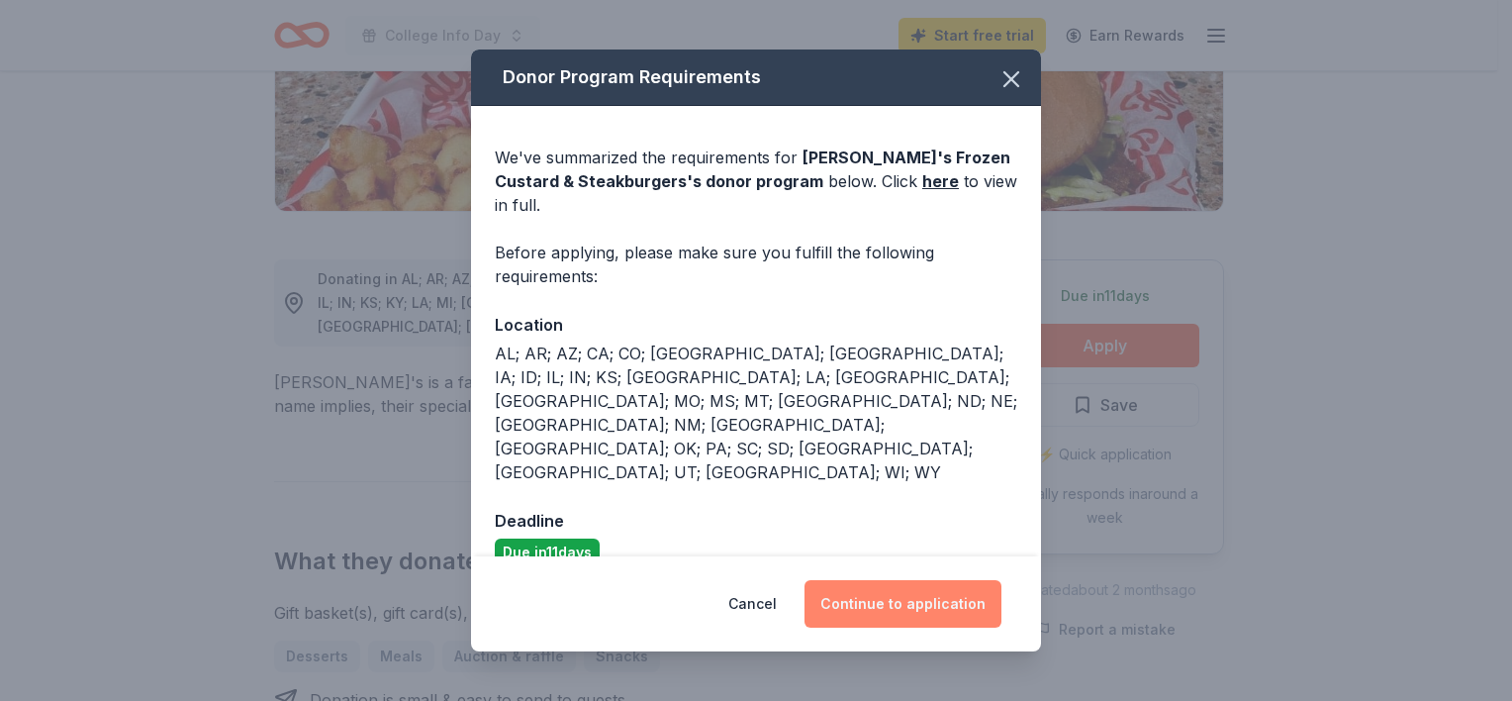
click at [920, 580] on button "Continue to application" at bounding box center [903, 604] width 197 height 48
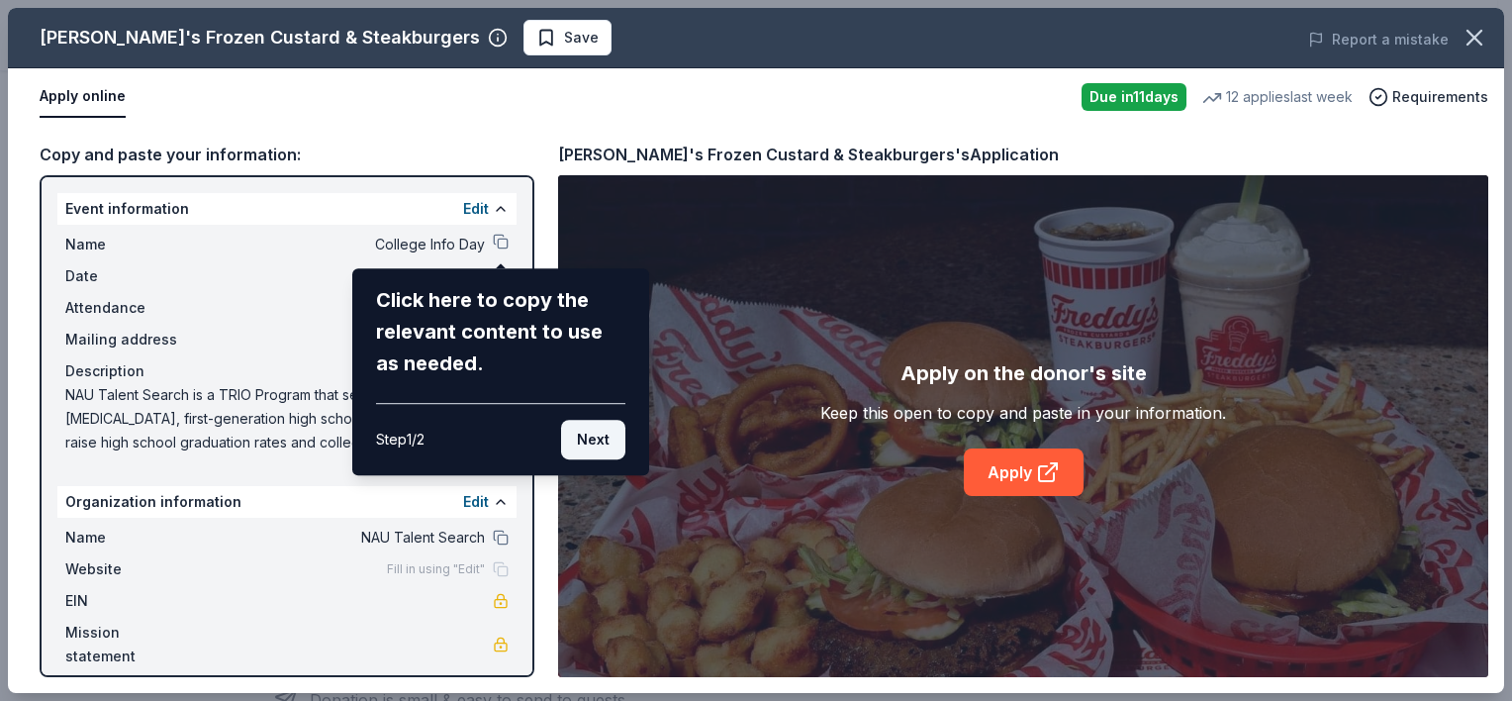
click at [588, 432] on button "Next" at bounding box center [593, 440] width 64 height 40
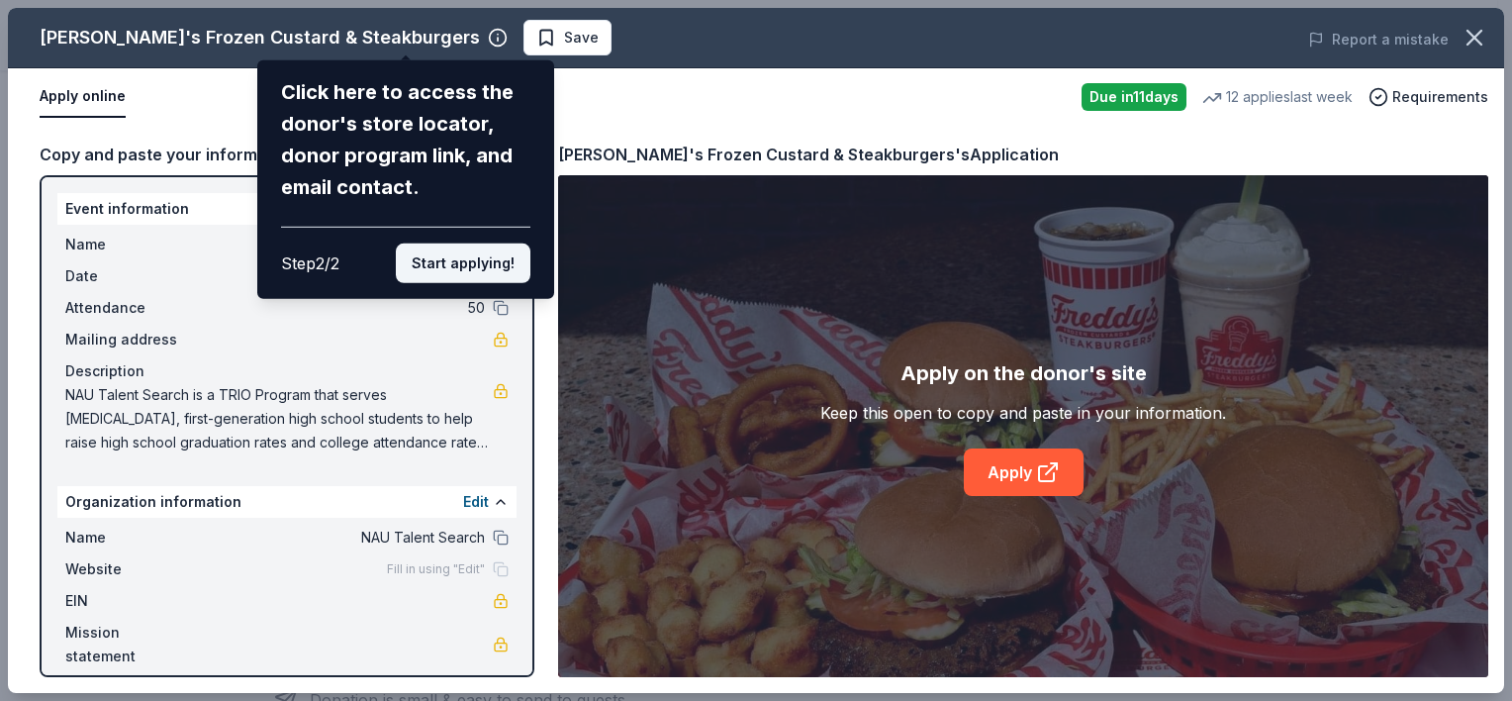
click at [486, 263] on button "Start applying!" at bounding box center [463, 263] width 135 height 40
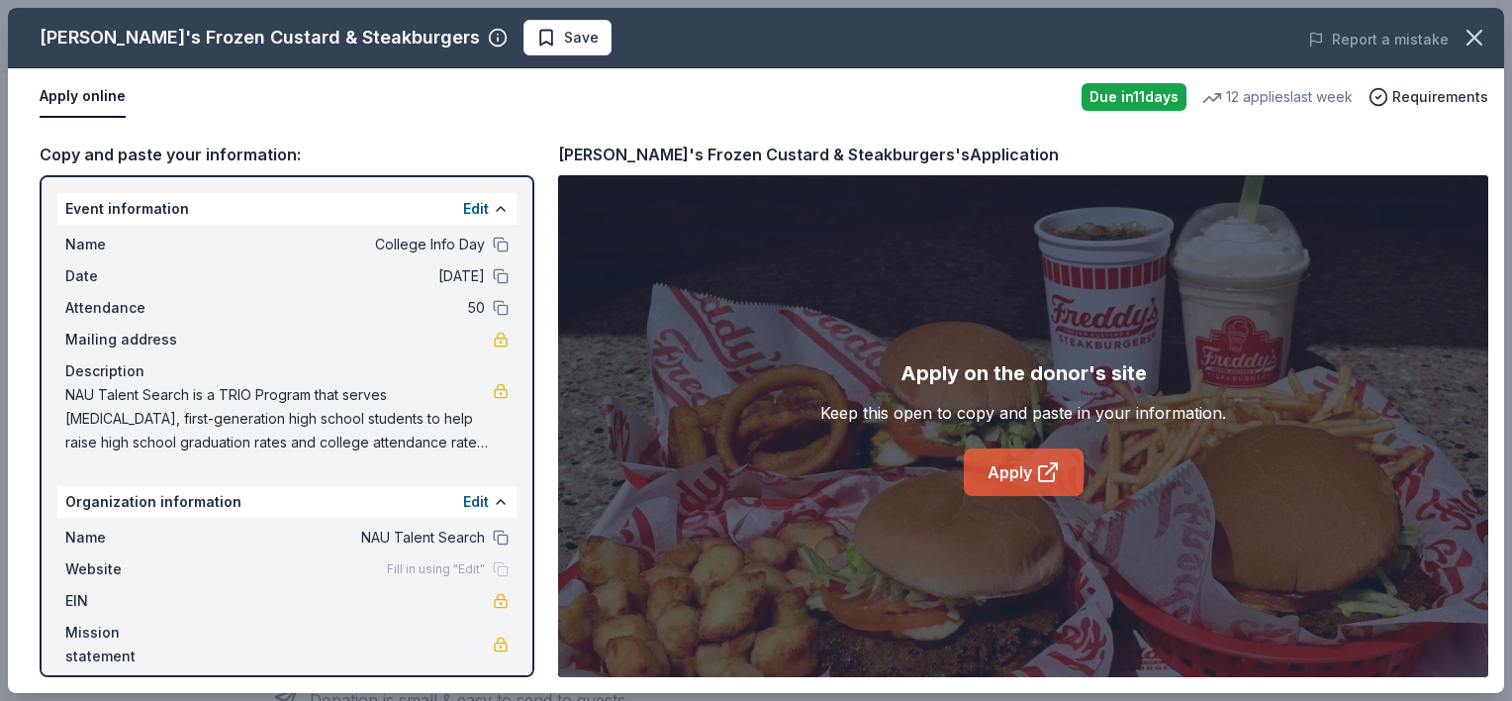
click at [1006, 448] on link "Apply" at bounding box center [1024, 472] width 120 height 48
click at [444, 431] on span "NAU Talent Search is a TRIO Program that serves low-income, first-generation hi…" at bounding box center [279, 418] width 428 height 71
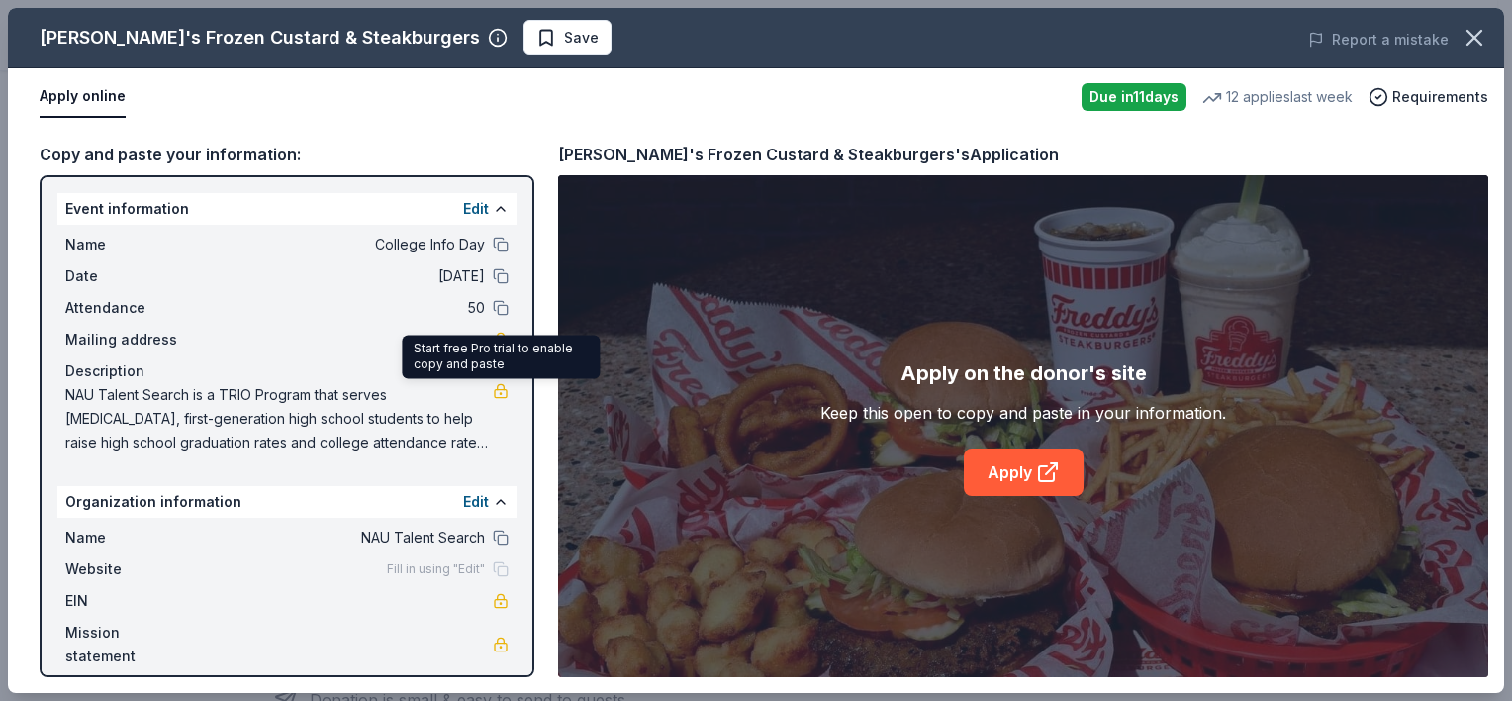
click at [496, 389] on link at bounding box center [501, 391] width 16 height 16
click at [1479, 37] on icon "button" at bounding box center [1475, 38] width 28 height 28
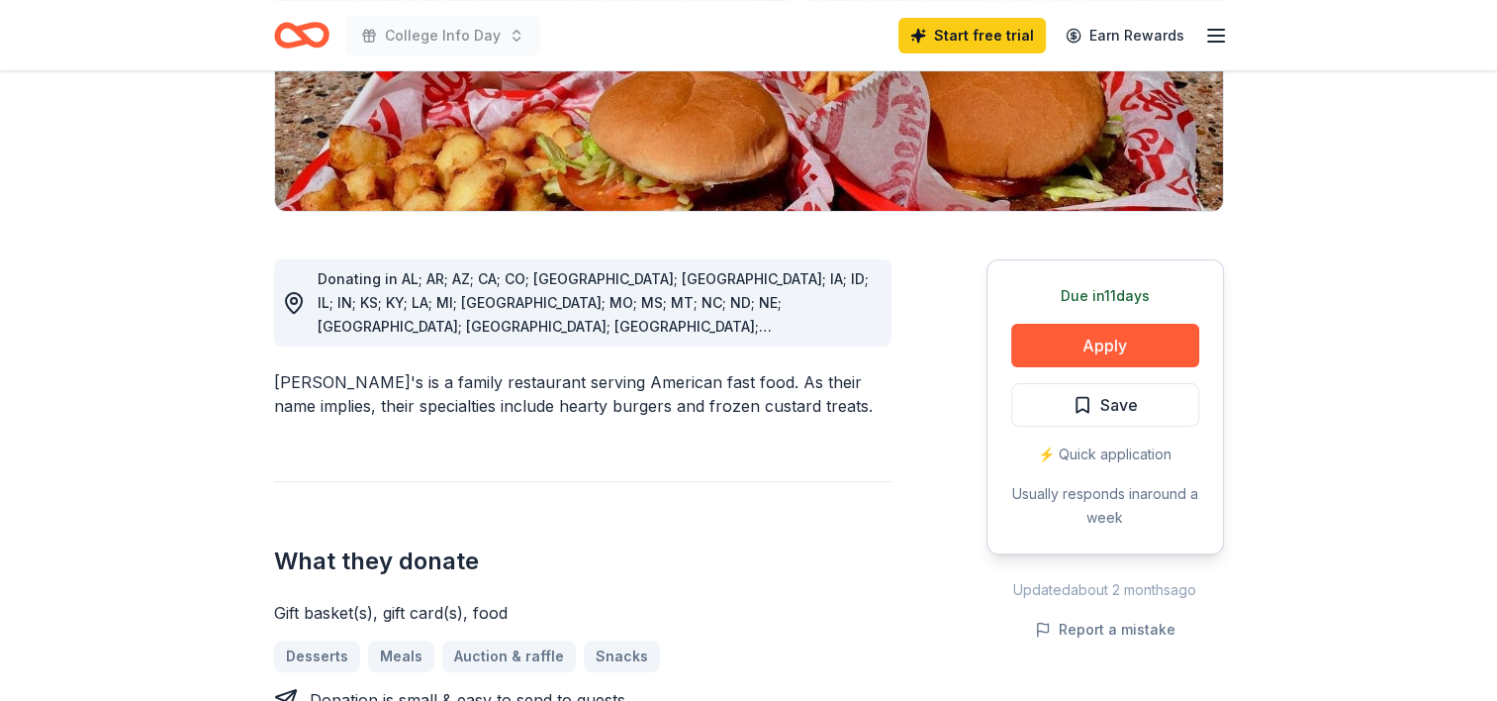
scroll to position [0, 0]
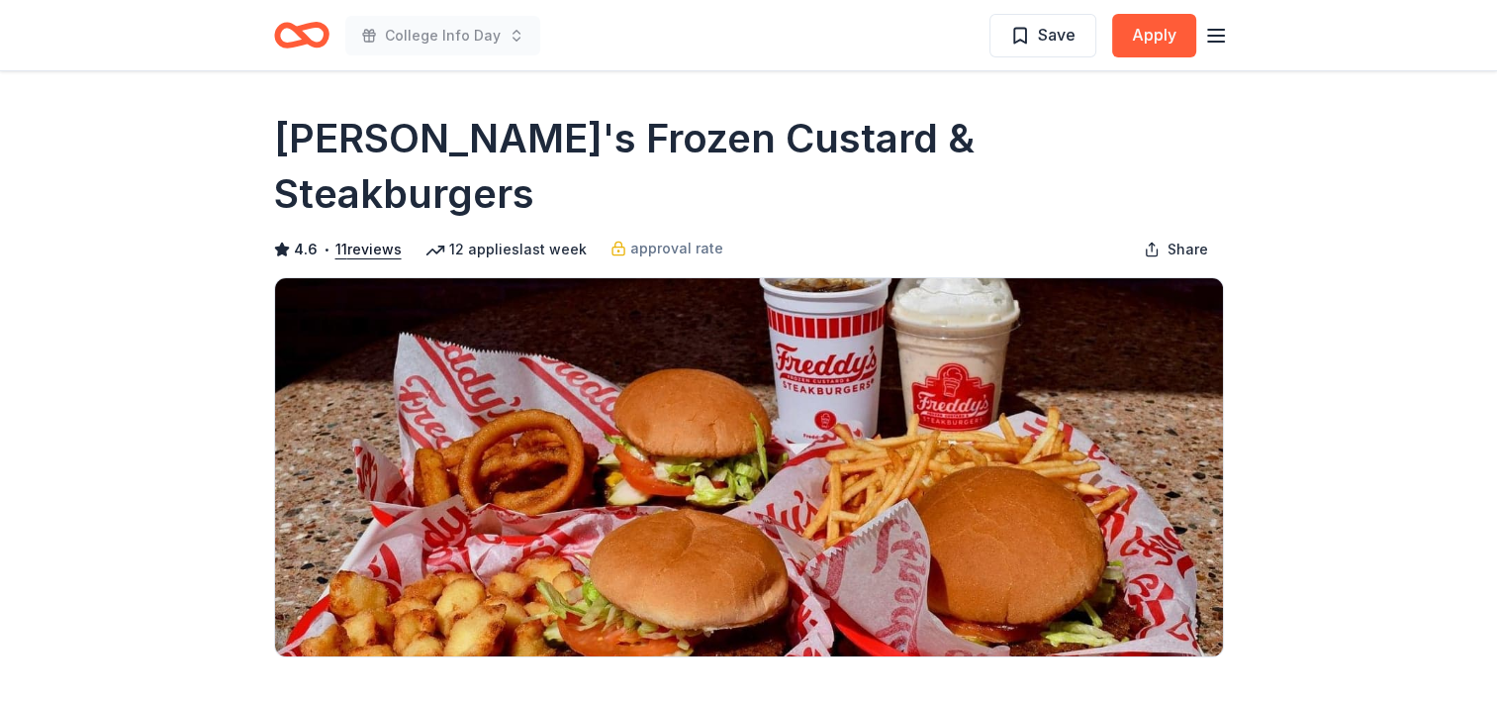
click at [1223, 24] on icon "button" at bounding box center [1216, 36] width 24 height 24
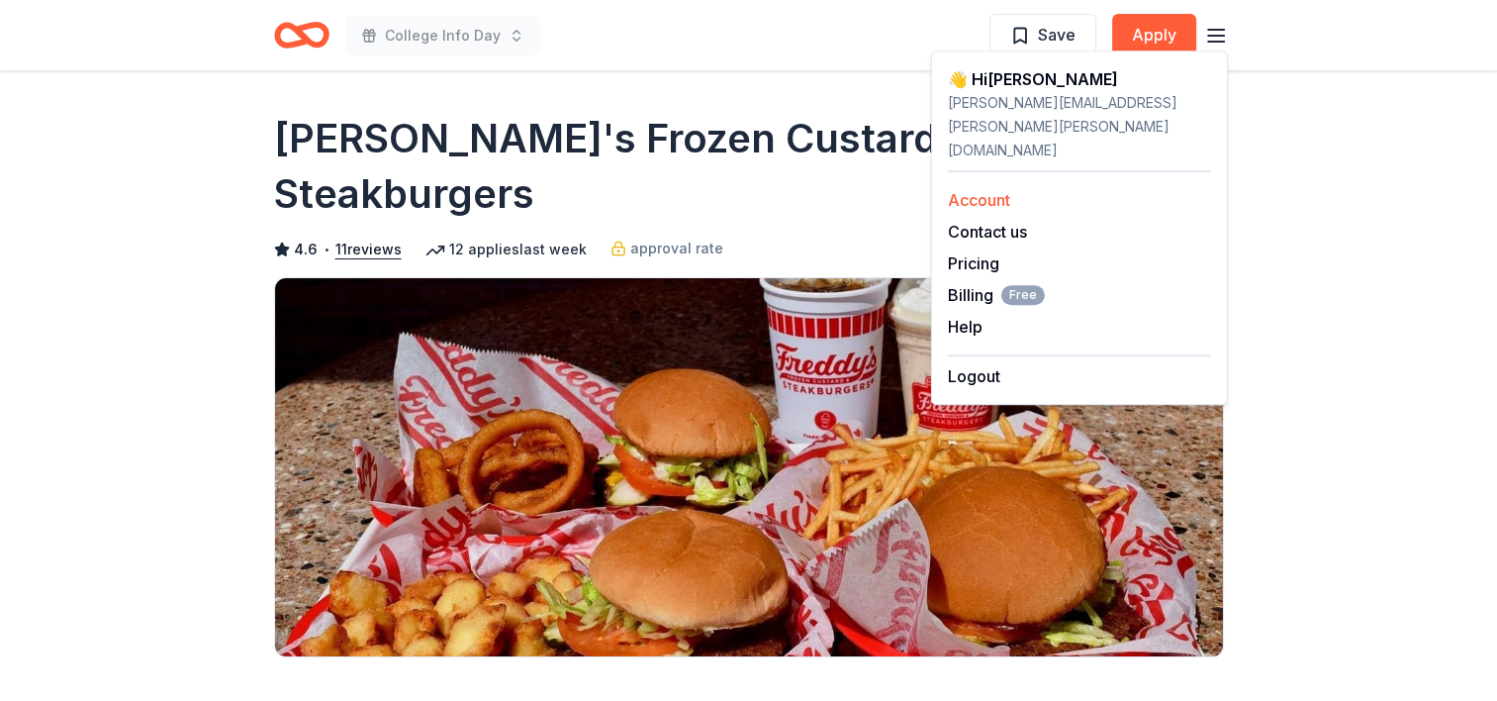
click at [1001, 190] on link "Account" at bounding box center [979, 200] width 62 height 20
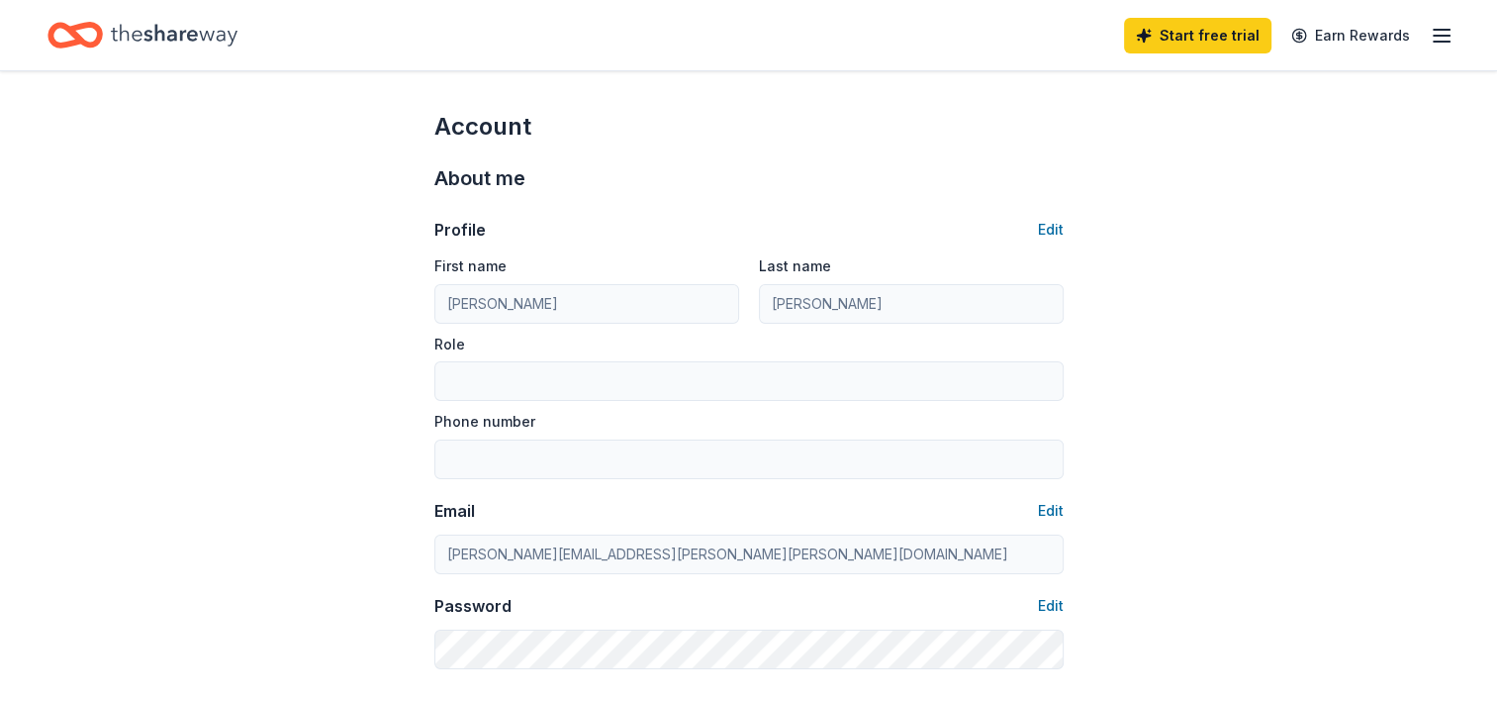
click at [1426, 39] on div "Start free trial Earn Rewards" at bounding box center [1289, 35] width 330 height 47
click at [1433, 39] on icon "button" at bounding box center [1442, 36] width 24 height 24
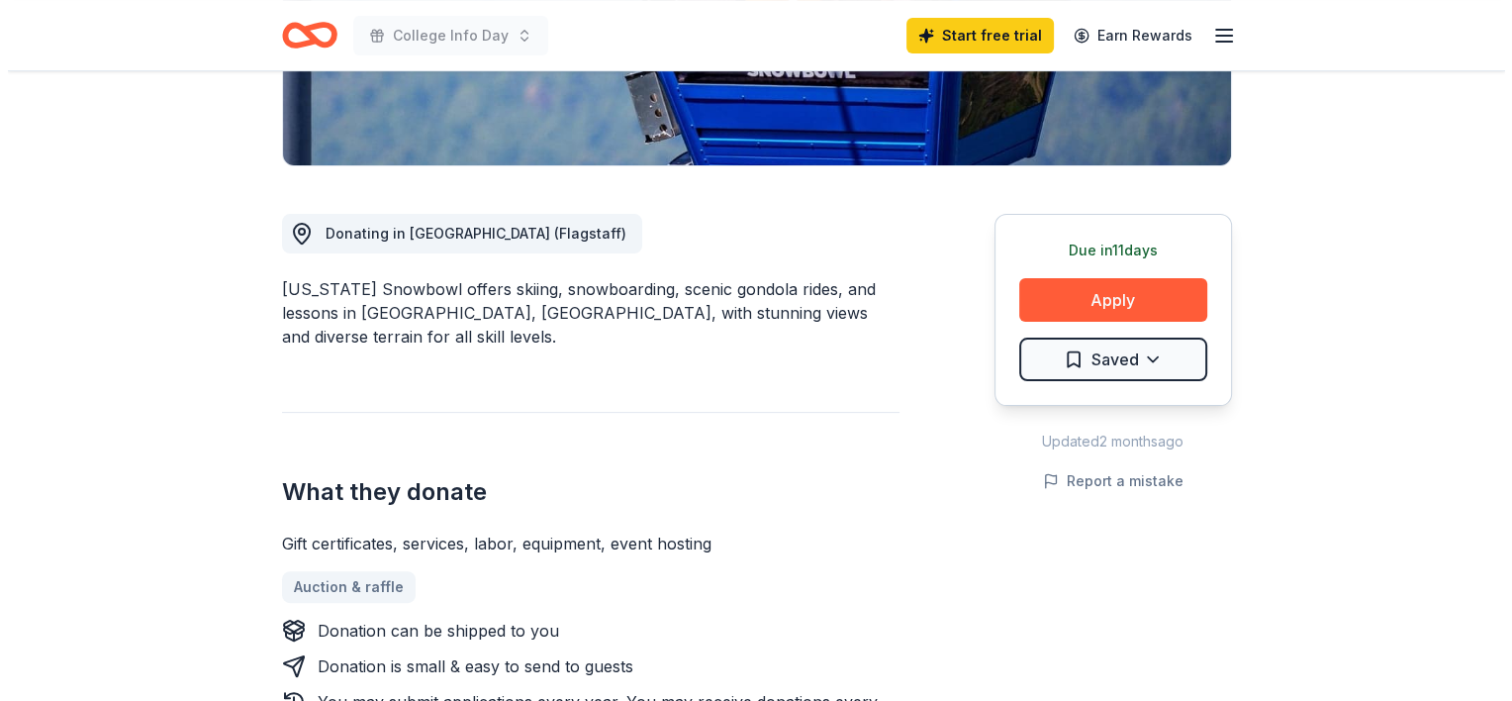
scroll to position [454, 0]
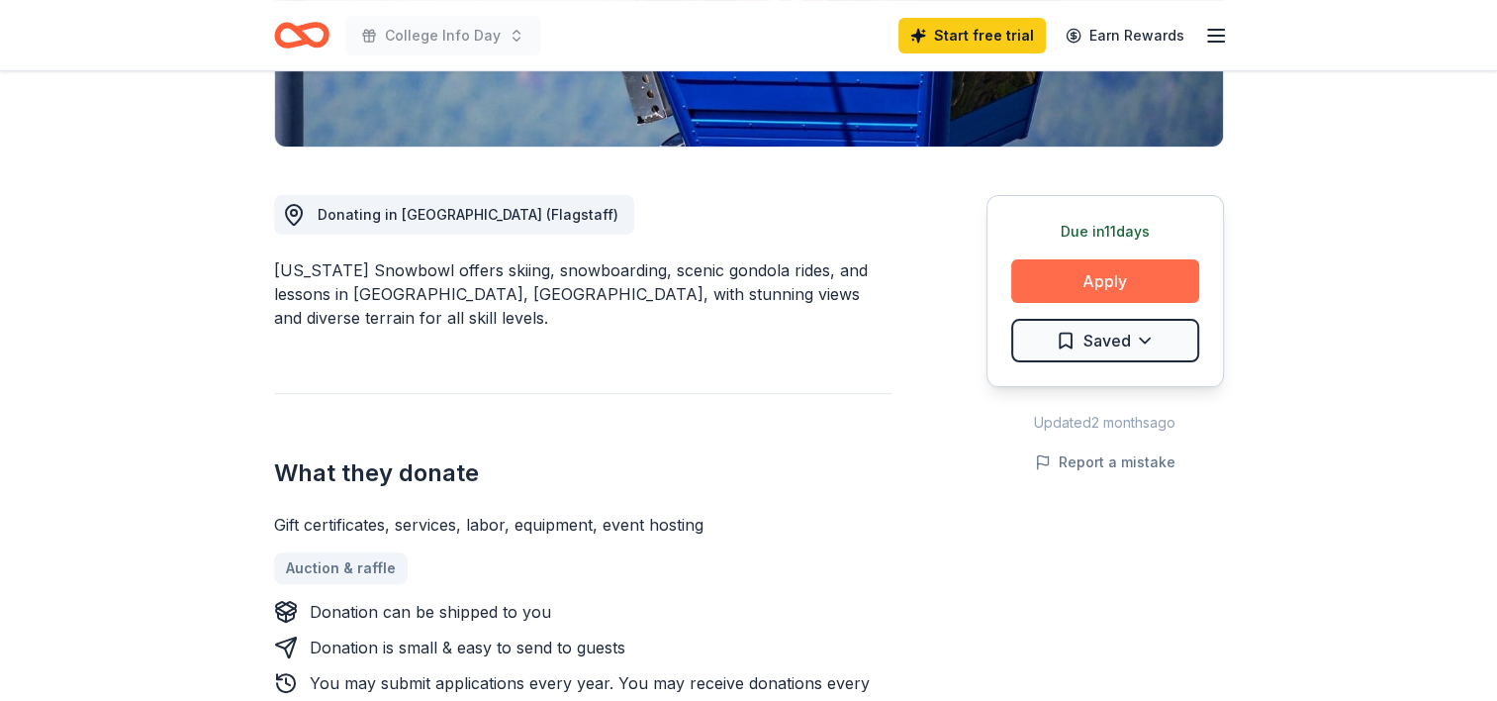
drag, startPoint x: 1077, startPoint y: 284, endPoint x: 1040, endPoint y: 279, distance: 36.9
click at [1040, 279] on button "Apply" at bounding box center [1105, 281] width 188 height 44
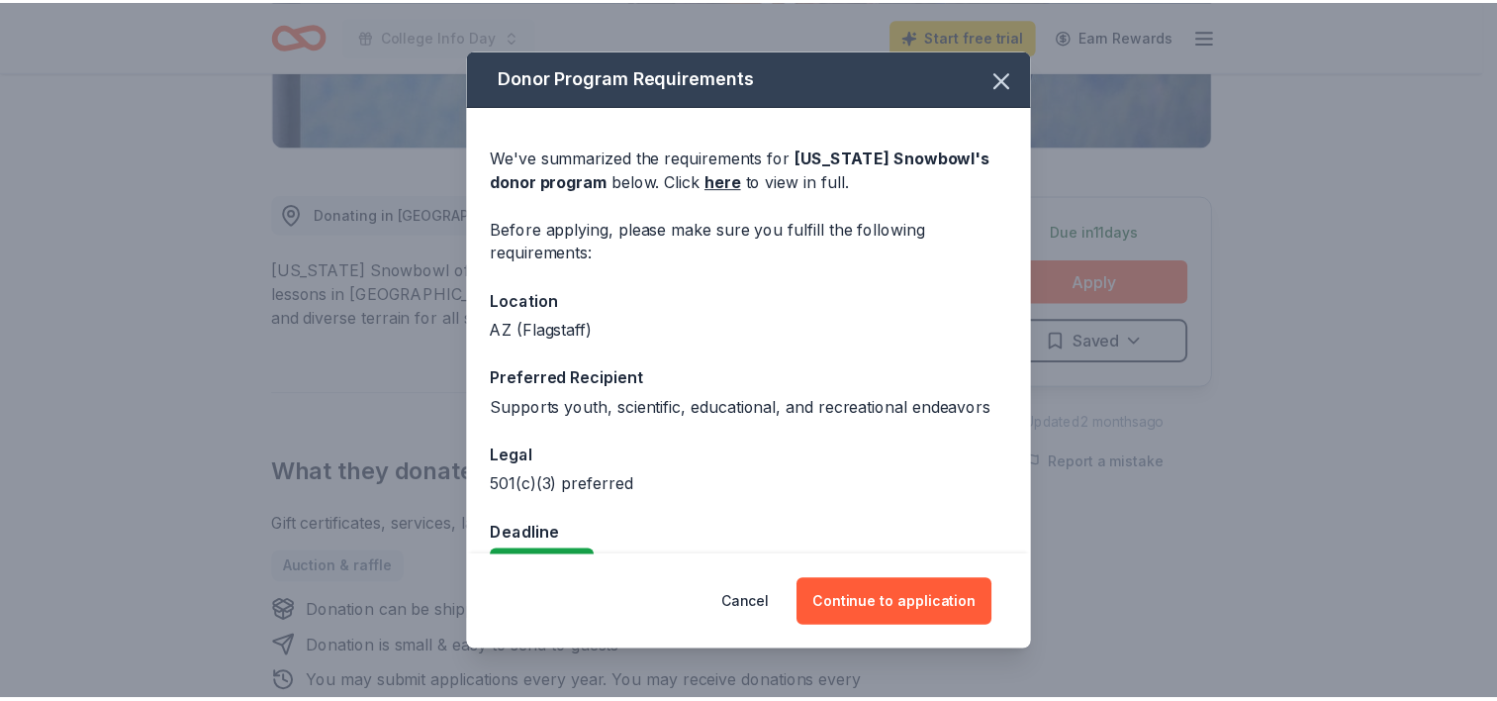
scroll to position [45, 0]
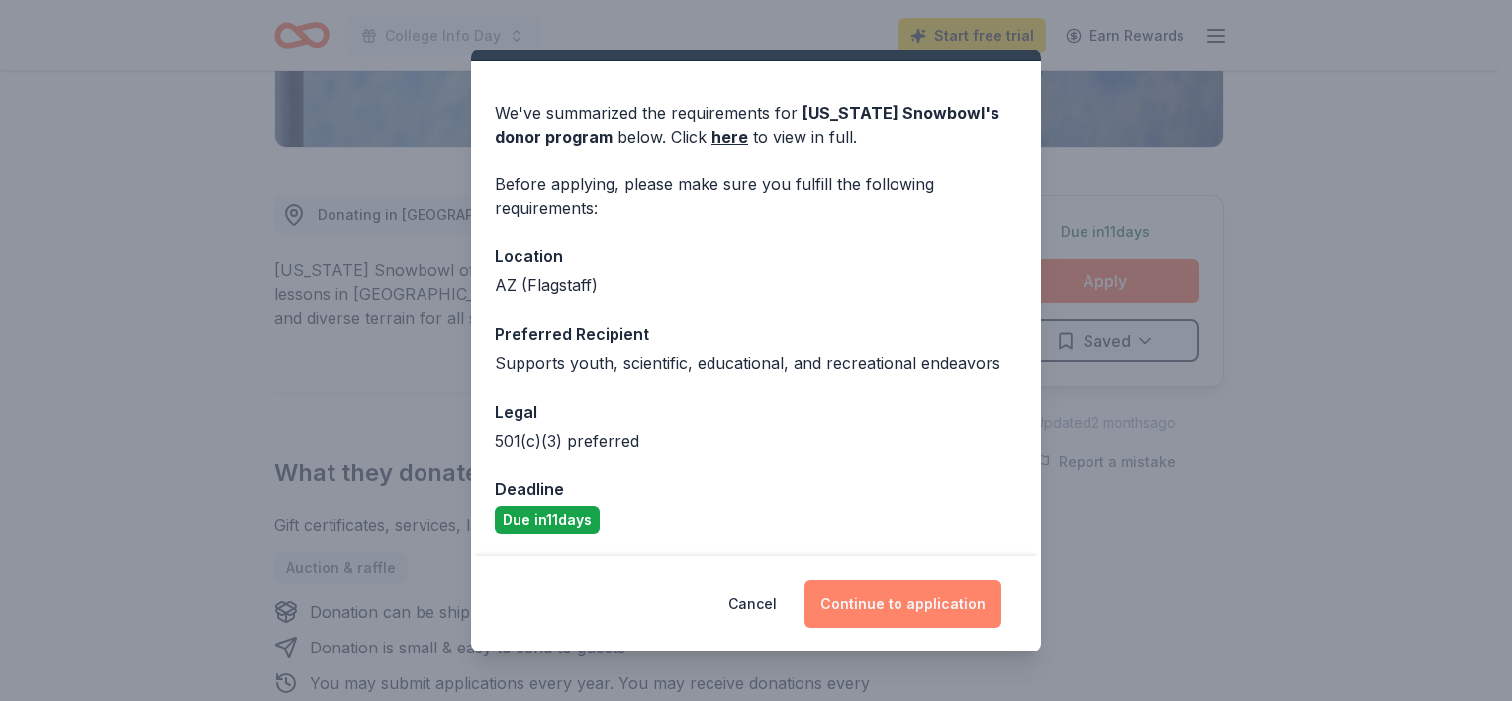
click at [888, 593] on button "Continue to application" at bounding box center [903, 604] width 197 height 48
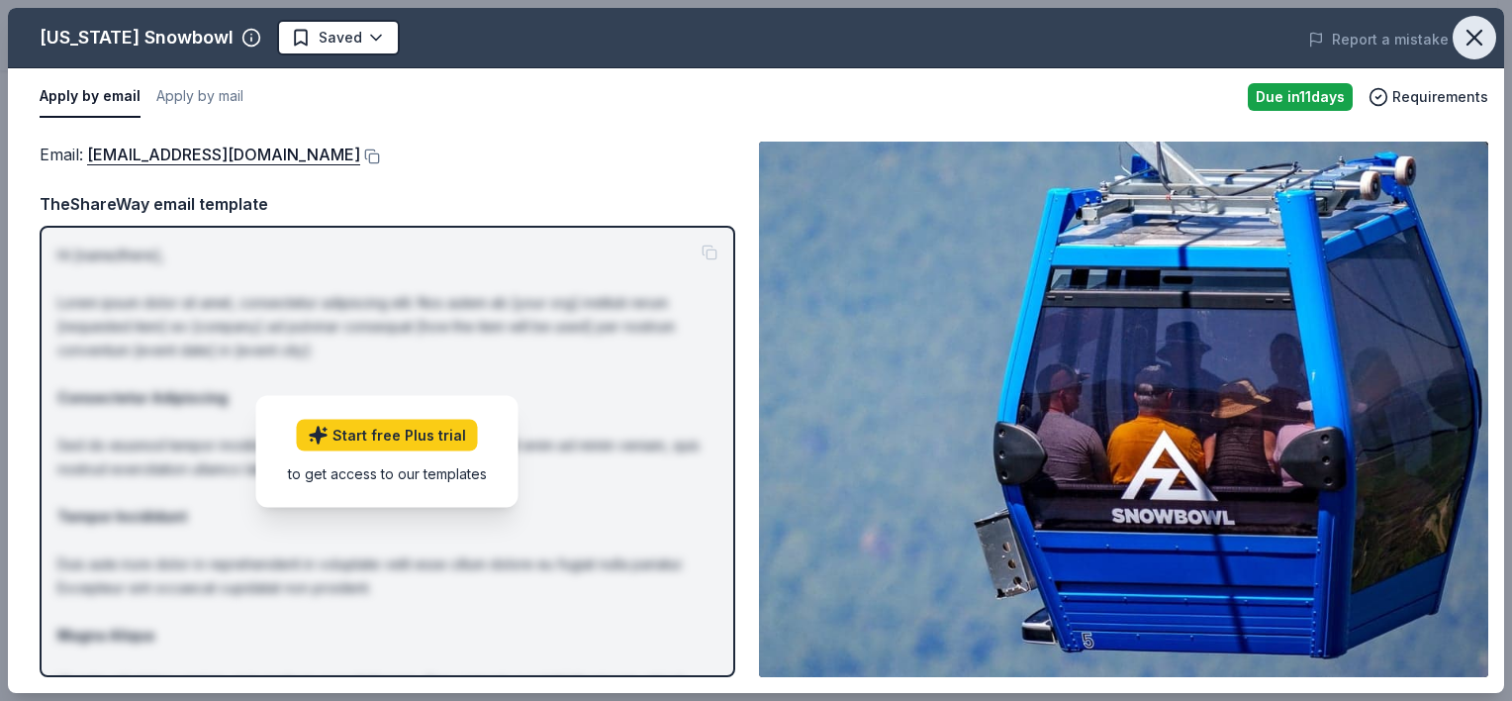
click at [1482, 38] on icon "button" at bounding box center [1475, 38] width 28 height 28
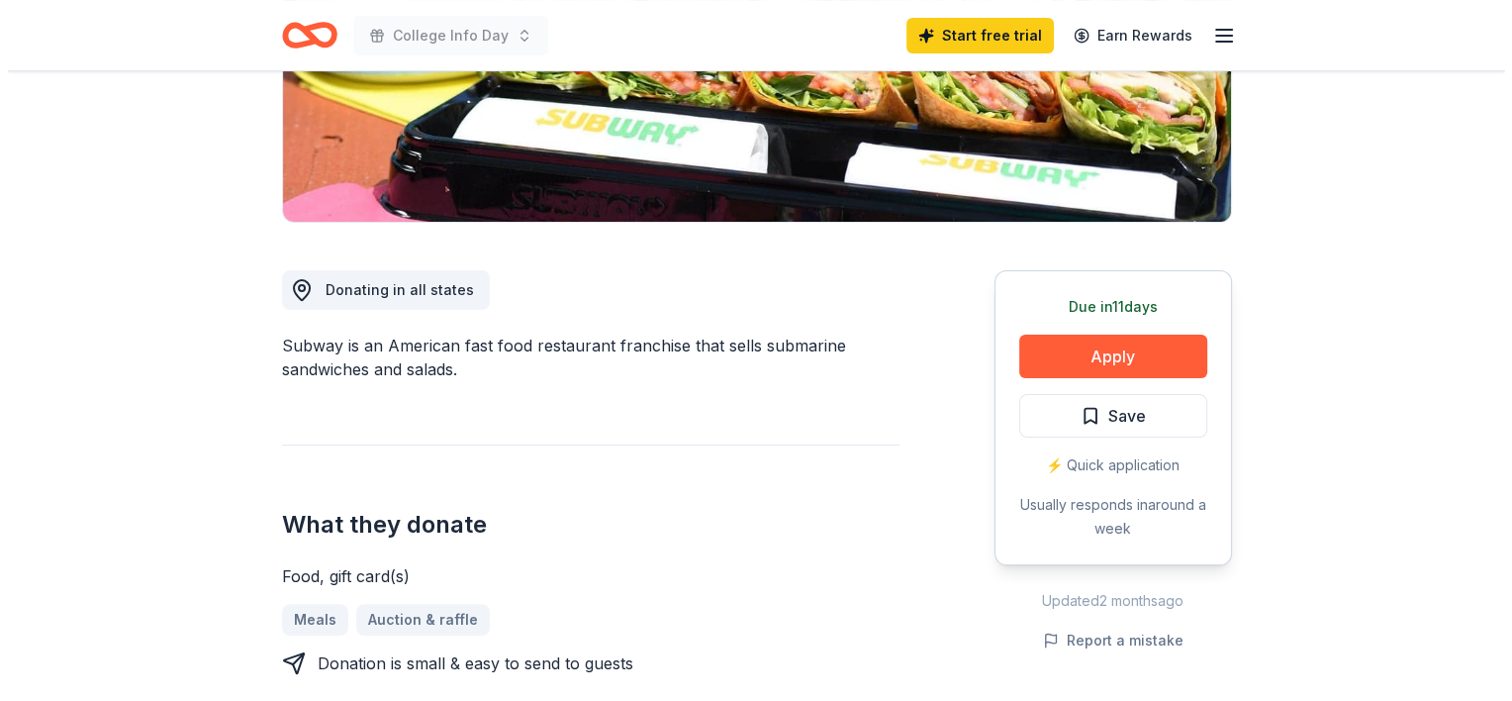
scroll to position [386, 0]
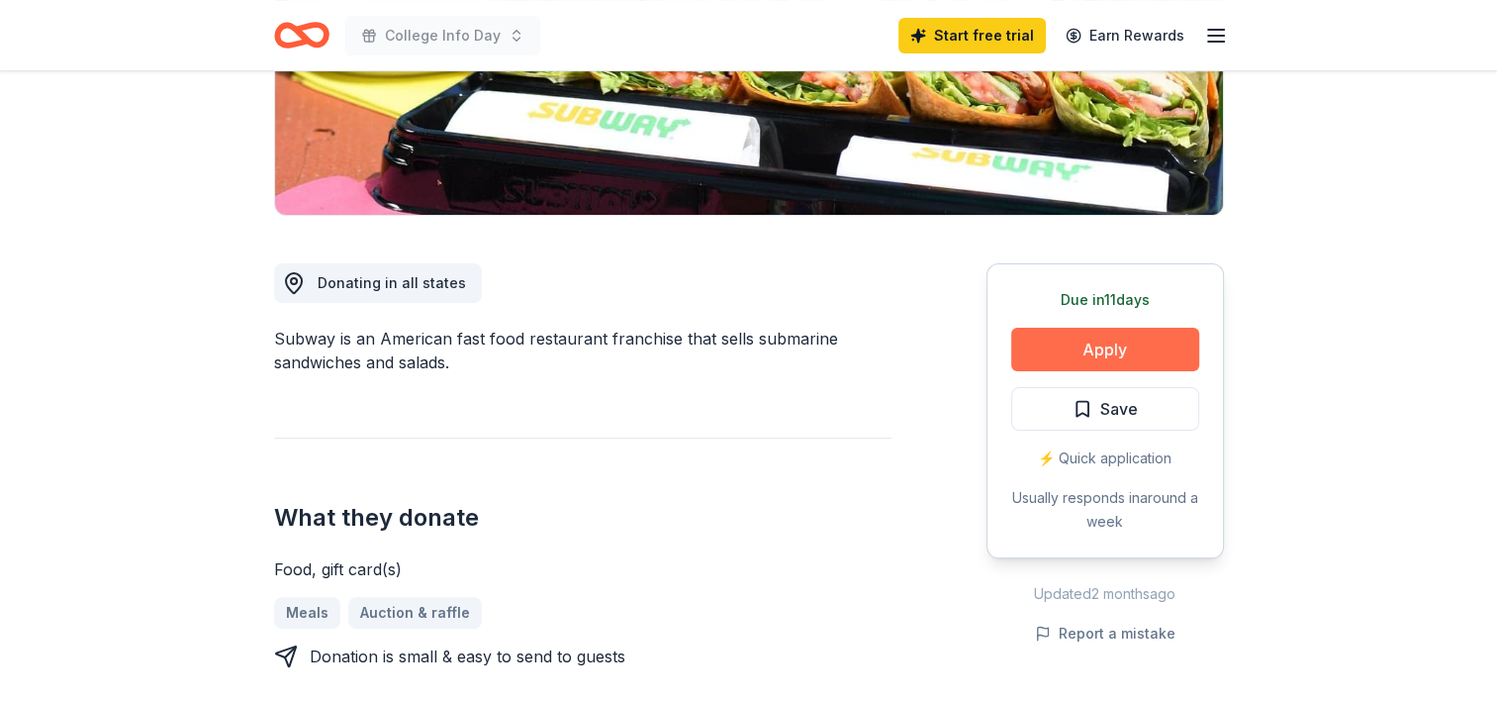
click at [1065, 349] on button "Apply" at bounding box center [1105, 350] width 188 height 44
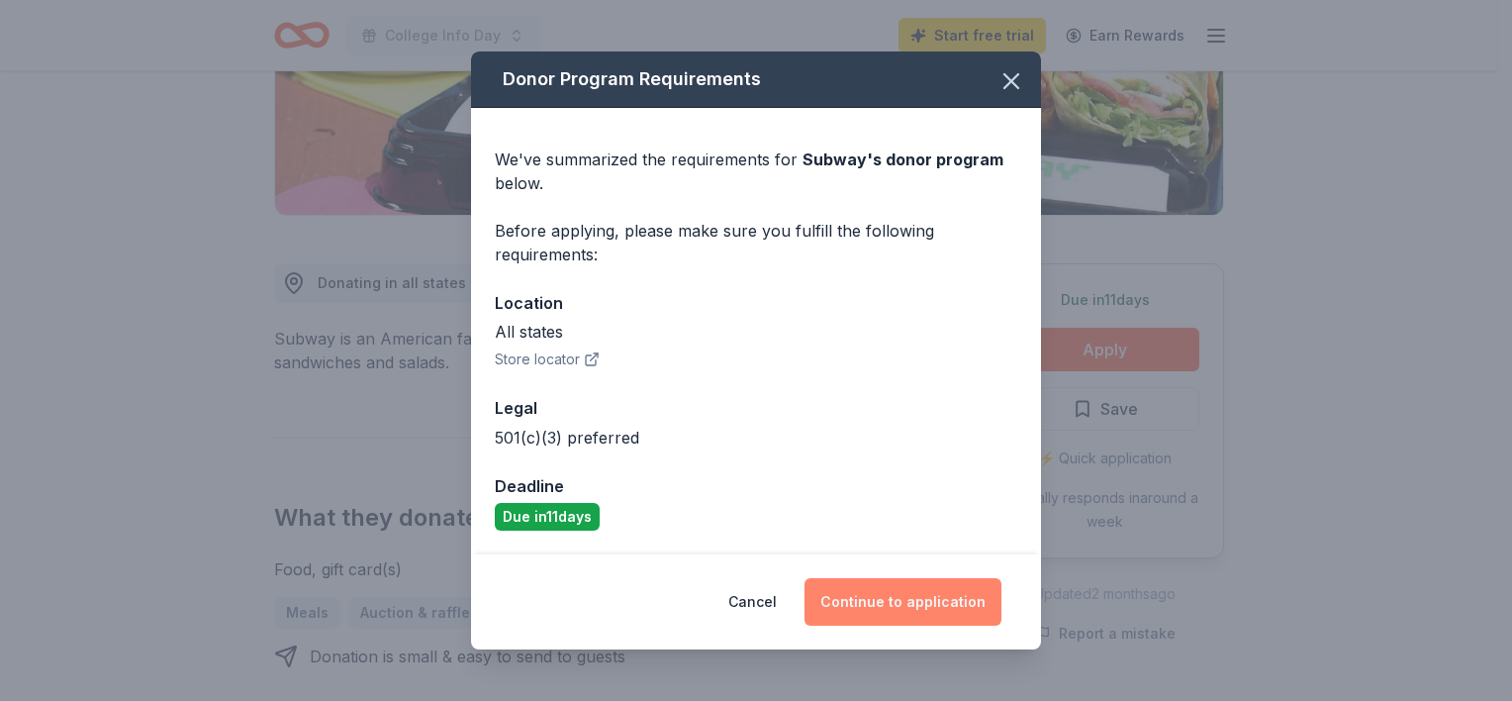
drag, startPoint x: 886, startPoint y: 588, endPoint x: 895, endPoint y: 614, distance: 27.2
click at [895, 614] on button "Continue to application" at bounding box center [903, 602] width 197 height 48
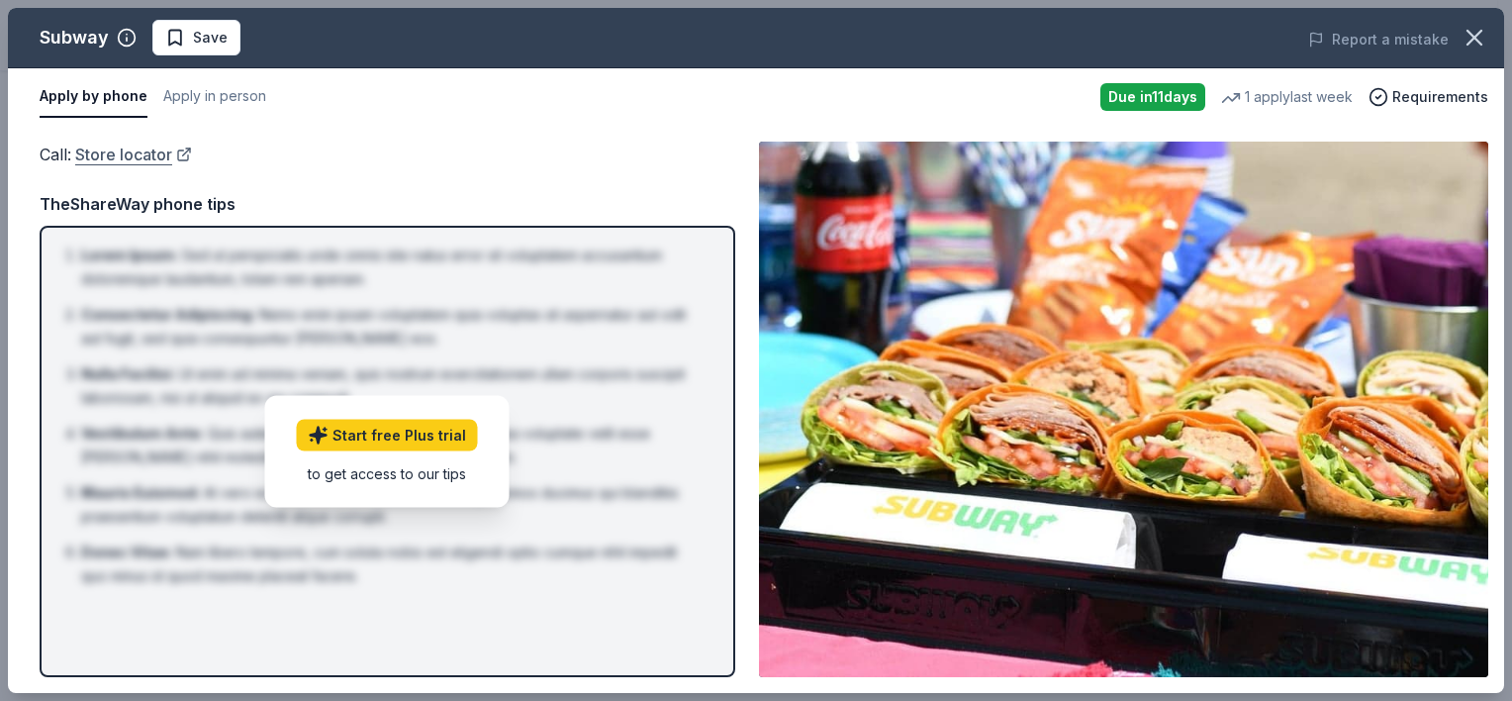
click at [139, 156] on link "Store locator" at bounding box center [133, 155] width 117 height 26
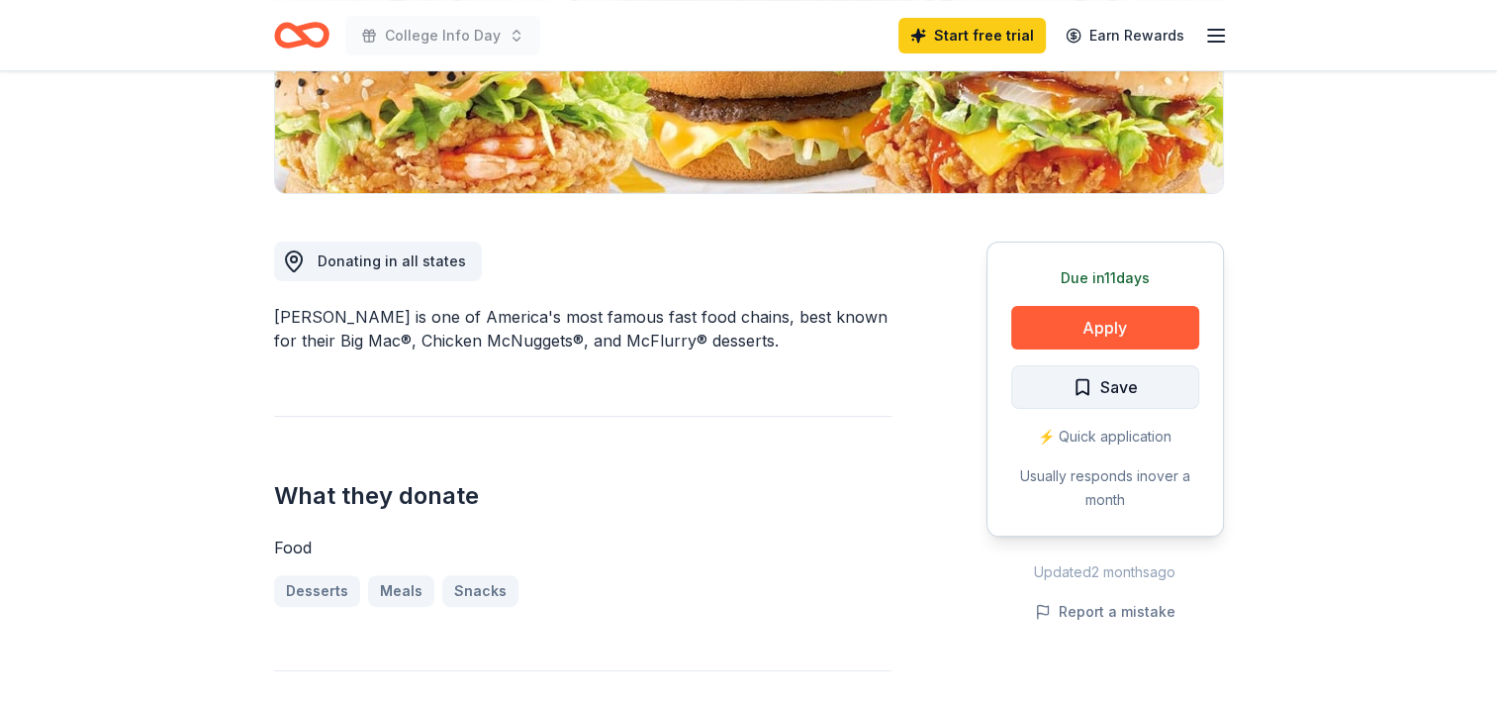
scroll to position [411, 0]
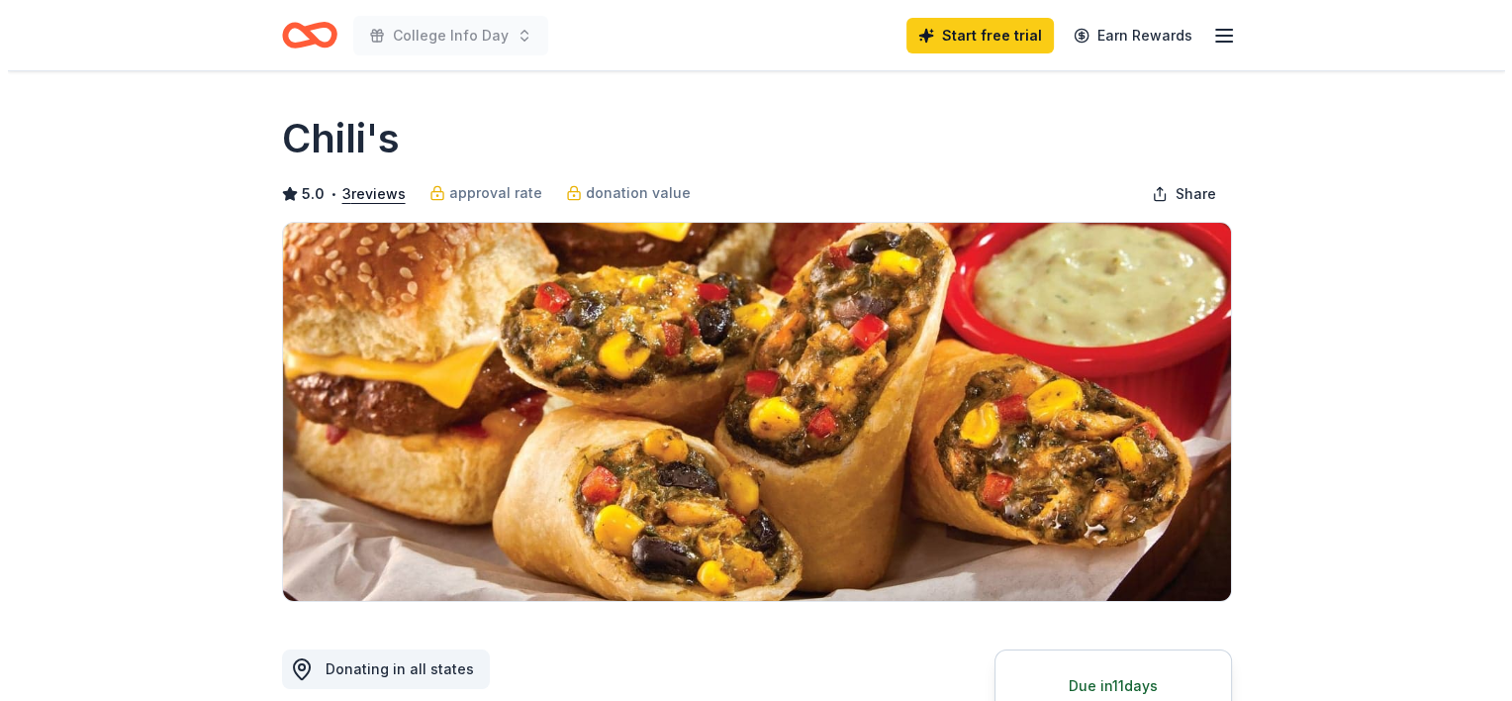
scroll to position [431, 0]
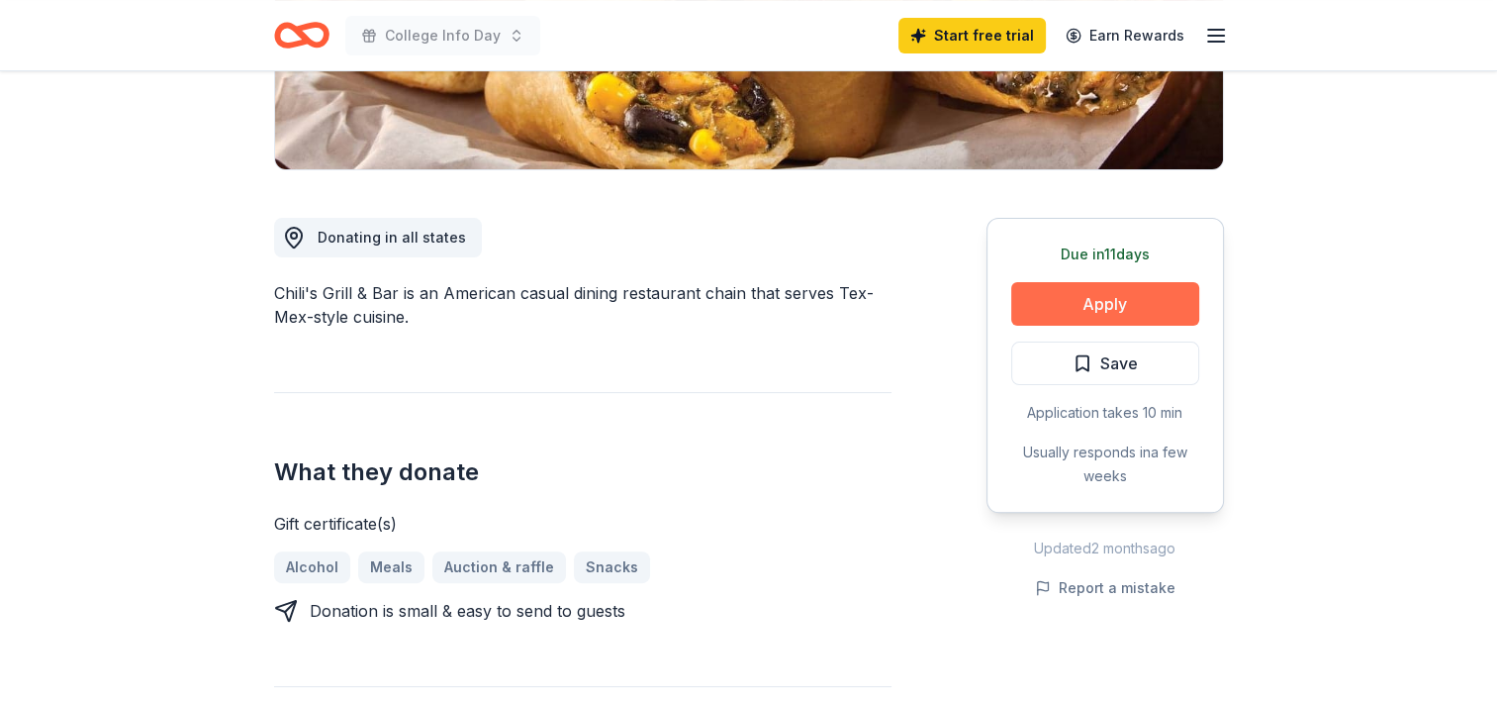
click at [1158, 296] on button "Apply" at bounding box center [1105, 304] width 188 height 44
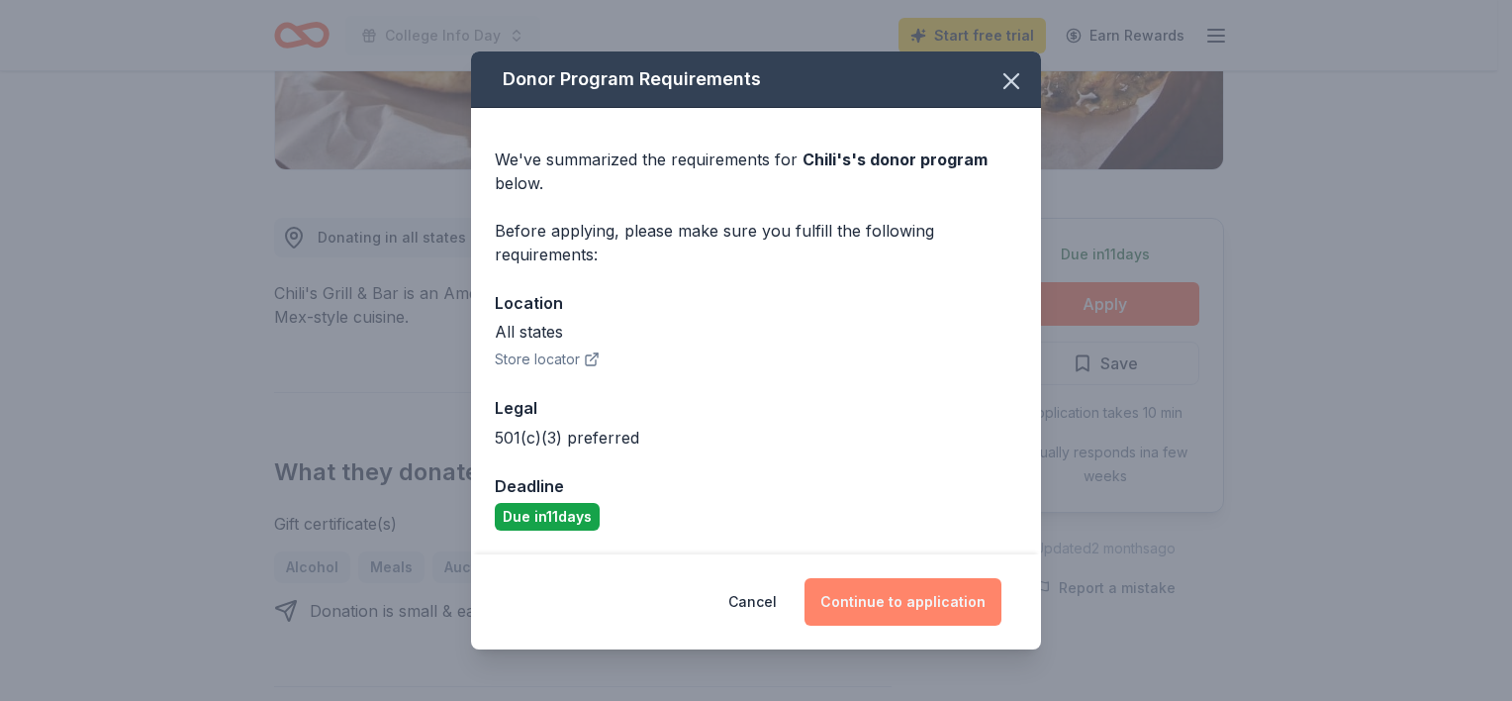
click at [910, 598] on button "Continue to application" at bounding box center [903, 602] width 197 height 48
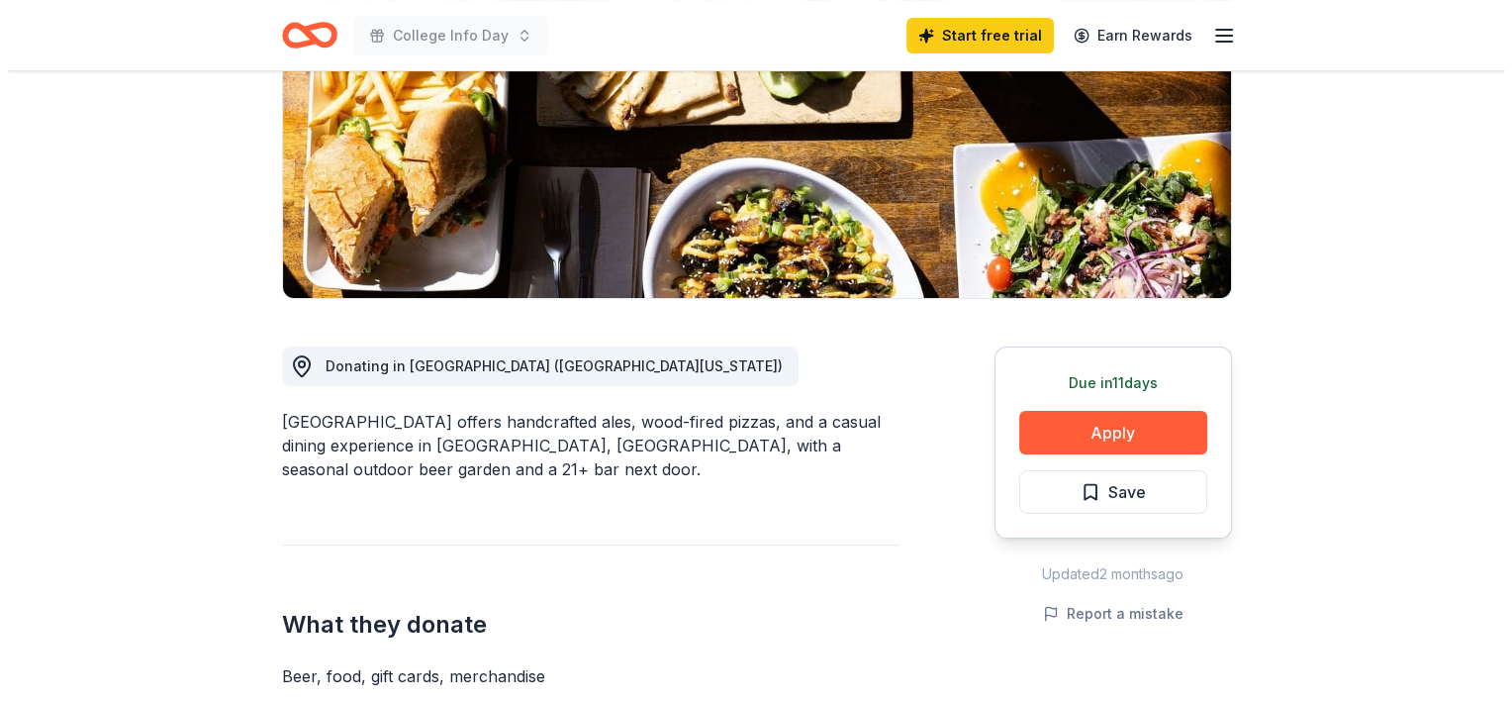
scroll to position [305, 0]
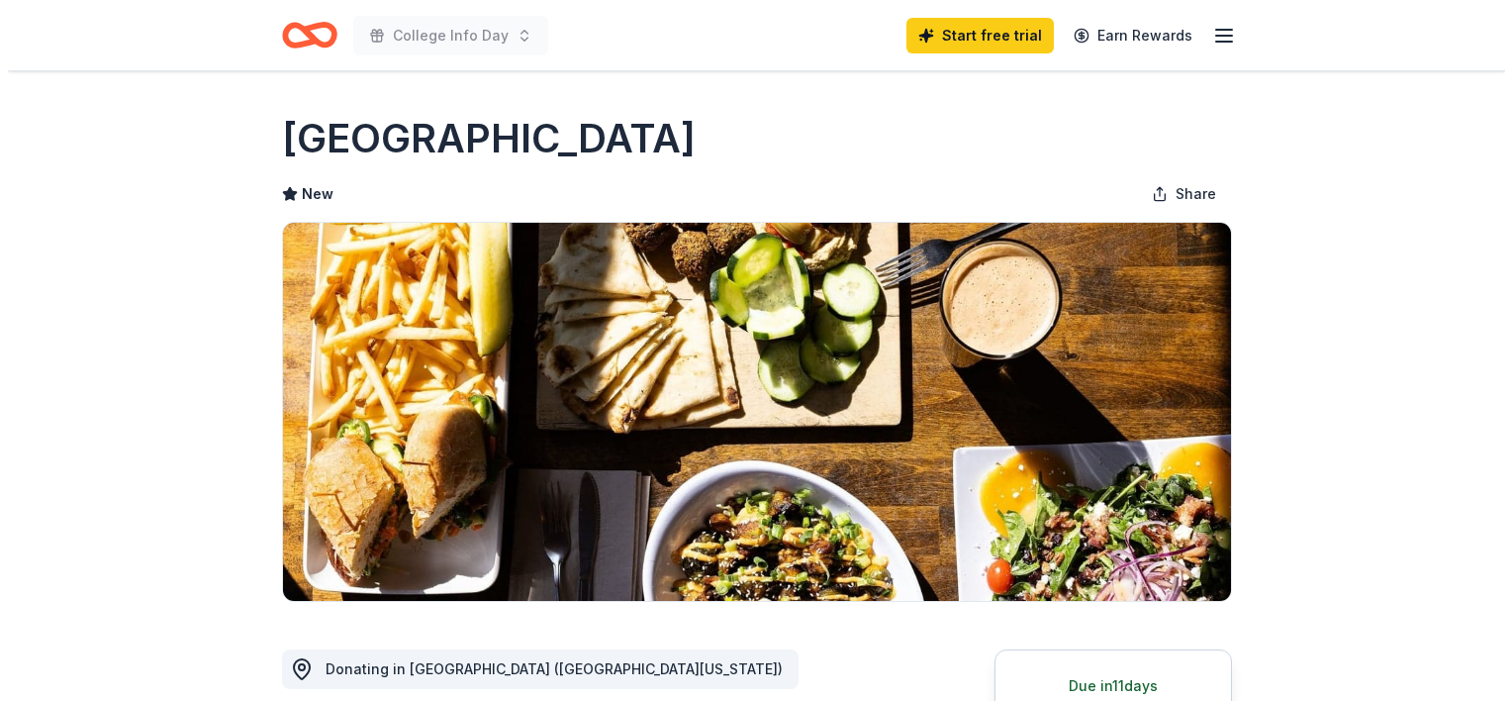
scroll to position [305, 0]
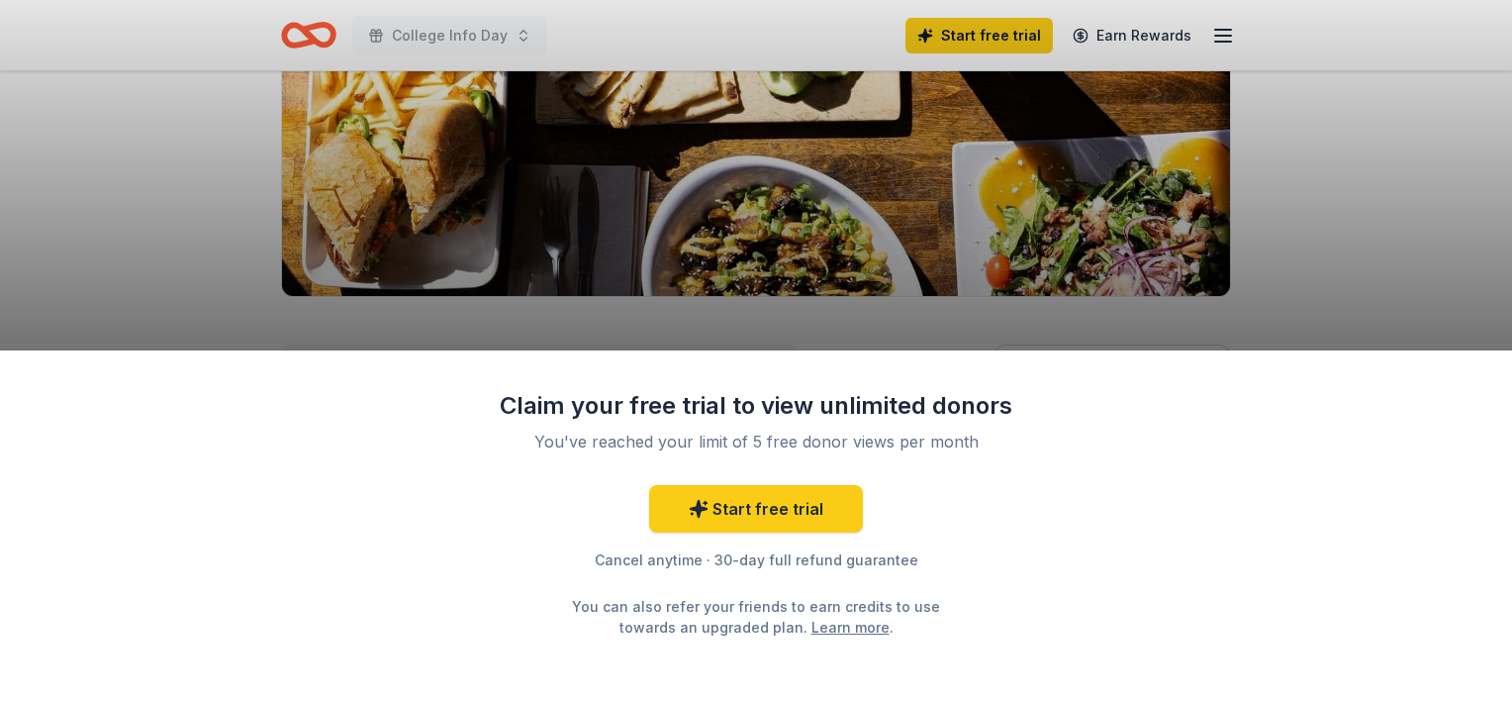
click at [1081, 412] on div "Claim your free trial to view unlimited donors You've reached your limit of 5 f…" at bounding box center [756, 525] width 1512 height 350
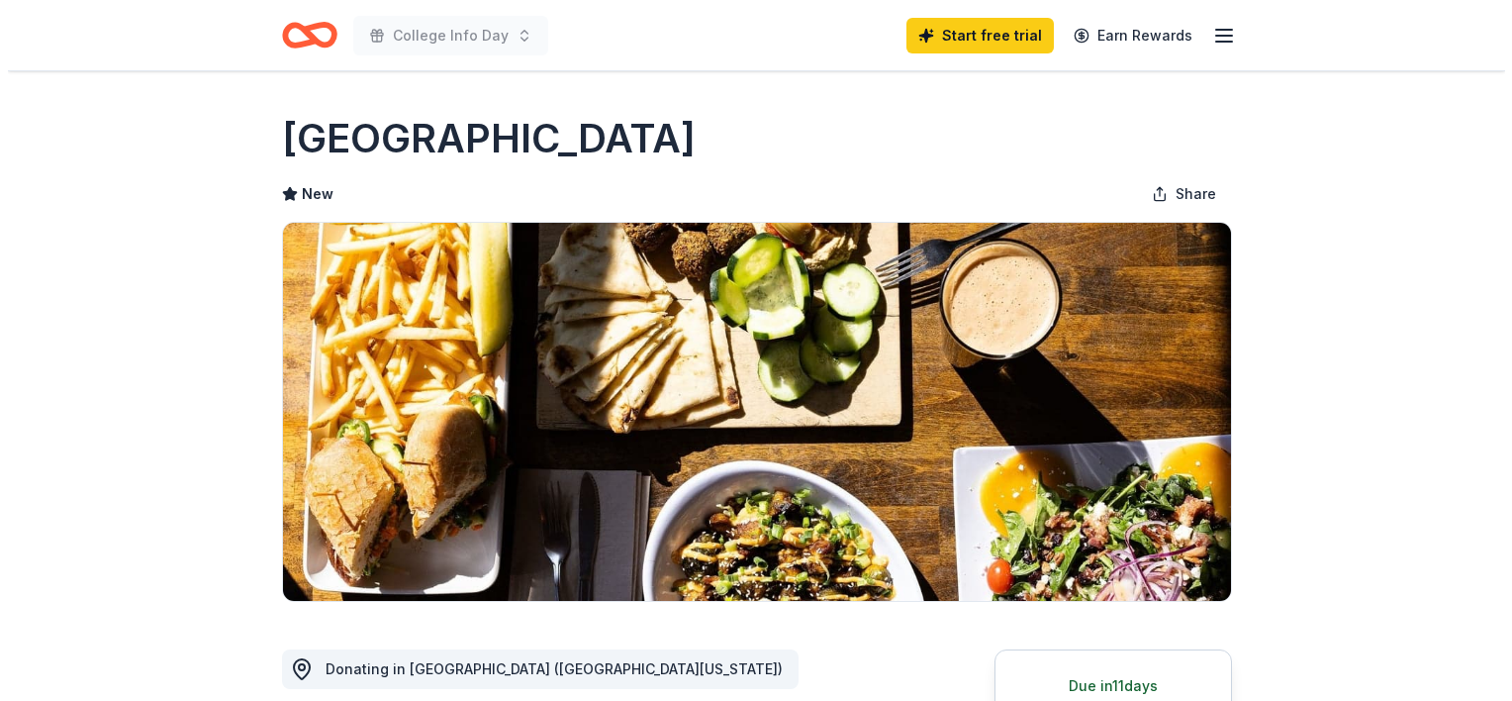
scroll to position [305, 0]
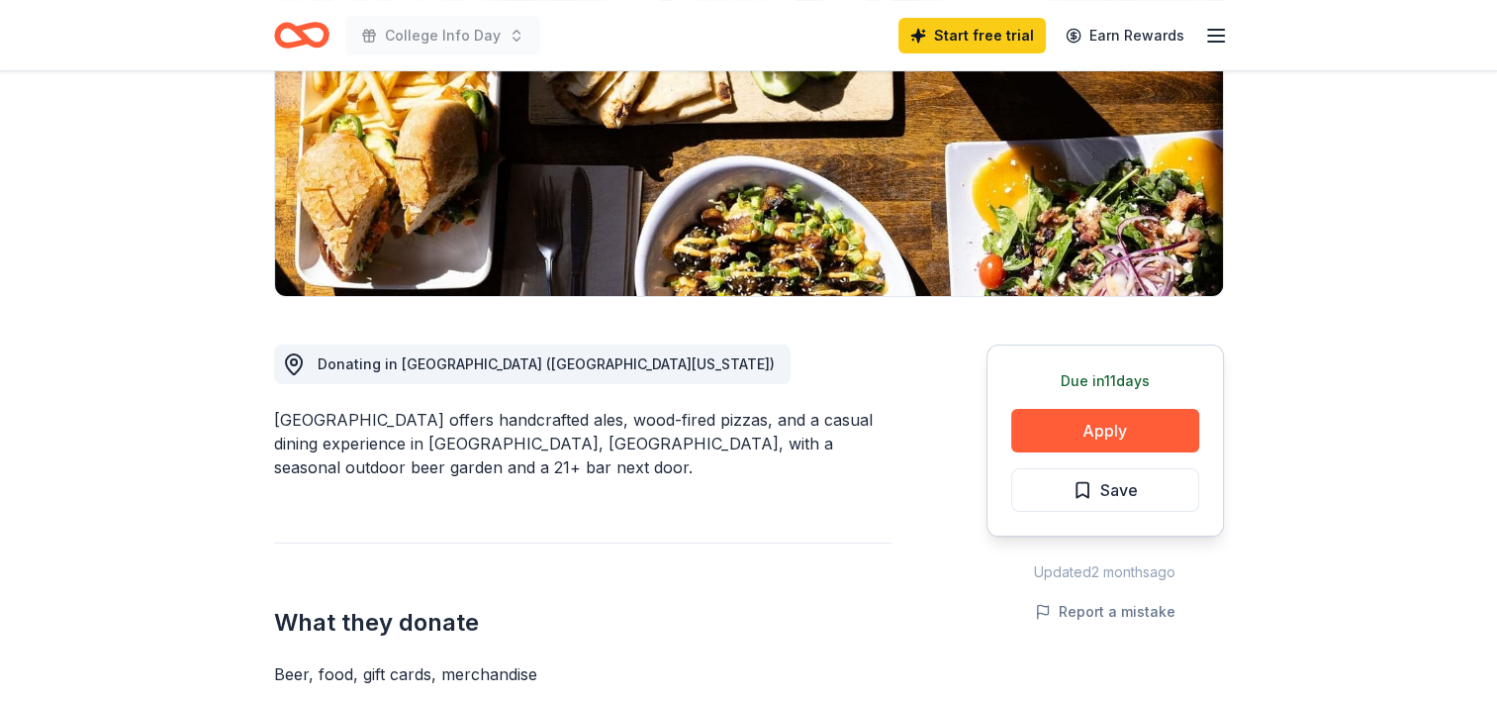
click at [1060, 428] on button "Apply" at bounding box center [1105, 431] width 188 height 44
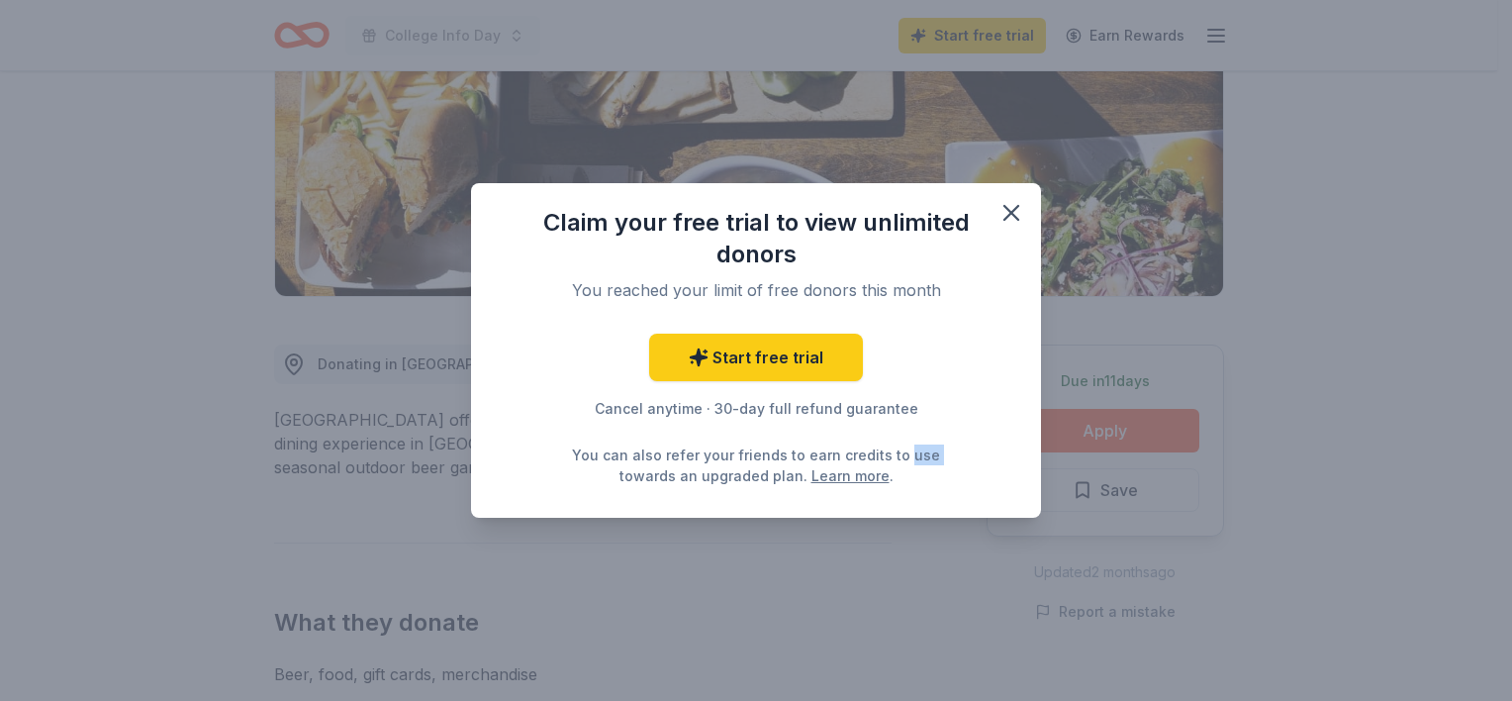
click at [1060, 428] on div "Claim your free trial to view unlimited donors You reached your limit of free d…" at bounding box center [756, 350] width 1512 height 701
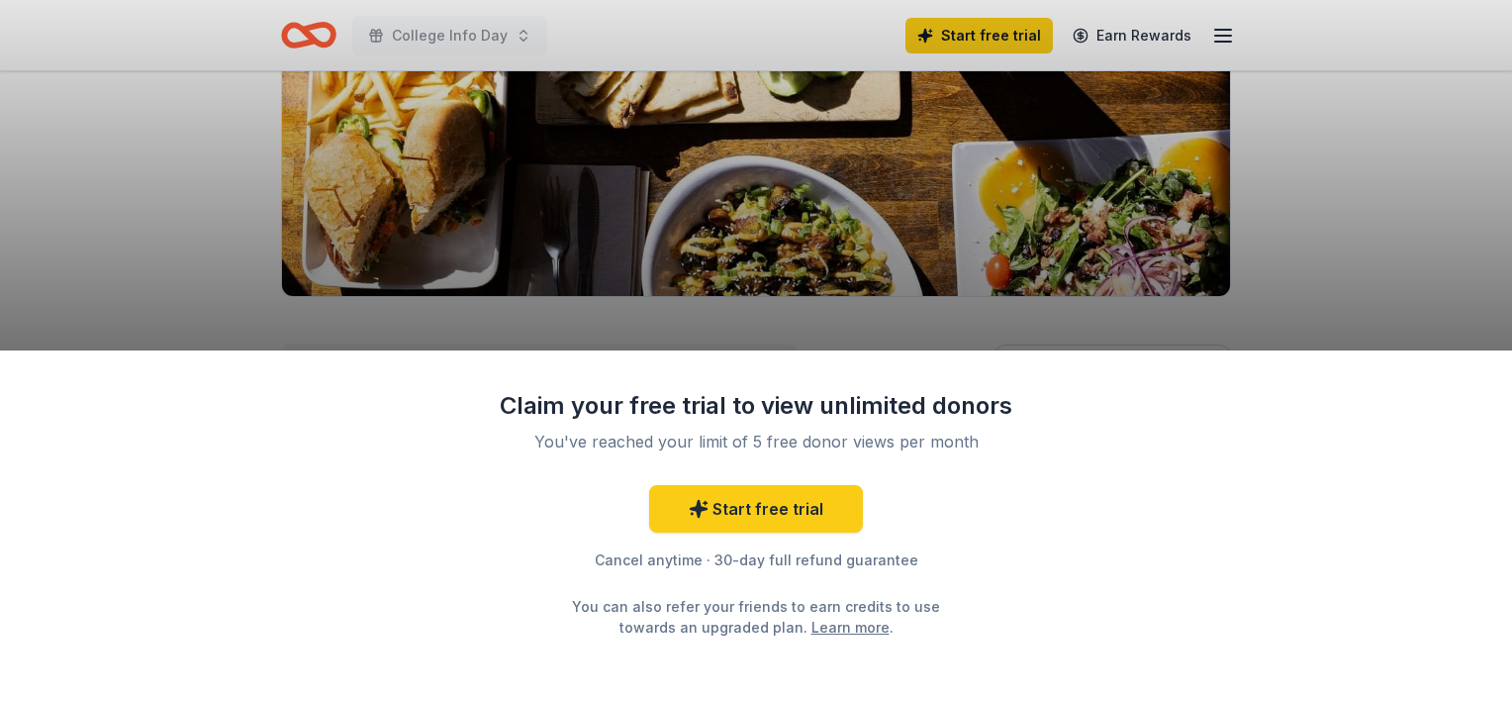
drag, startPoint x: 0, startPoint y: 0, endPoint x: 1060, endPoint y: 428, distance: 1142.8
click at [1060, 428] on div "Claim your free trial to view unlimited donors You've reached your limit of 5 f…" at bounding box center [756, 525] width 1512 height 350
click at [1062, 428] on div "Claim your free trial to view unlimited donors You've reached your limit of 5 f…" at bounding box center [756, 525] width 1512 height 350
